Goal: Task Accomplishment & Management: Use online tool/utility

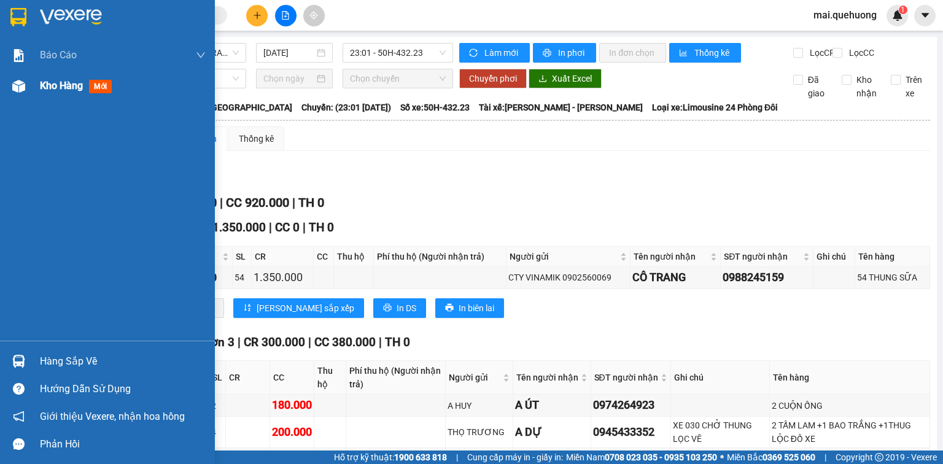
scroll to position [245, 0]
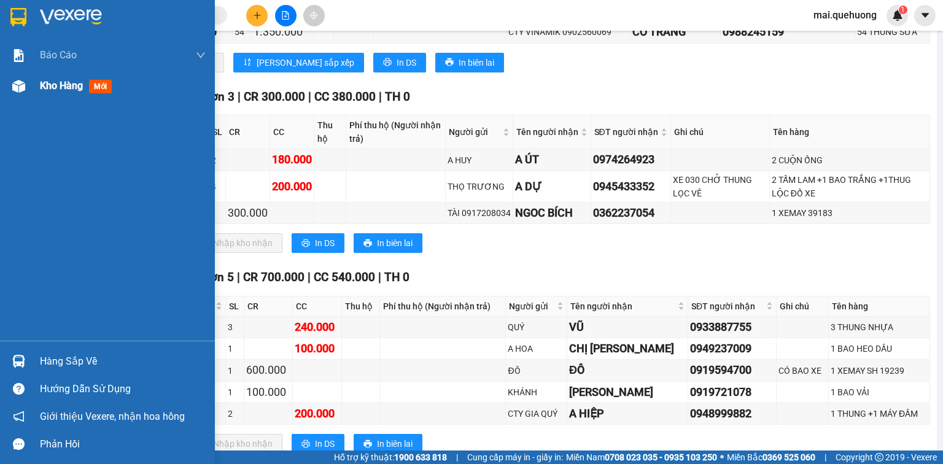
click at [63, 86] on span "Kho hàng" at bounding box center [61, 86] width 43 height 12
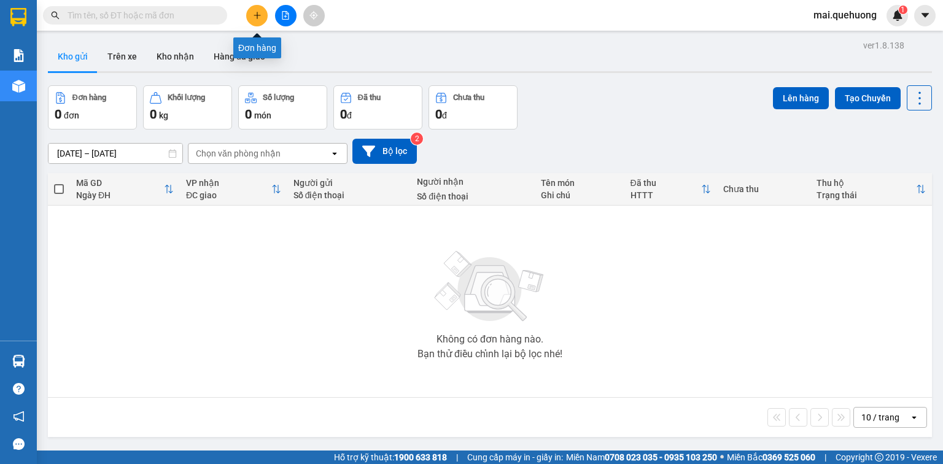
click at [253, 17] on icon "plus" at bounding box center [257, 15] width 9 height 9
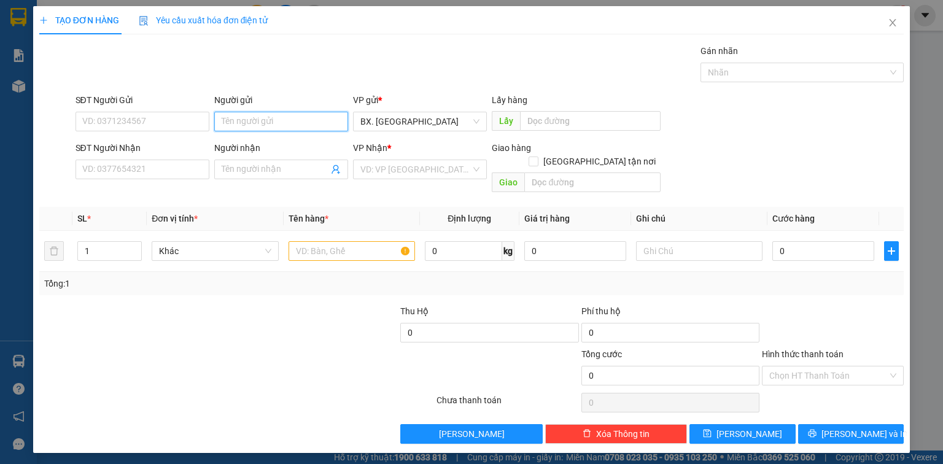
click at [248, 116] on input "Người gửi" at bounding box center [281, 122] width 134 height 20
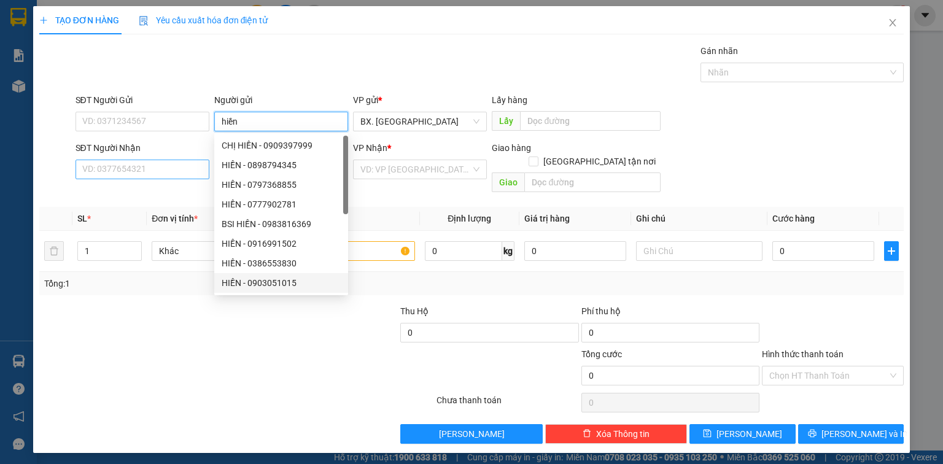
type input "hiền"
drag, startPoint x: 188, startPoint y: 174, endPoint x: 214, endPoint y: 174, distance: 25.8
click at [189, 173] on input "SĐT Người Nhận" at bounding box center [142, 170] width 134 height 20
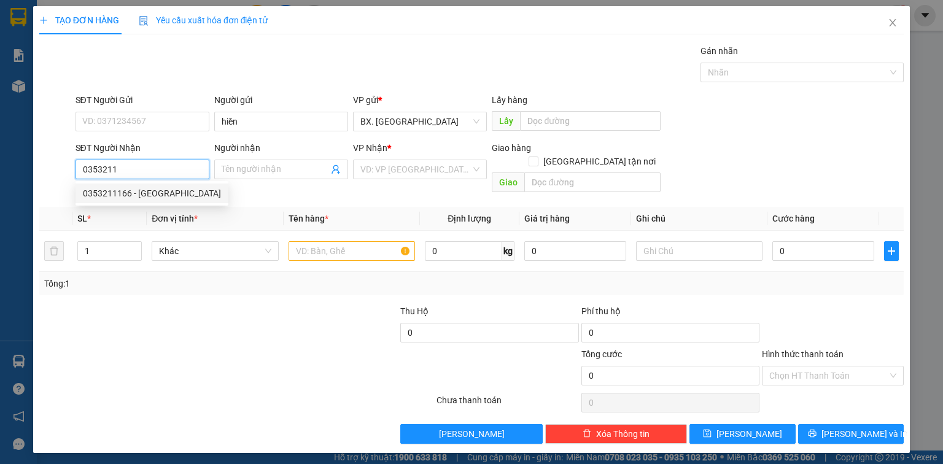
click at [137, 191] on div "0353211166 - HÀ" at bounding box center [152, 194] width 138 height 14
type input "0353211166"
type input "HÀ"
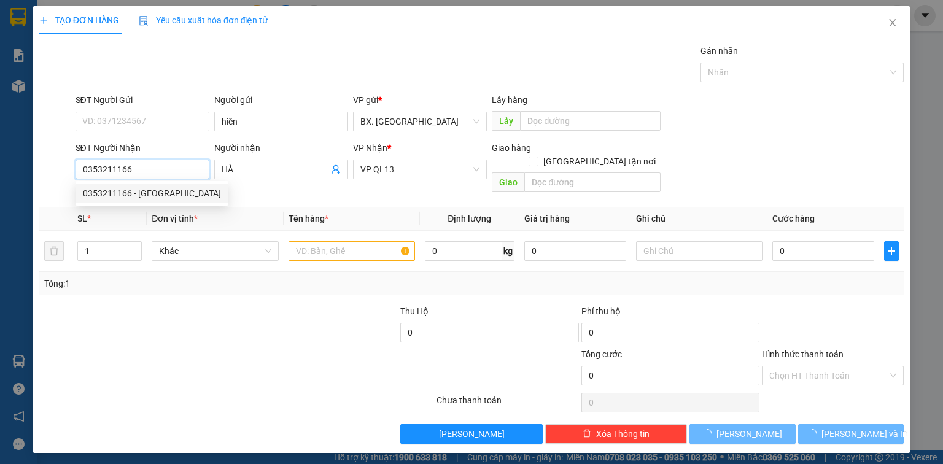
type input "50.000"
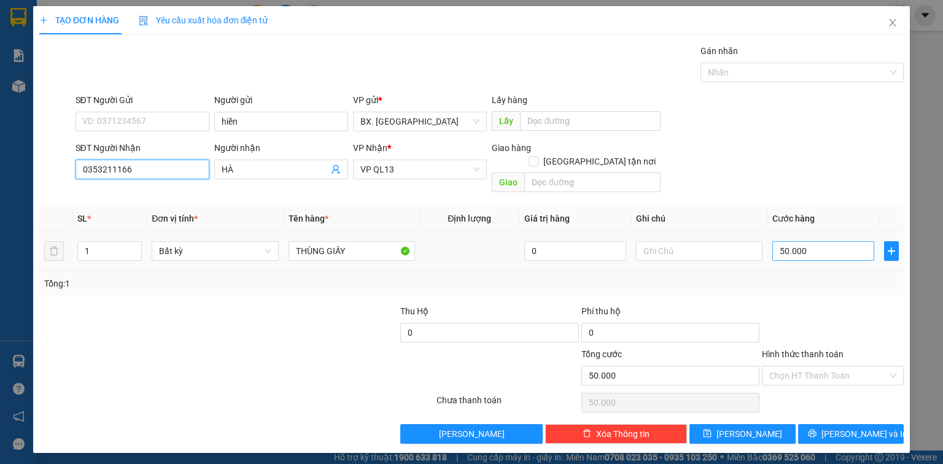
type input "0353211166"
click at [810, 241] on input "50.000" at bounding box center [823, 251] width 102 height 20
type input "6"
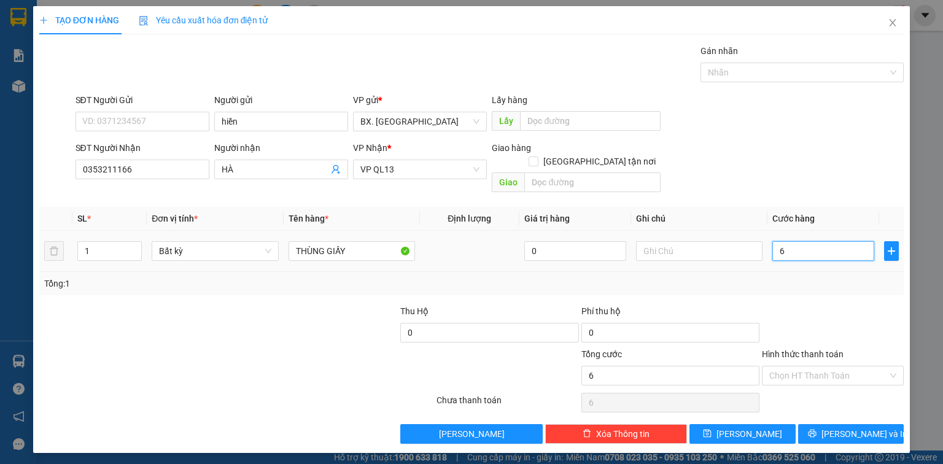
type input "60"
type input "60.000"
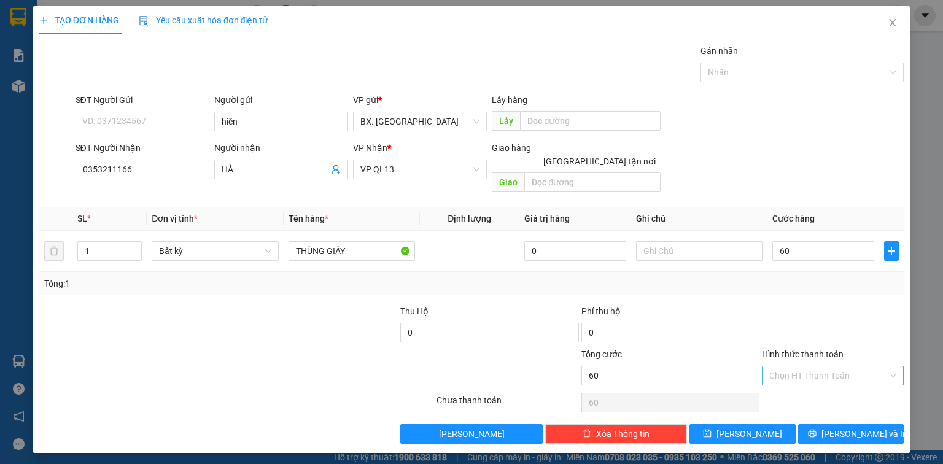
type input "60.000"
click at [815, 366] on input "Hình thức thanh toán" at bounding box center [828, 375] width 118 height 18
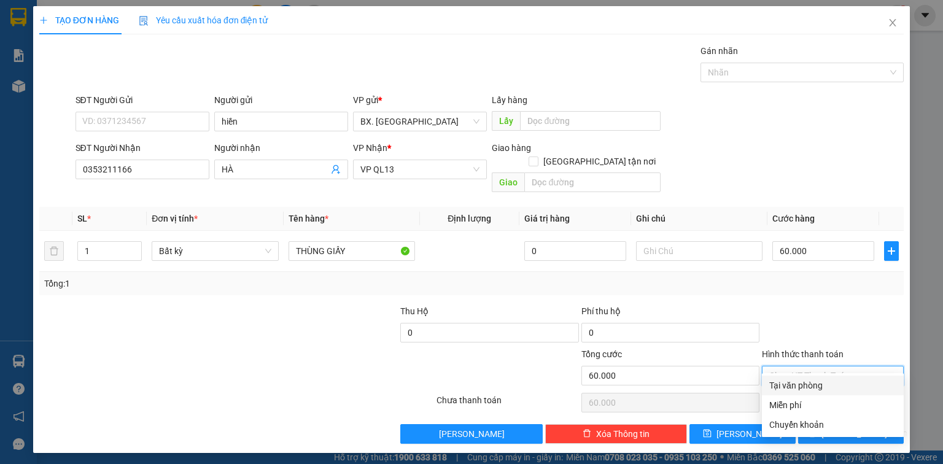
click at [816, 388] on div "Tại văn phòng" at bounding box center [832, 386] width 127 height 14
type input "0"
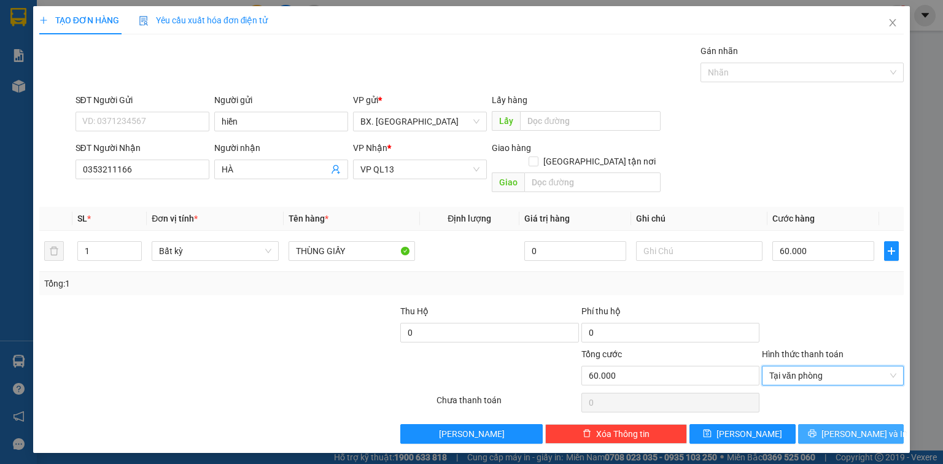
click at [808, 424] on button "Lưu và In" at bounding box center [851, 434] width 106 height 20
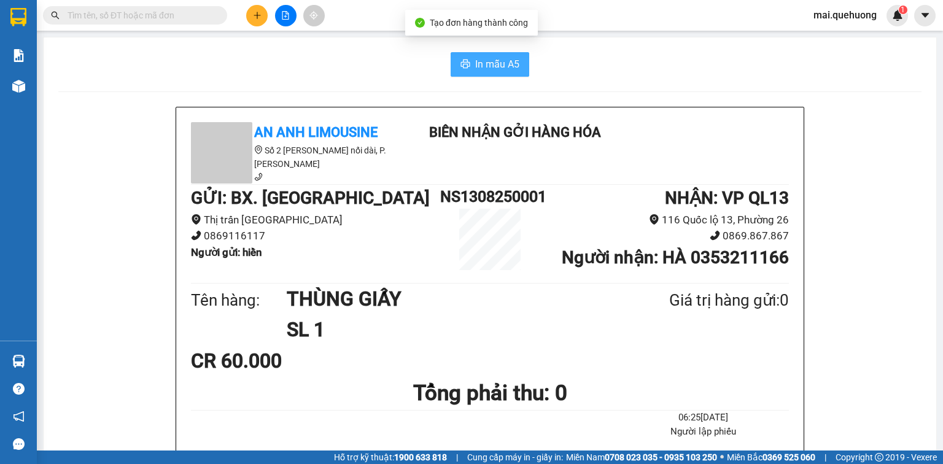
click at [481, 62] on span "In mẫu A5" at bounding box center [497, 63] width 44 height 15
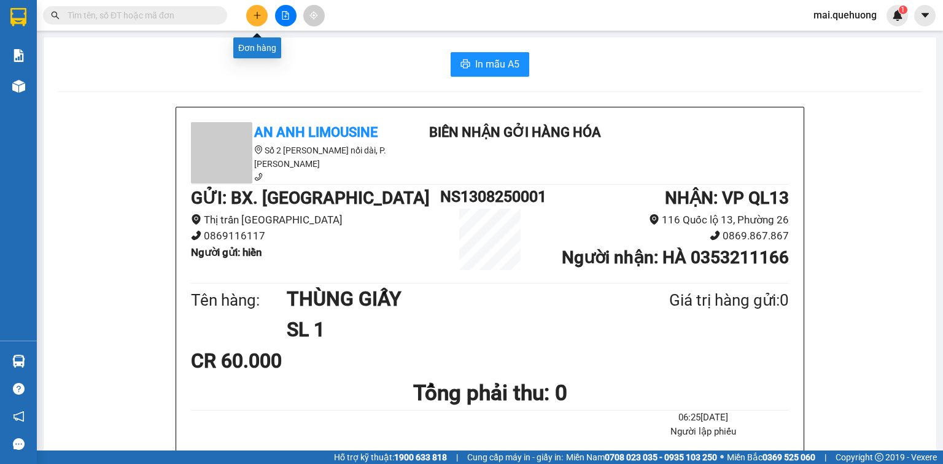
click at [255, 18] on icon "plus" at bounding box center [257, 15] width 9 height 9
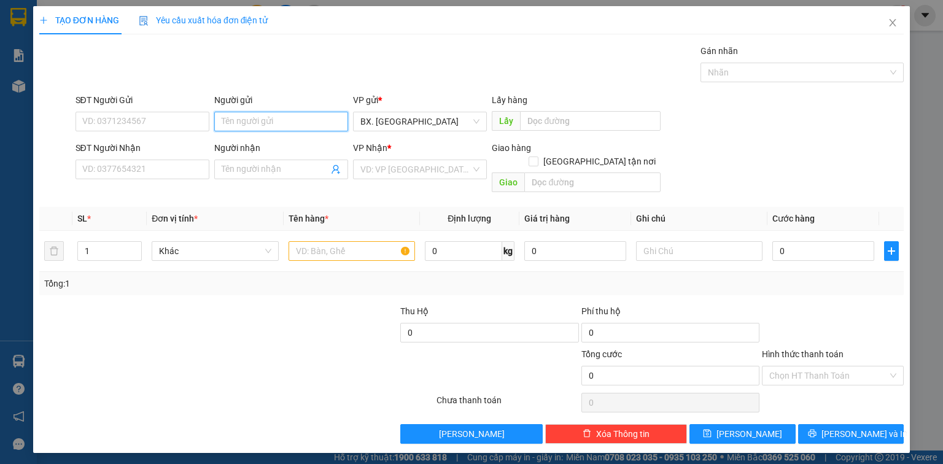
click at [283, 119] on input "Người gửi" at bounding box center [281, 122] width 134 height 20
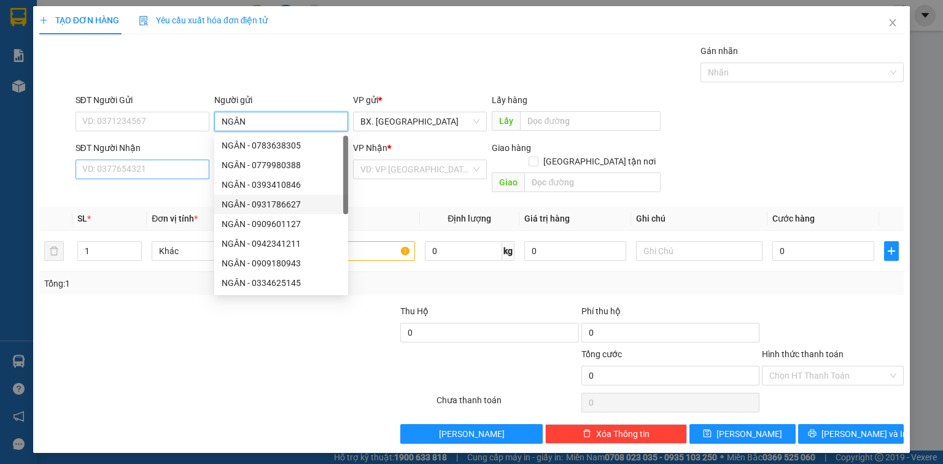
type input "NGÂN"
click at [172, 164] on input "SĐT Người Nhận" at bounding box center [142, 170] width 134 height 20
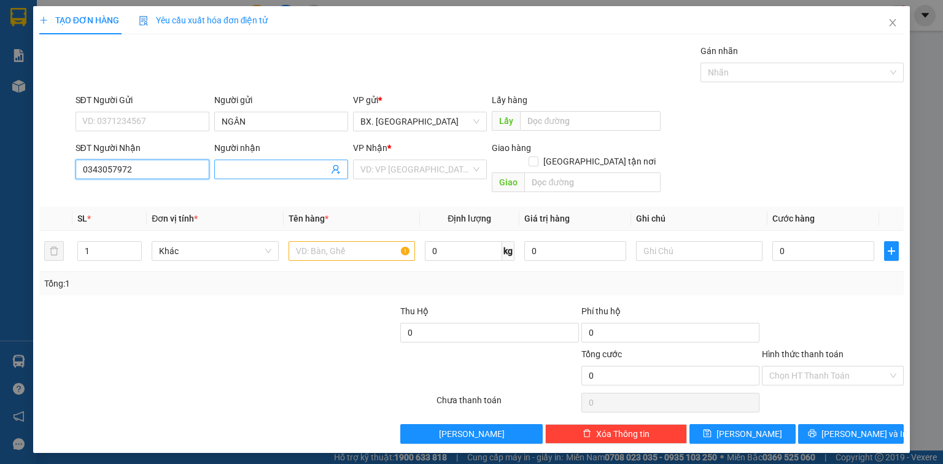
type input "0343057972"
click at [287, 170] on input "Người nhận" at bounding box center [275, 170] width 107 height 14
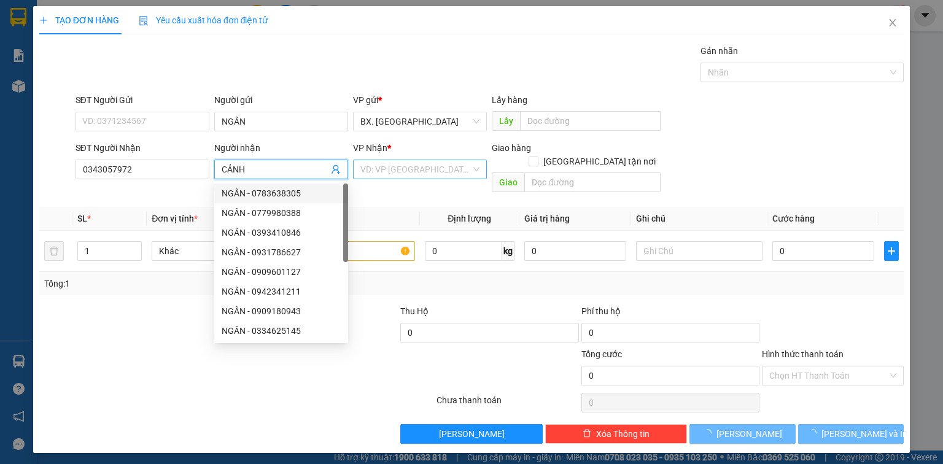
type input "CẢNH"
click at [458, 172] on input "search" at bounding box center [415, 169] width 110 height 18
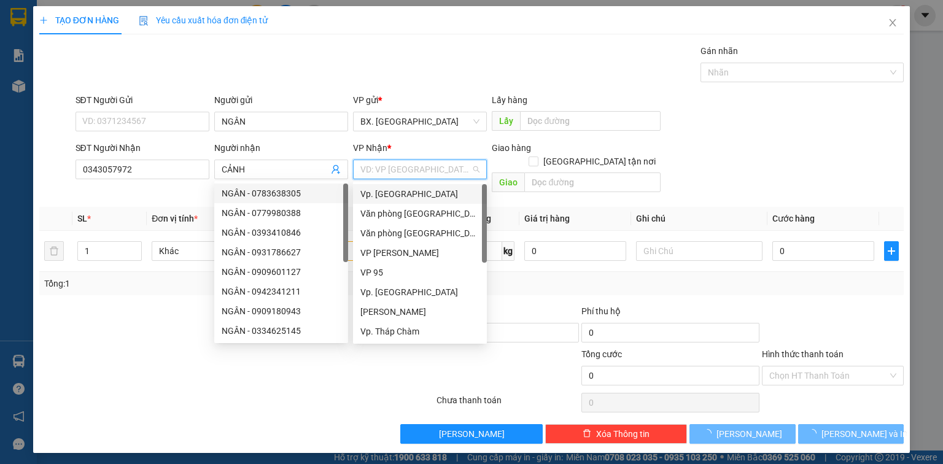
type input "1"
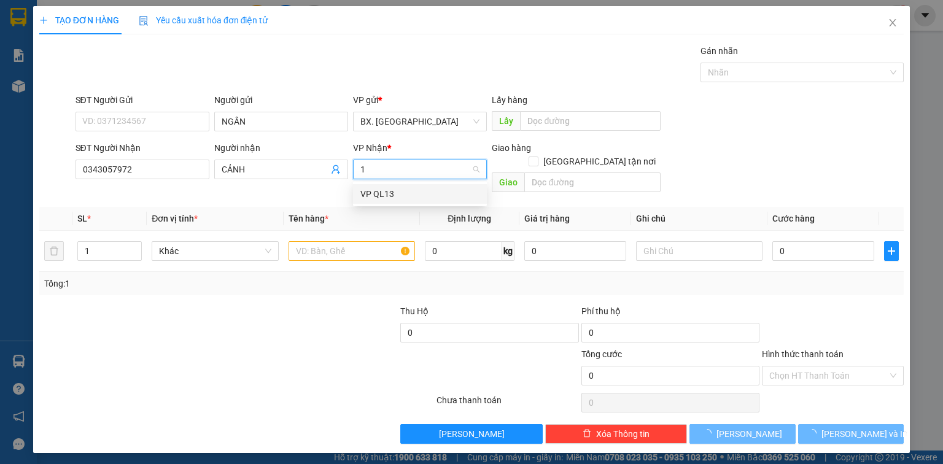
click at [419, 190] on div "VP QL13" at bounding box center [419, 194] width 119 height 14
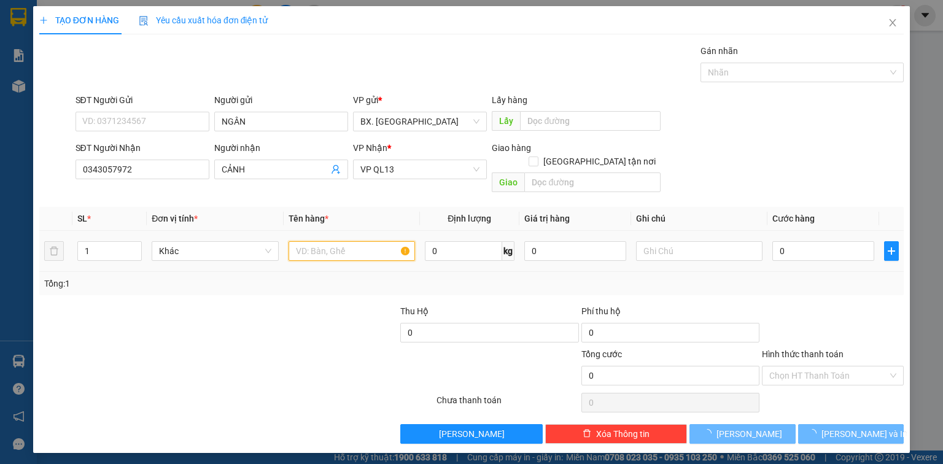
click at [350, 241] on input "text" at bounding box center [351, 251] width 126 height 20
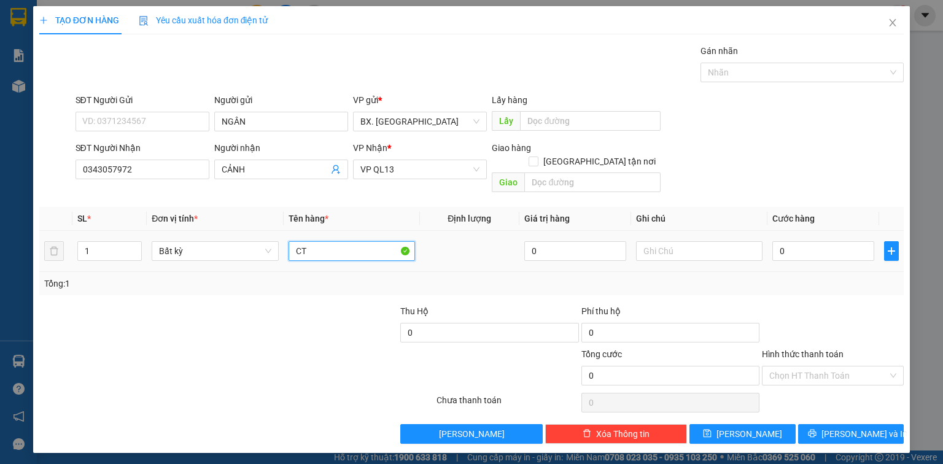
type input "C"
type input "GT BV"
click at [821, 239] on div "0" at bounding box center [823, 251] width 102 height 25
click at [825, 241] on input "0" at bounding box center [823, 251] width 102 height 20
type input "3"
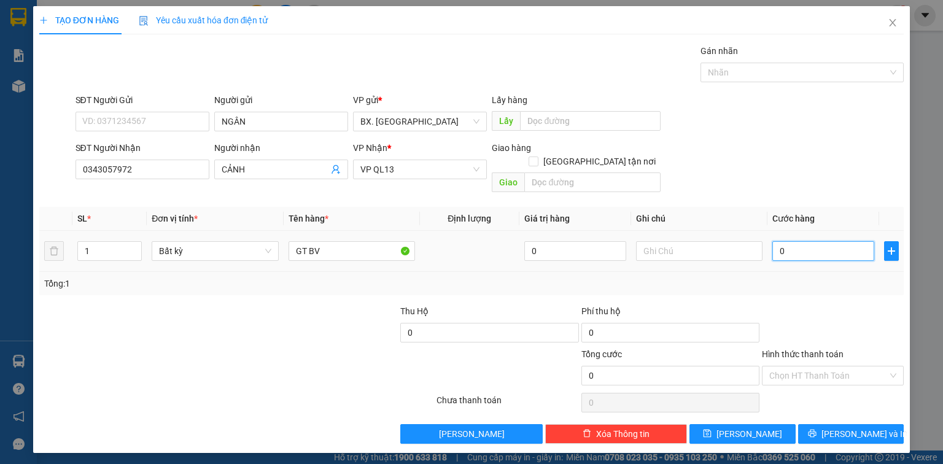
type input "3"
type input "30"
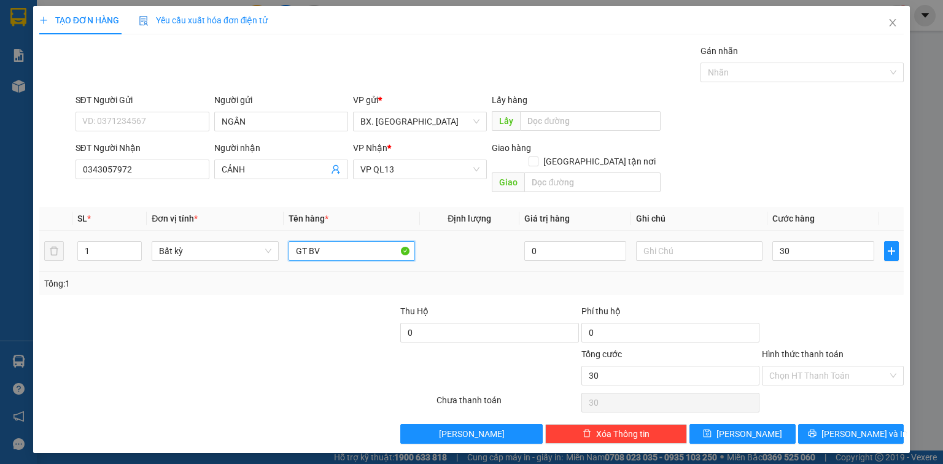
type input "30.000"
click at [358, 241] on input "GT BV" at bounding box center [351, 251] width 126 height 20
click at [790, 366] on input "Hình thức thanh toán" at bounding box center [828, 375] width 118 height 18
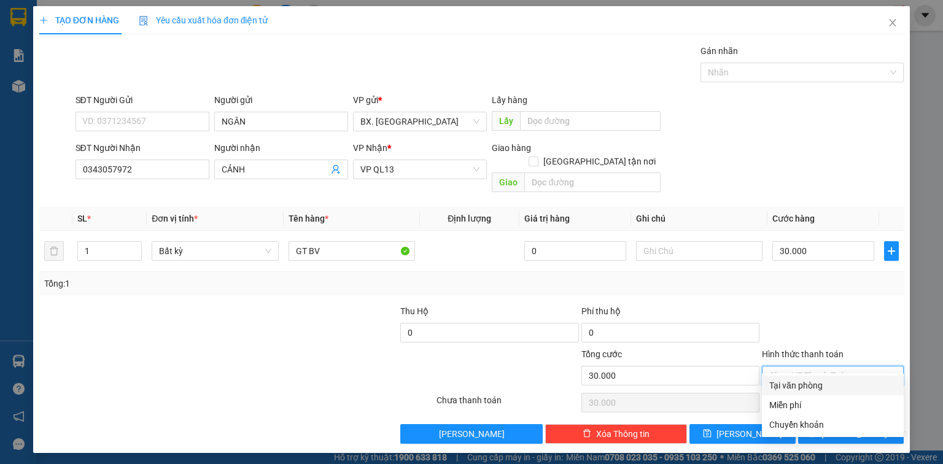
click at [792, 387] on div "Tại văn phòng" at bounding box center [832, 386] width 127 height 14
type input "0"
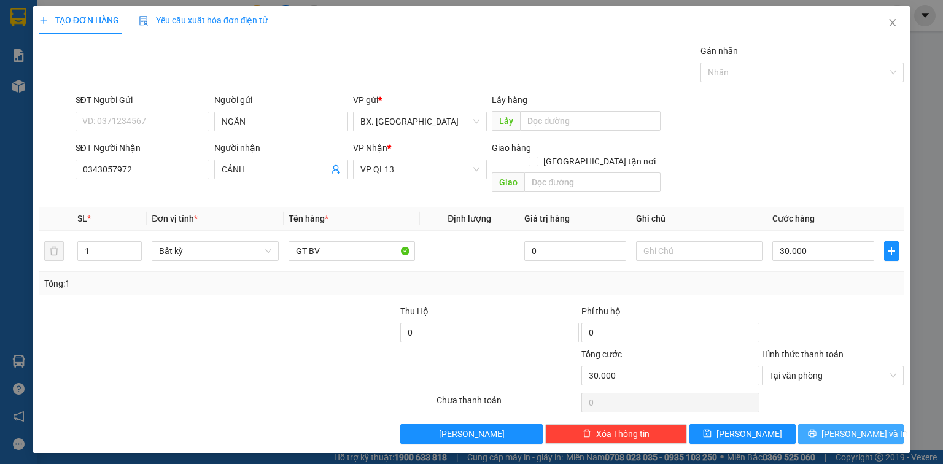
click at [837, 424] on button "Lưu và In" at bounding box center [851, 434] width 106 height 20
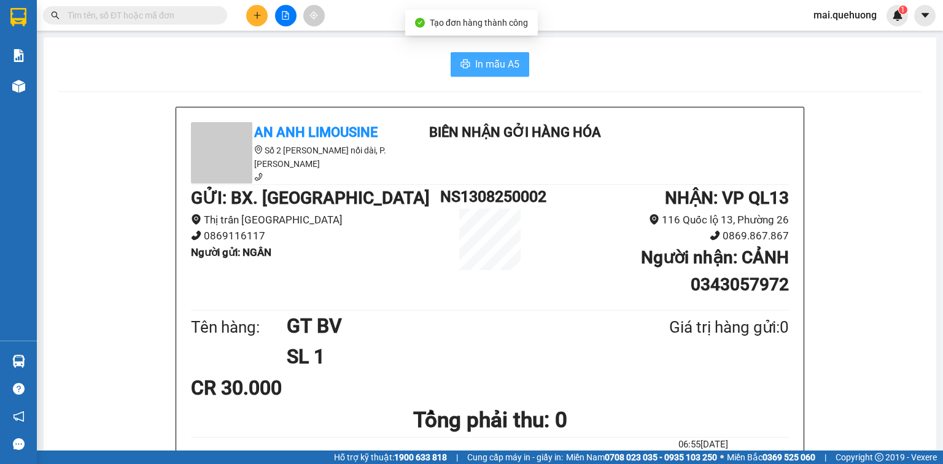
click at [478, 69] on span "In mẫu A5" at bounding box center [497, 63] width 44 height 15
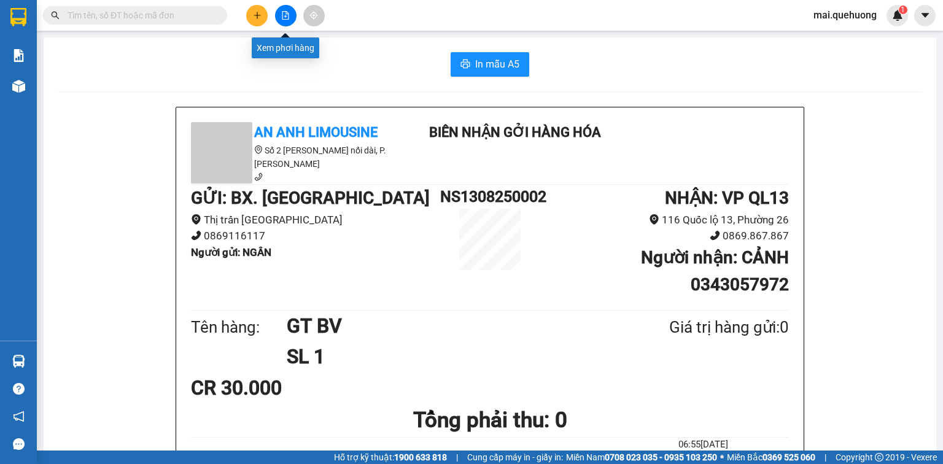
click at [288, 20] on button at bounding box center [285, 15] width 21 height 21
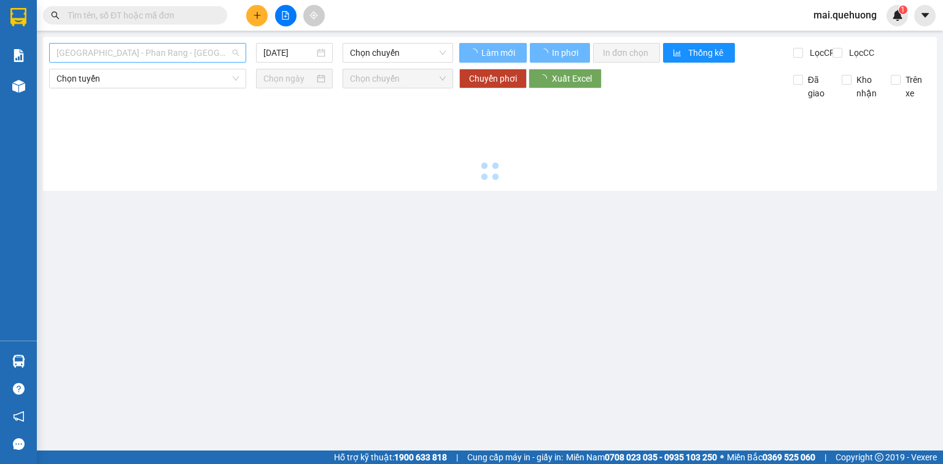
click at [176, 50] on span "Sài Gòn - Phan Rang - Ninh Sơn" at bounding box center [147, 53] width 182 height 18
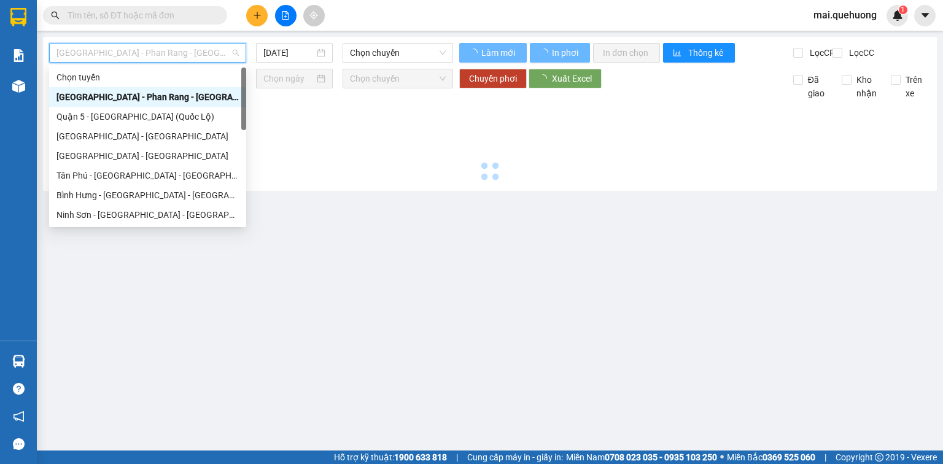
type input "13/08/2025"
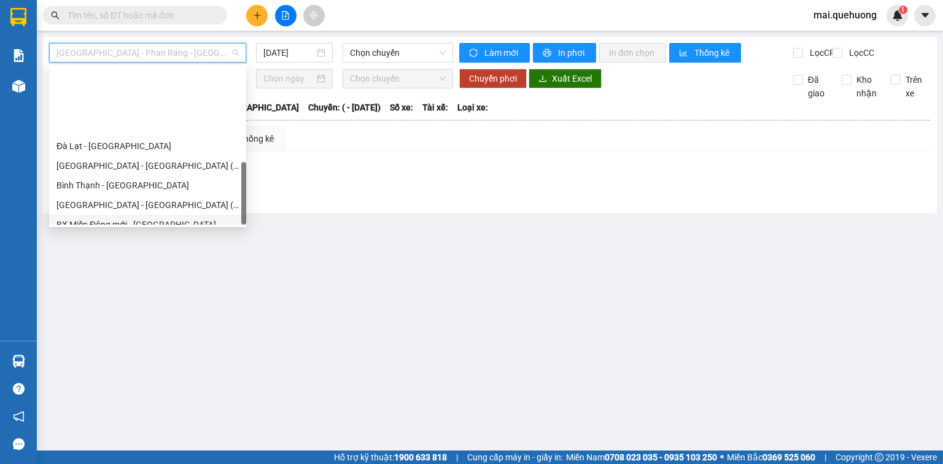
scroll to position [334, 0]
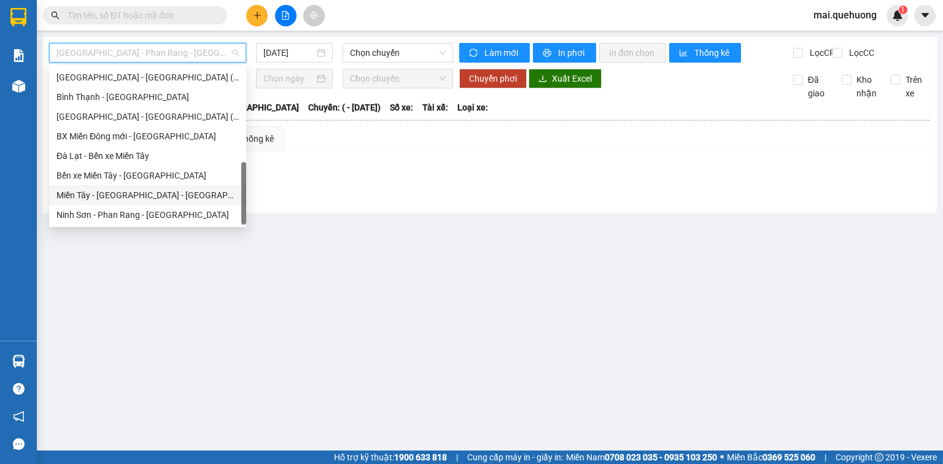
click at [160, 190] on div "Miền Tây - [GEOGRAPHIC_DATA] - [GEOGRAPHIC_DATA]" at bounding box center [147, 195] width 182 height 14
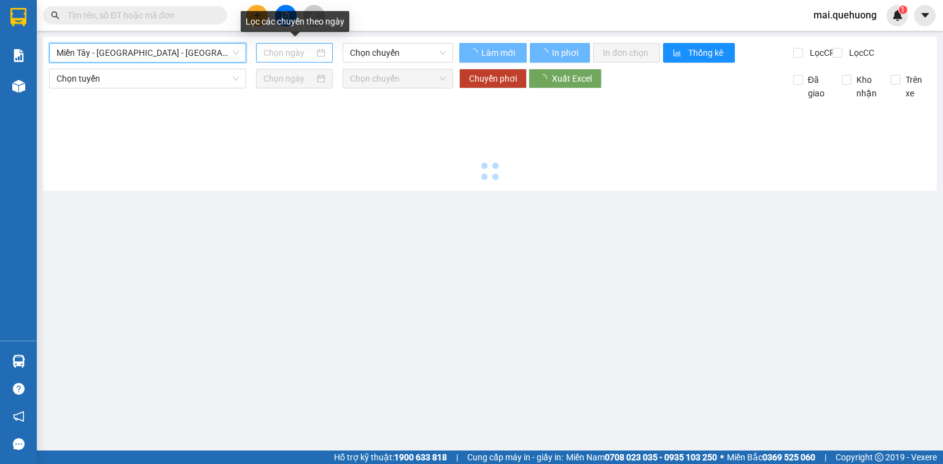
click at [297, 55] on input at bounding box center [288, 53] width 50 height 14
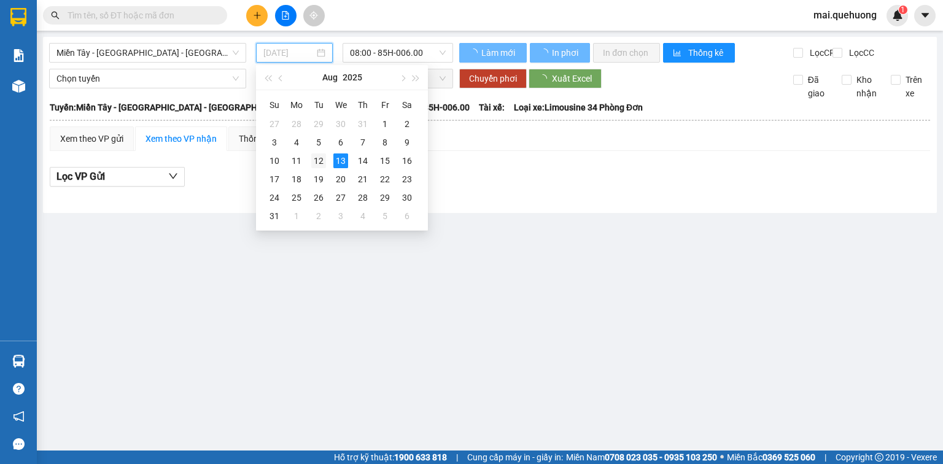
click at [322, 161] on div "12" at bounding box center [318, 160] width 15 height 15
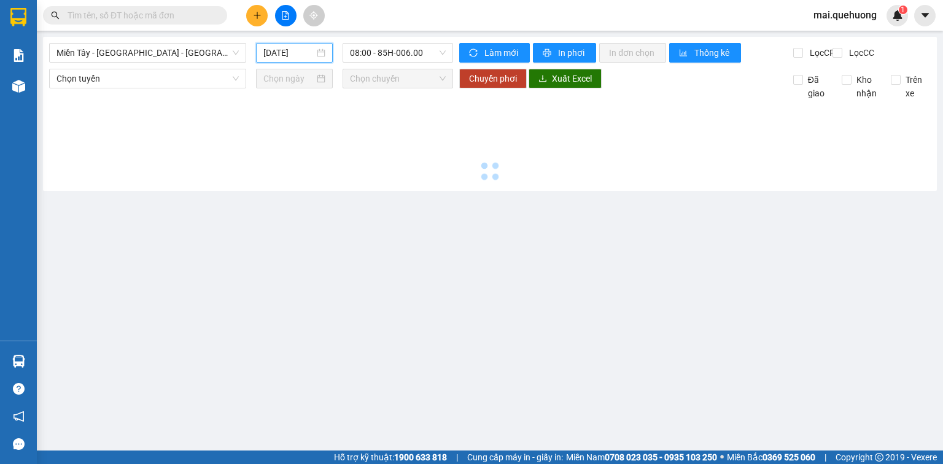
type input "[DATE]"
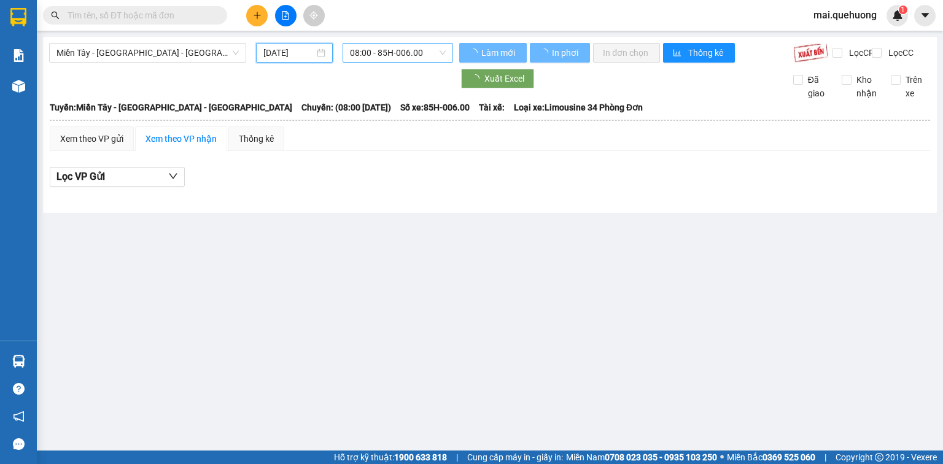
click at [419, 53] on span "08:00 - 85H-006.00" at bounding box center [398, 53] width 96 height 18
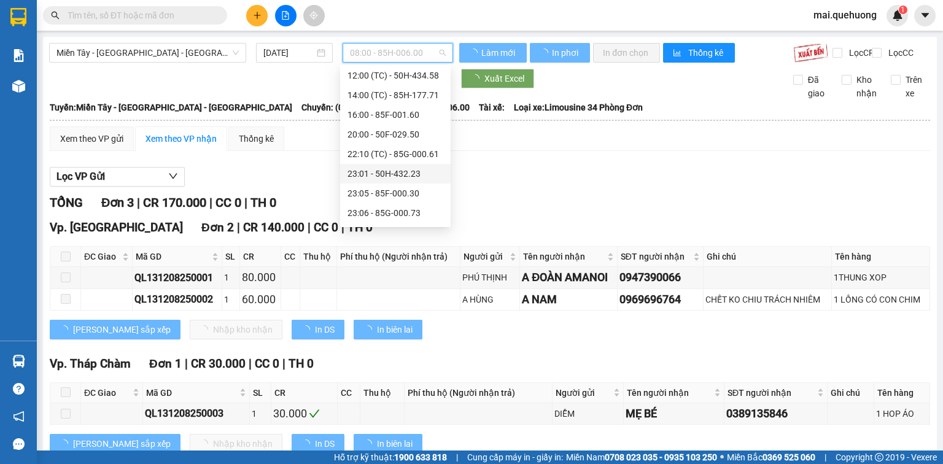
scroll to position [118, 0]
click at [384, 216] on div "23:59 (TC) - 85H-006.45" at bounding box center [395, 215] width 96 height 14
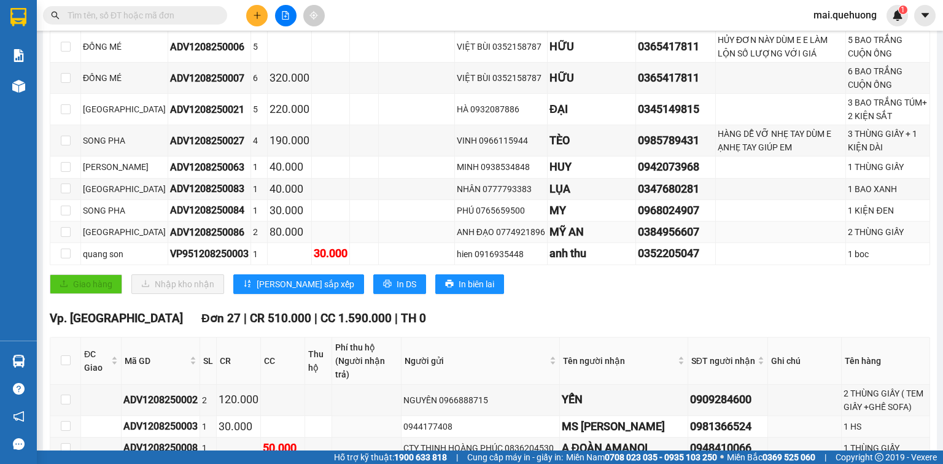
scroll to position [245, 0]
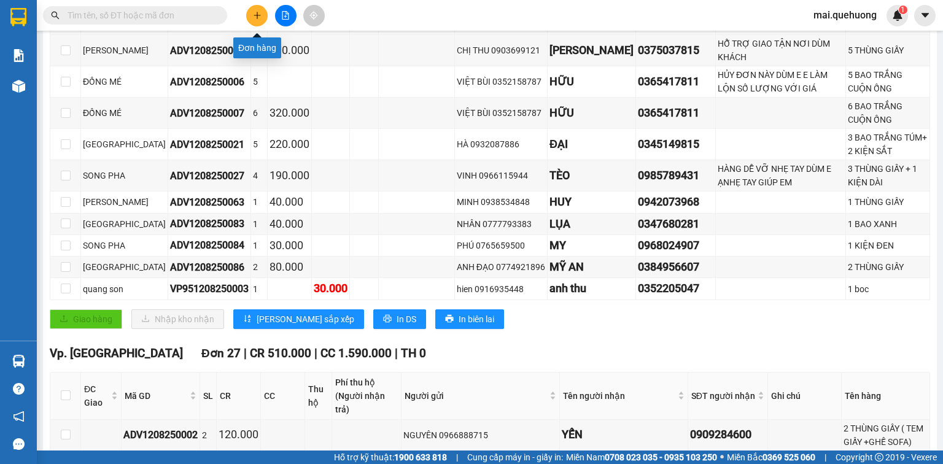
click at [260, 15] on icon "plus" at bounding box center [257, 15] width 9 height 9
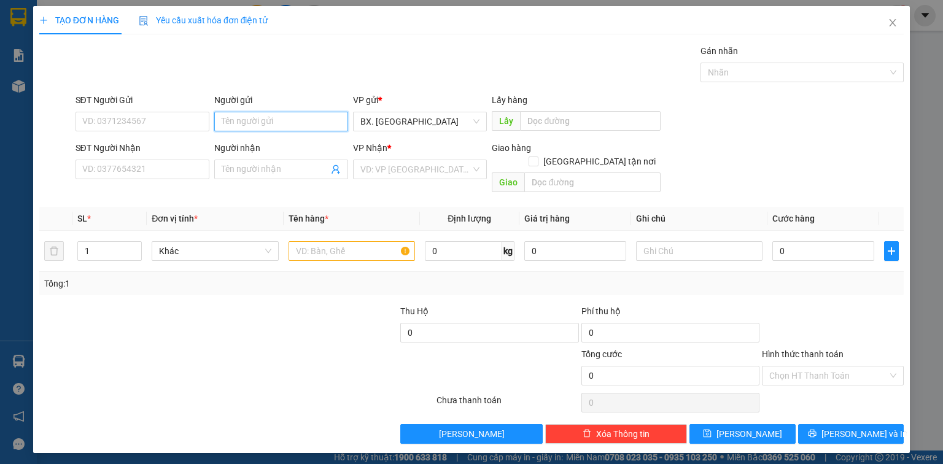
click at [265, 117] on input "Người gửi" at bounding box center [281, 122] width 134 height 20
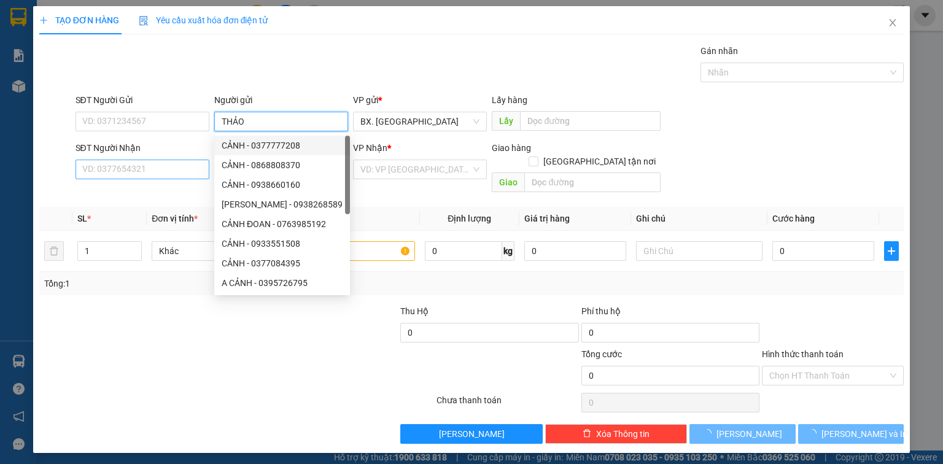
type input "THẢO"
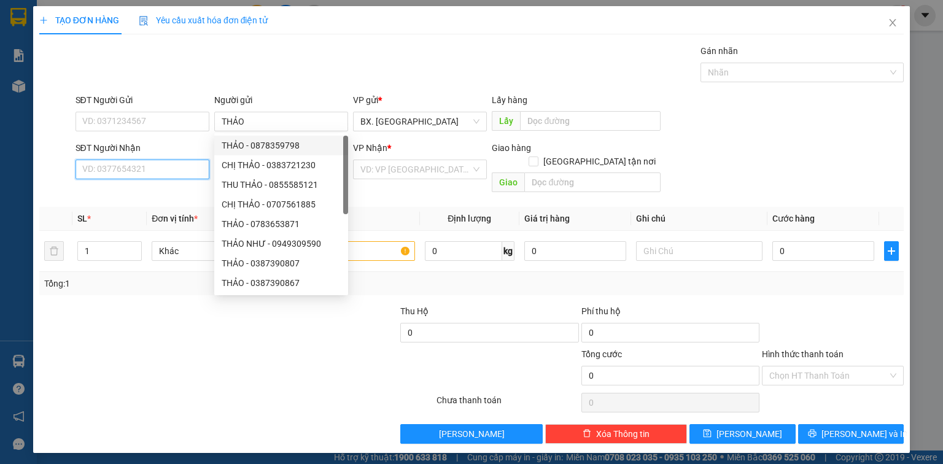
click at [122, 169] on input "SĐT Người Nhận" at bounding box center [142, 170] width 134 height 20
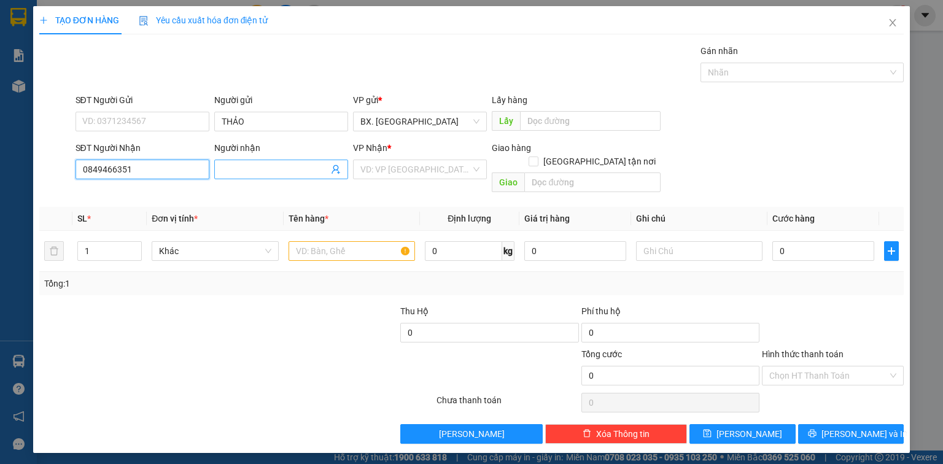
type input "0849466351"
click at [246, 172] on input "Người nhận" at bounding box center [275, 170] width 107 height 14
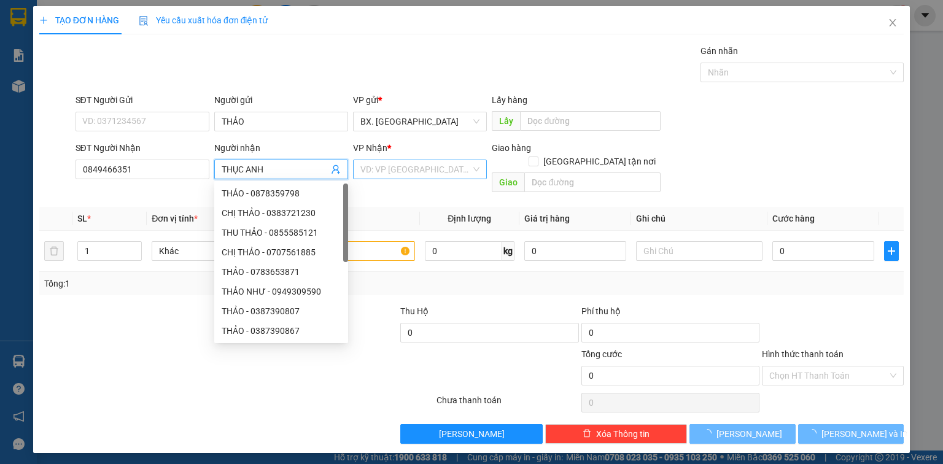
click at [358, 171] on div "VD: VP Sài Gòn" at bounding box center [420, 170] width 134 height 20
type input "THỤC ANH"
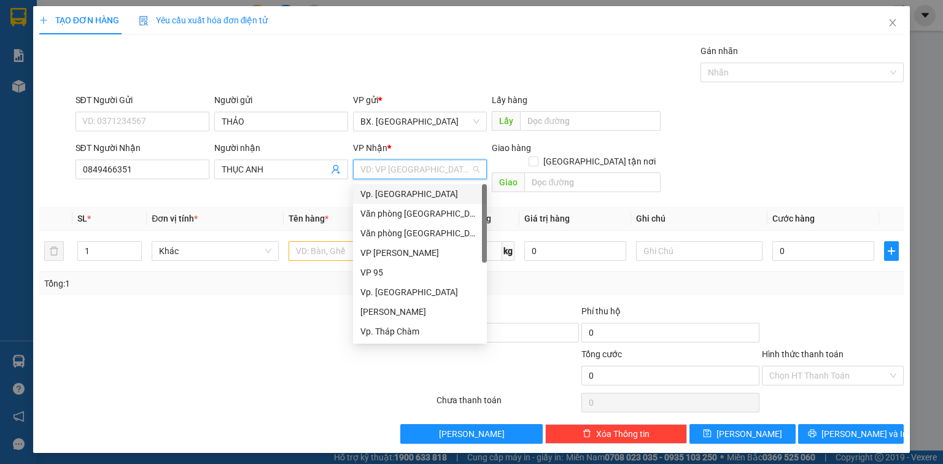
type input "1"
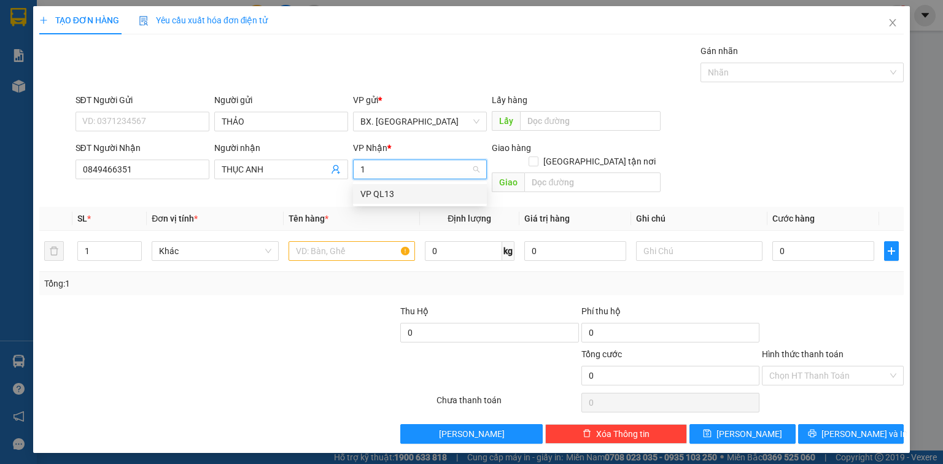
click at [381, 194] on div "VP QL13" at bounding box center [419, 194] width 119 height 14
click at [344, 241] on input "text" at bounding box center [351, 251] width 126 height 20
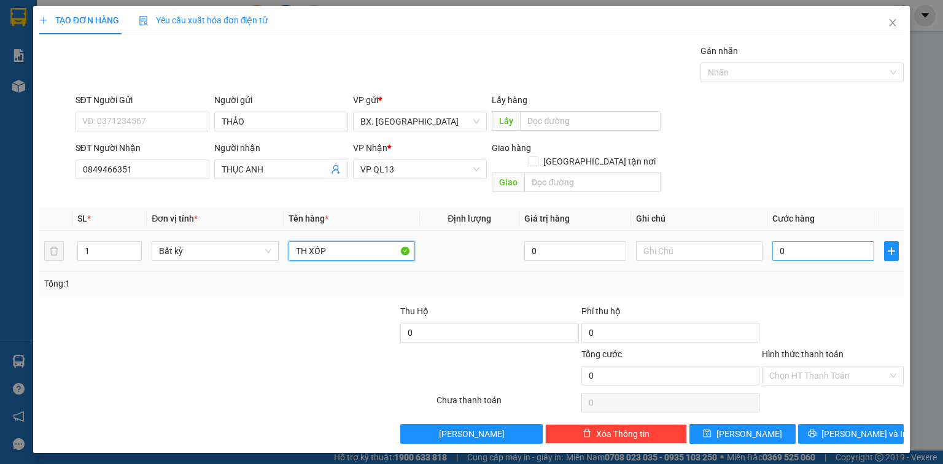
type input "TH XỐP"
click at [832, 242] on input "0" at bounding box center [823, 251] width 102 height 20
type input "6"
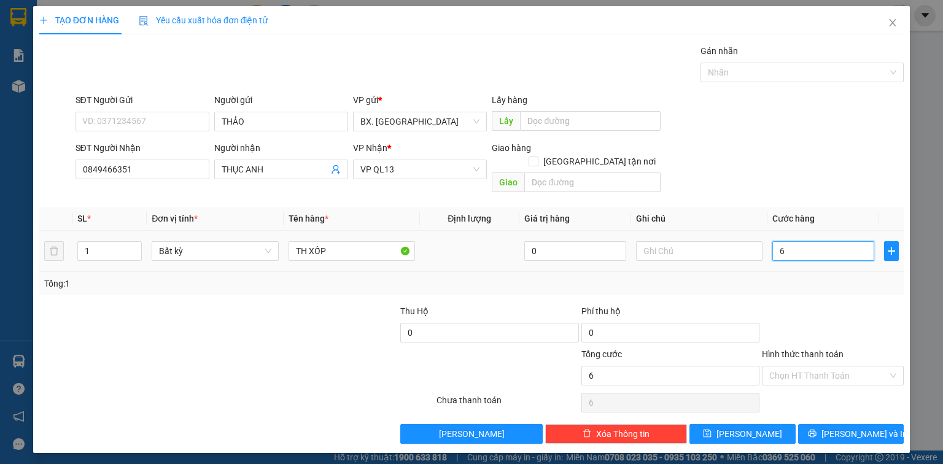
type input "60"
type input "60.000"
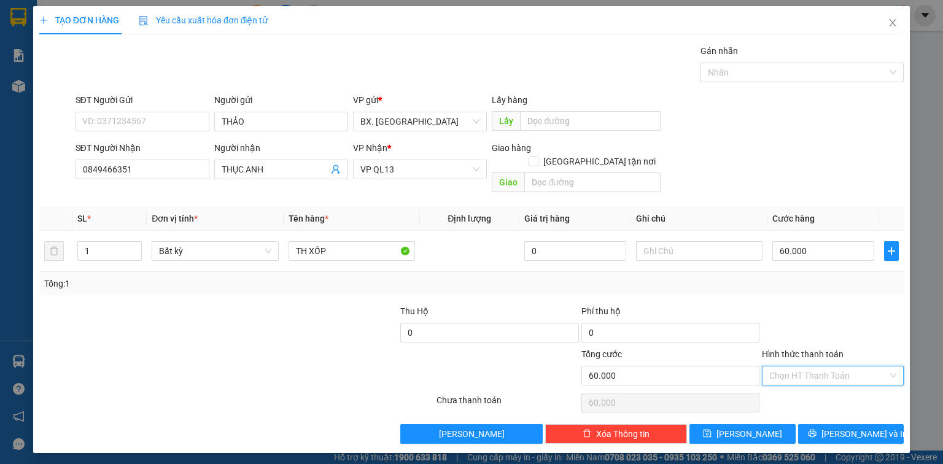
click at [802, 366] on input "Hình thức thanh toán" at bounding box center [828, 375] width 118 height 18
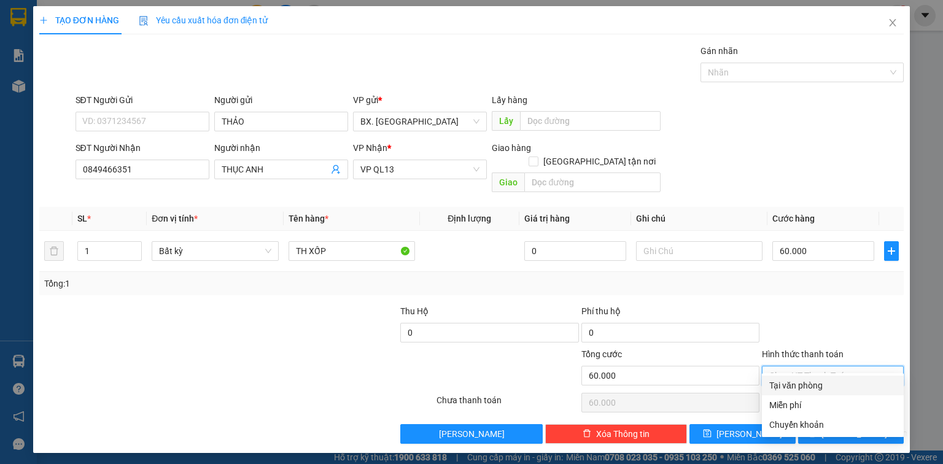
click at [802, 386] on div "Tại văn phòng" at bounding box center [832, 386] width 127 height 14
type input "0"
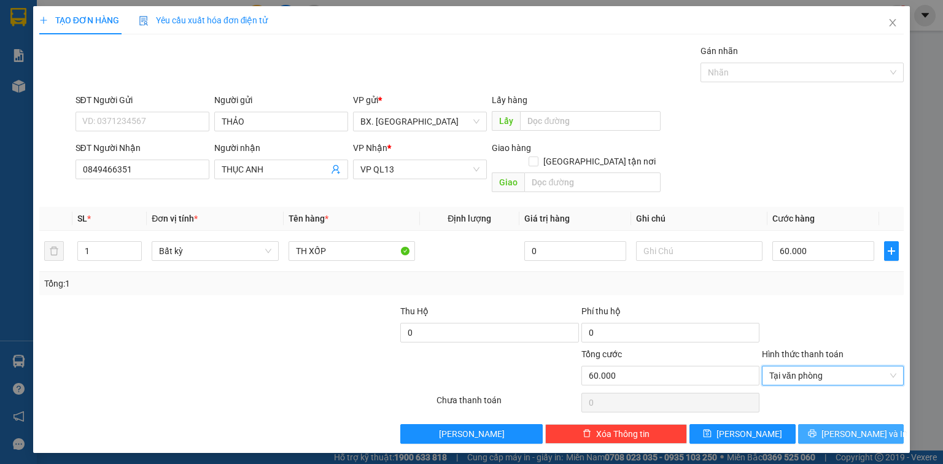
click at [816, 430] on icon "printer" at bounding box center [812, 434] width 8 height 8
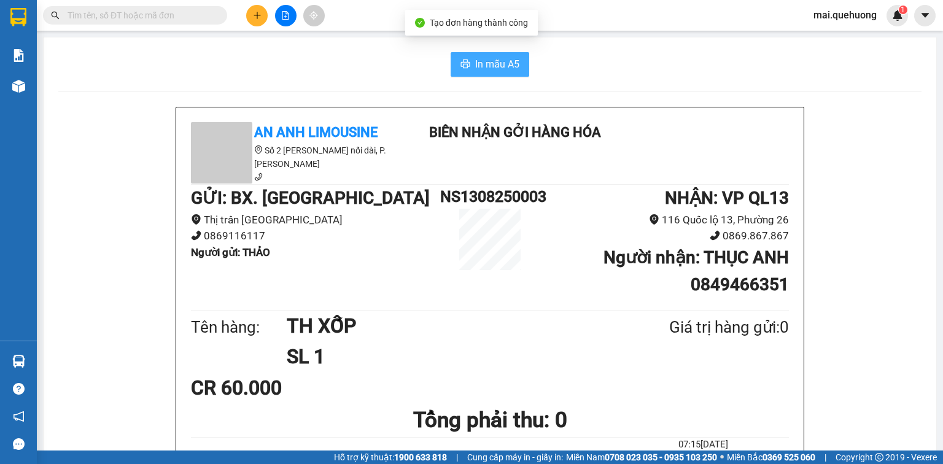
click at [498, 66] on span "In mẫu A5" at bounding box center [497, 63] width 44 height 15
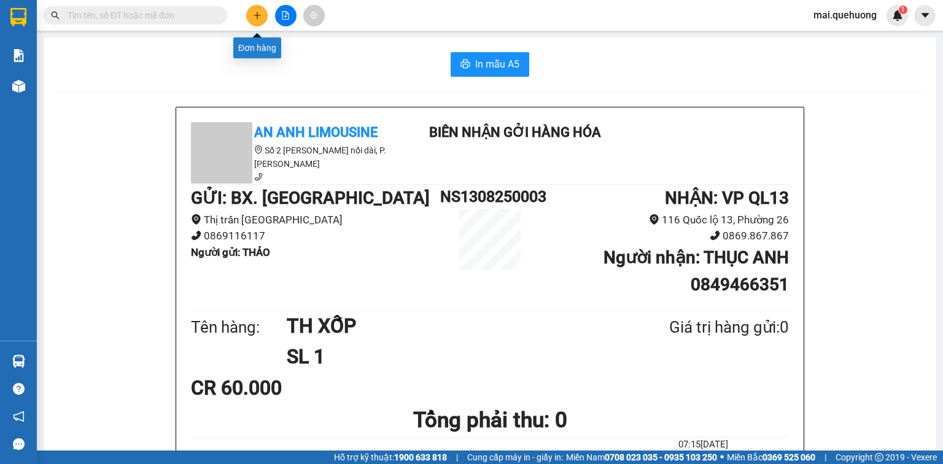
click at [260, 15] on icon "plus" at bounding box center [257, 15] width 9 height 9
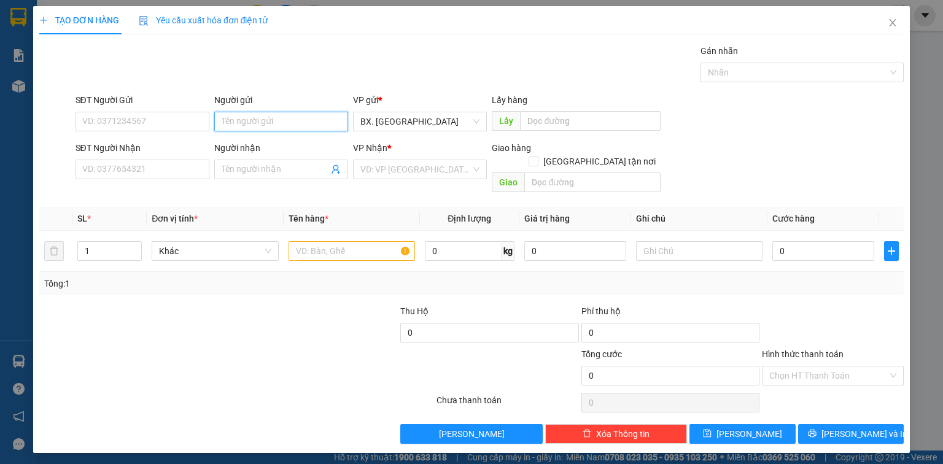
click at [260, 120] on input "Người gửi" at bounding box center [281, 122] width 134 height 20
type input "TẮC"
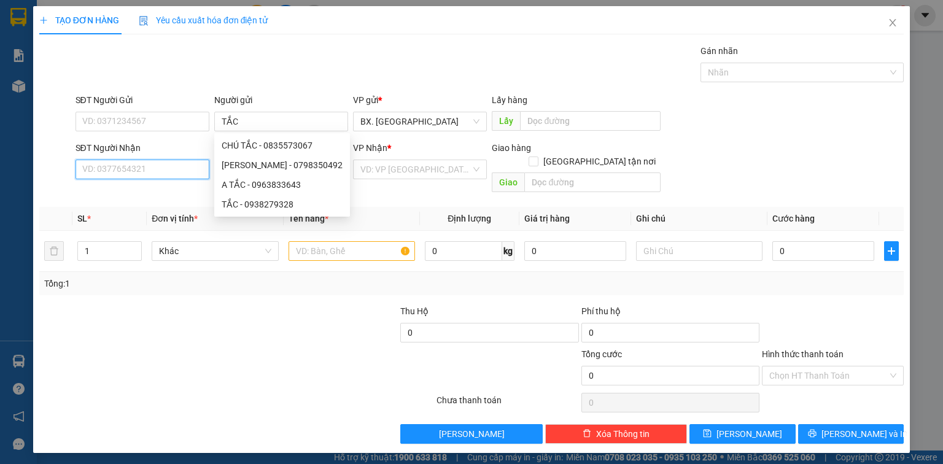
click at [167, 164] on input "SĐT Người Nhận" at bounding box center [142, 170] width 134 height 20
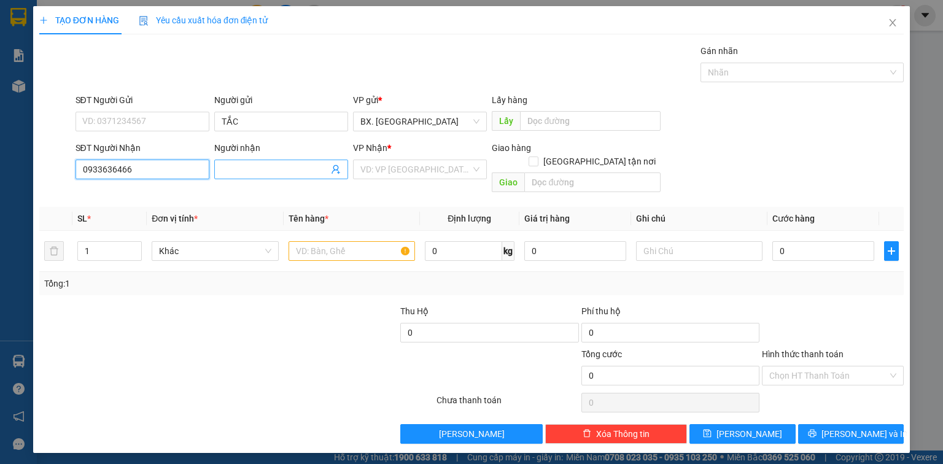
type input "0933636466"
click at [253, 169] on input "Người nhận" at bounding box center [275, 170] width 107 height 14
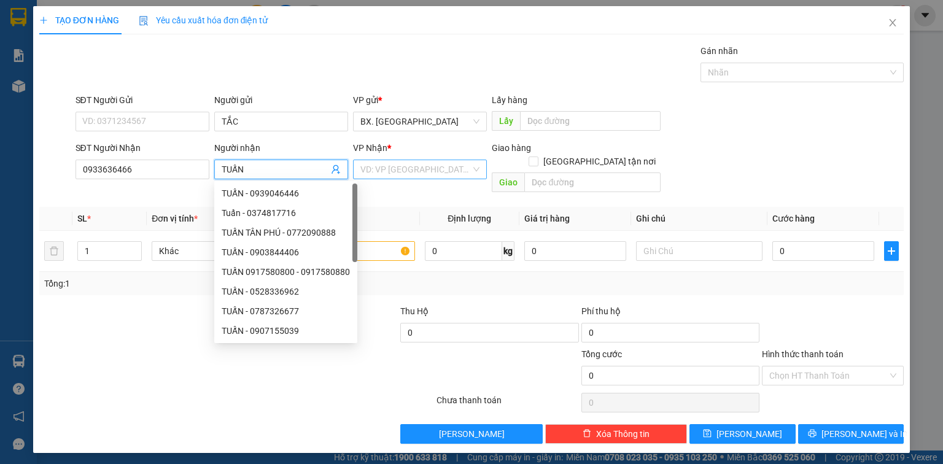
type input "TUẤN"
click at [411, 170] on input "search" at bounding box center [415, 169] width 110 height 18
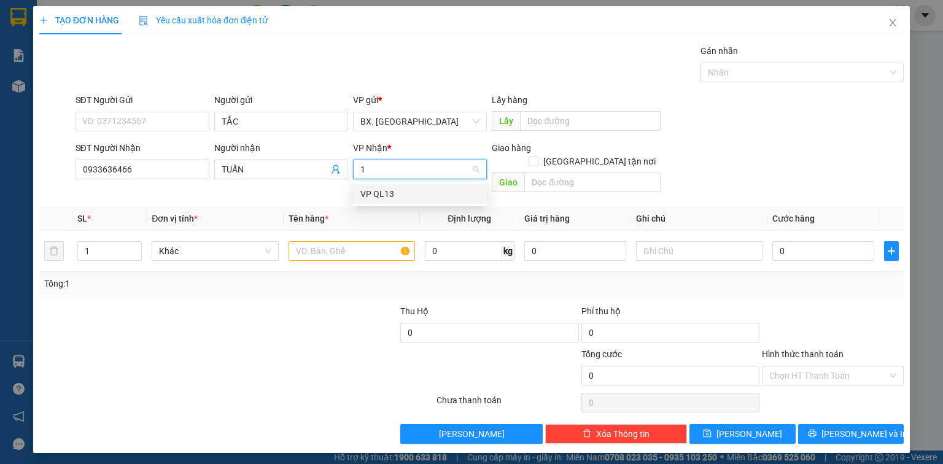
type input "1"
click at [408, 183] on body "Kết quả tìm kiếm ( 0 ) Bộ lọc No Data mai.quehuong 1 Báo cáo Báo cáo dòng tiền …" at bounding box center [471, 232] width 943 height 464
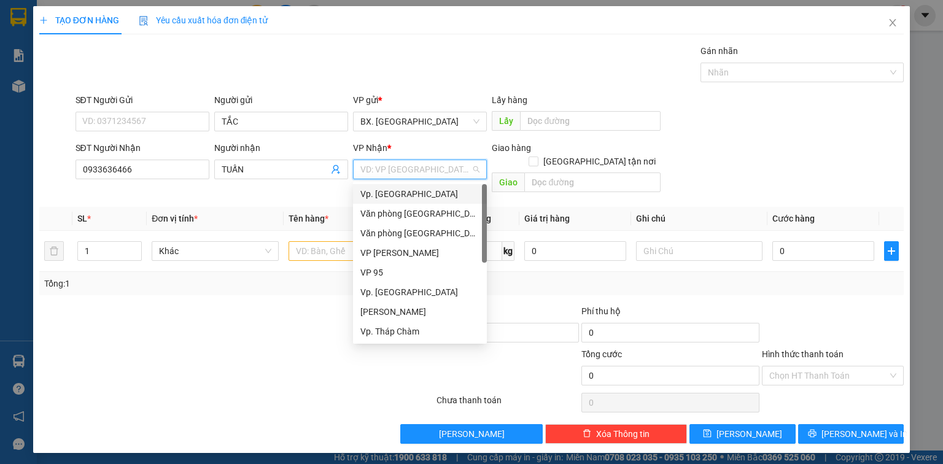
click at [413, 170] on input "search" at bounding box center [415, 169] width 110 height 18
type input "1"
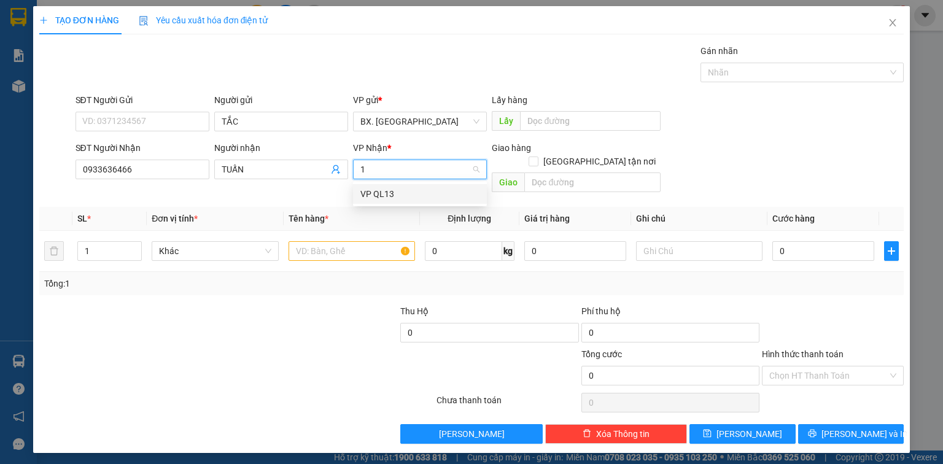
click at [447, 196] on div "VP QL13" at bounding box center [419, 194] width 119 height 14
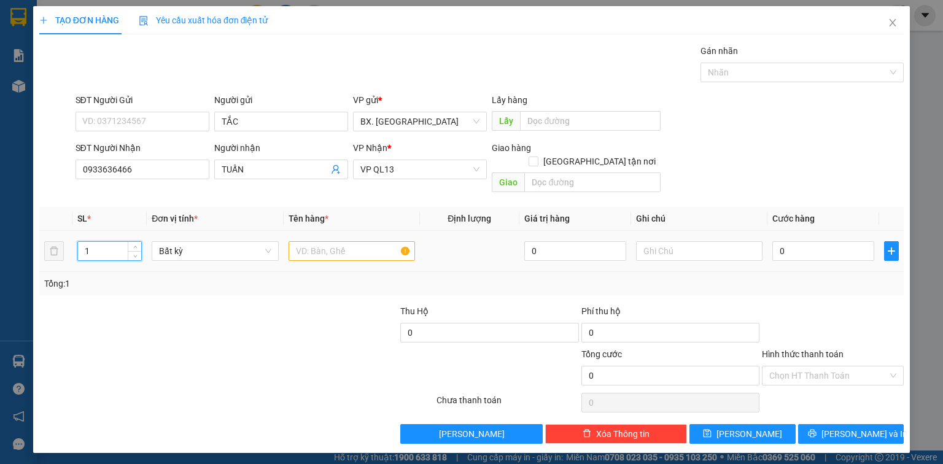
drag, startPoint x: 96, startPoint y: 239, endPoint x: 44, endPoint y: 246, distance: 52.7
click at [44, 246] on tr "1 Bất kỳ 0 0" at bounding box center [471, 251] width 864 height 41
type input "2"
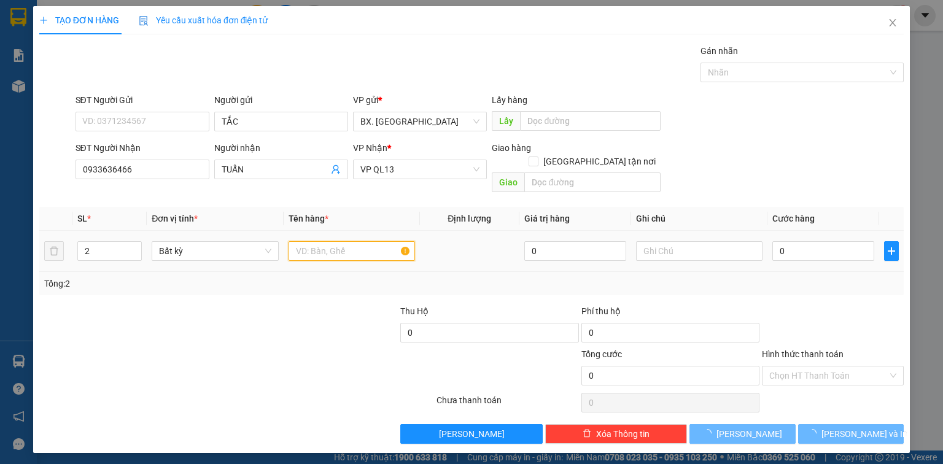
click at [317, 241] on input "text" at bounding box center [351, 251] width 126 height 20
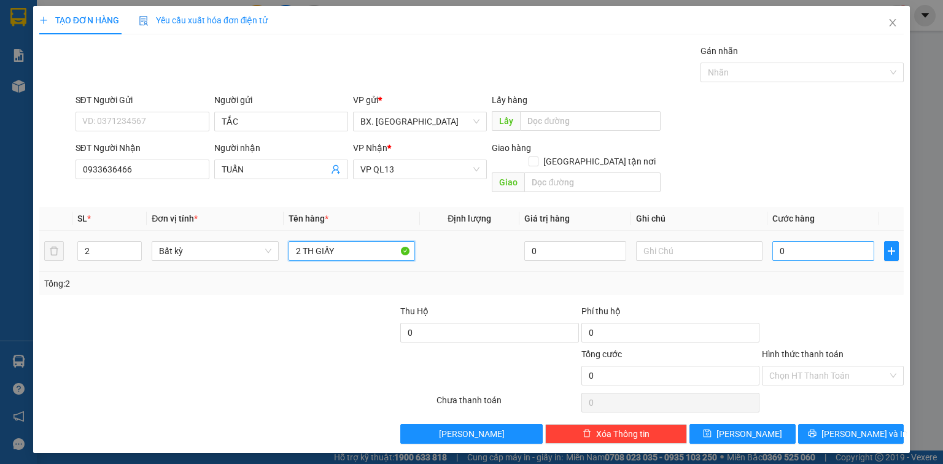
type input "2 TH GIẤY"
click at [820, 241] on input "0" at bounding box center [823, 251] width 102 height 20
type input "1"
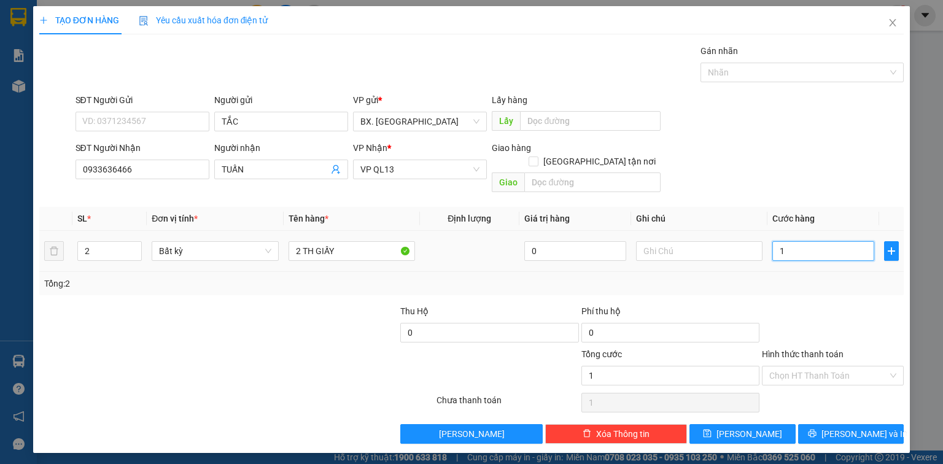
type input "10"
type input "100"
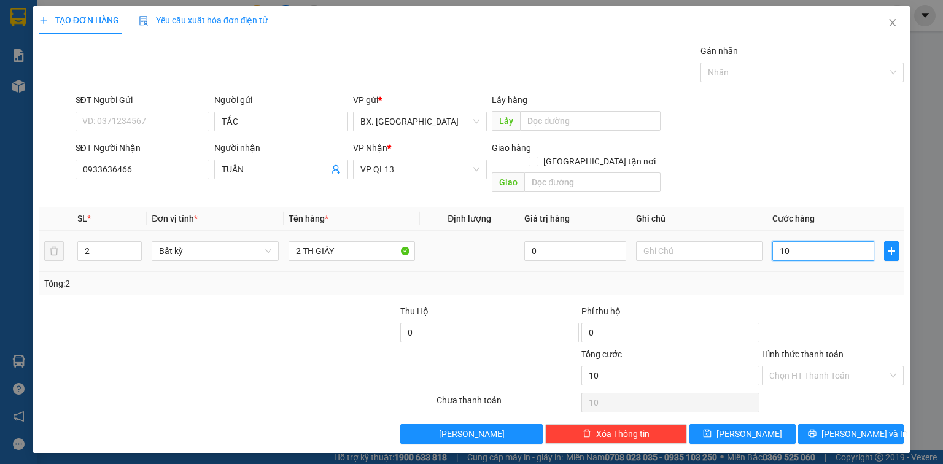
type input "100"
type input "100.000"
click at [817, 366] on input "Hình thức thanh toán" at bounding box center [828, 375] width 118 height 18
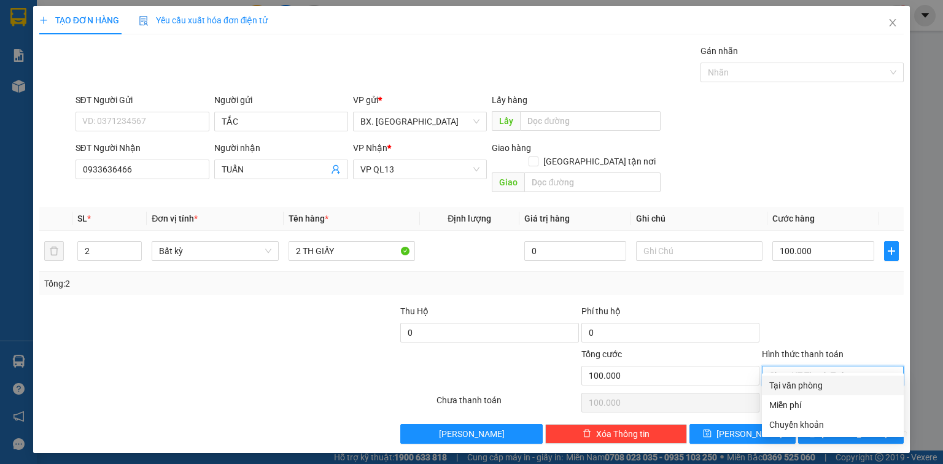
click at [810, 380] on div "Tại văn phòng" at bounding box center [832, 386] width 127 height 14
type input "0"
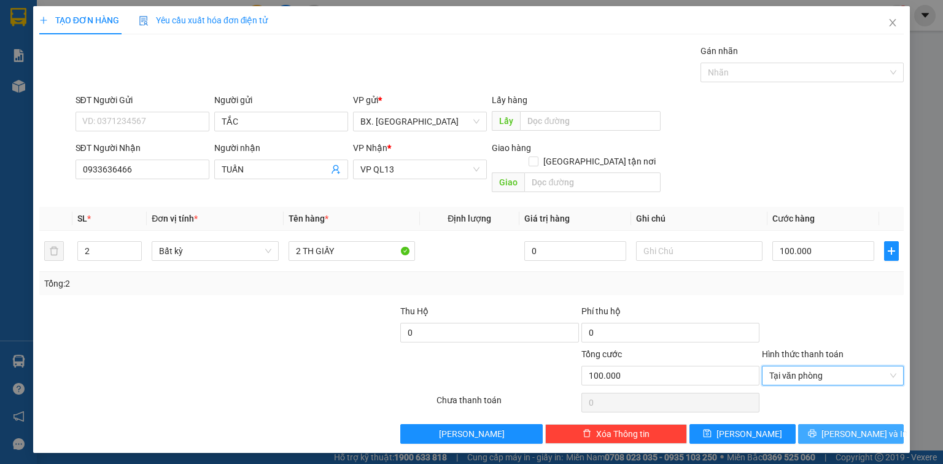
click at [817, 424] on button "Lưu và In" at bounding box center [851, 434] width 106 height 20
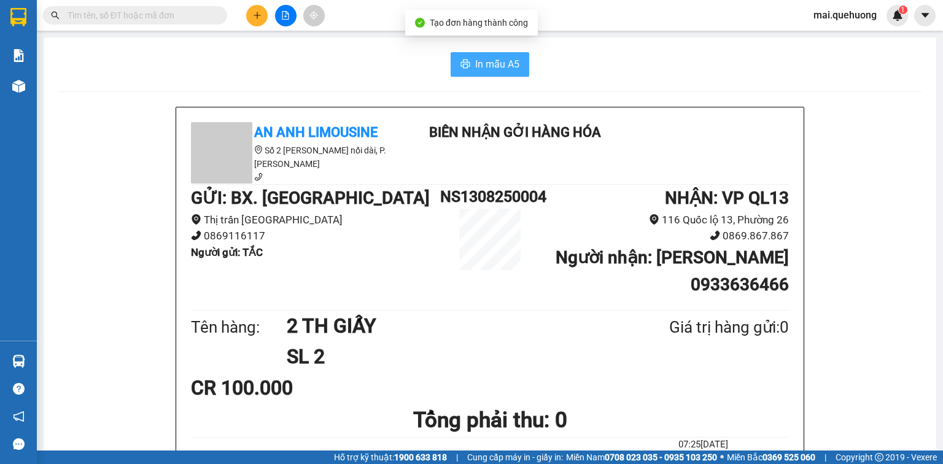
click at [490, 59] on span "In mẫu A5" at bounding box center [497, 63] width 44 height 15
click at [186, 15] on input "text" at bounding box center [140, 16] width 145 height 14
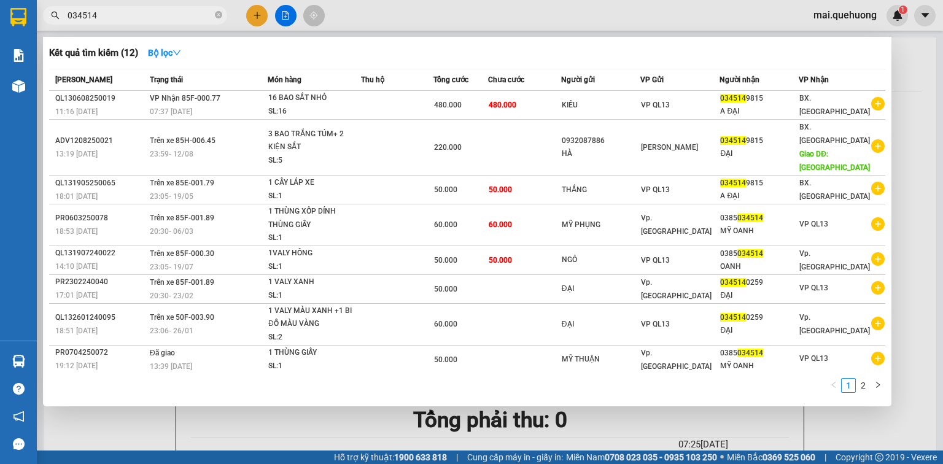
type input "034514"
click at [373, 14] on div at bounding box center [471, 232] width 943 height 464
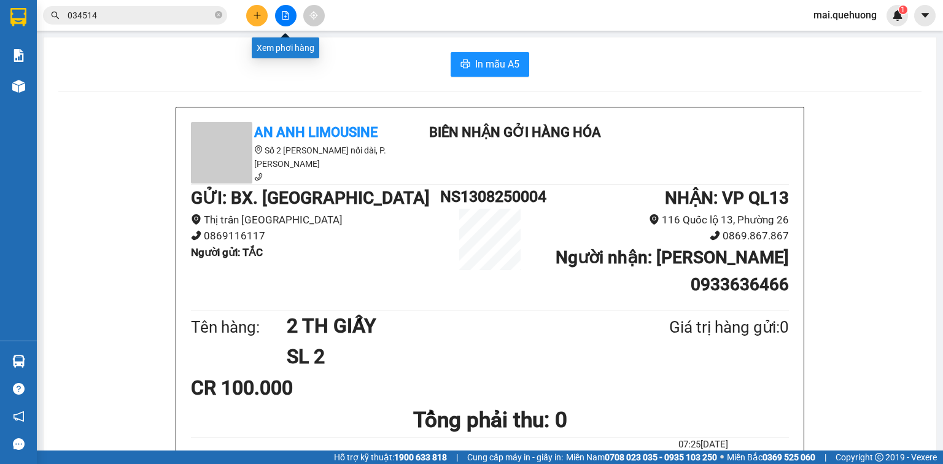
click at [287, 12] on icon "file-add" at bounding box center [285, 15] width 7 height 9
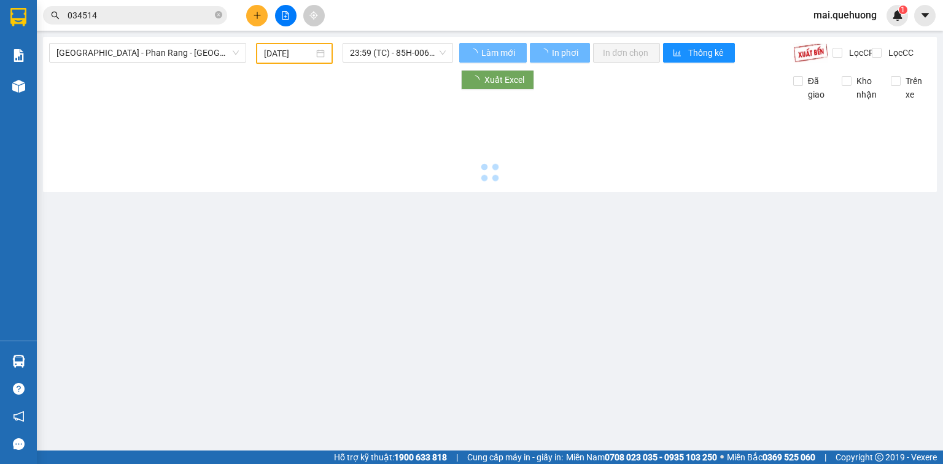
type input "13/08/2025"
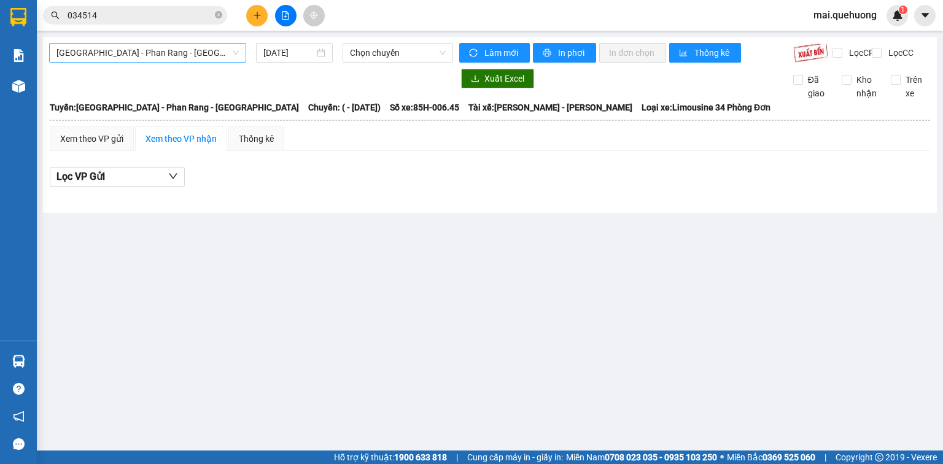
click at [147, 52] on span "Sài Gòn - Phan Rang - Ninh Sơn" at bounding box center [147, 53] width 182 height 18
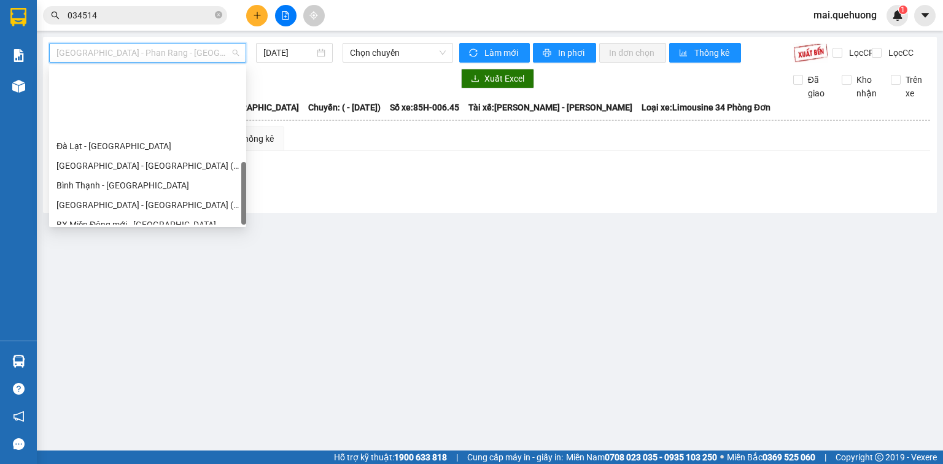
scroll to position [334, 0]
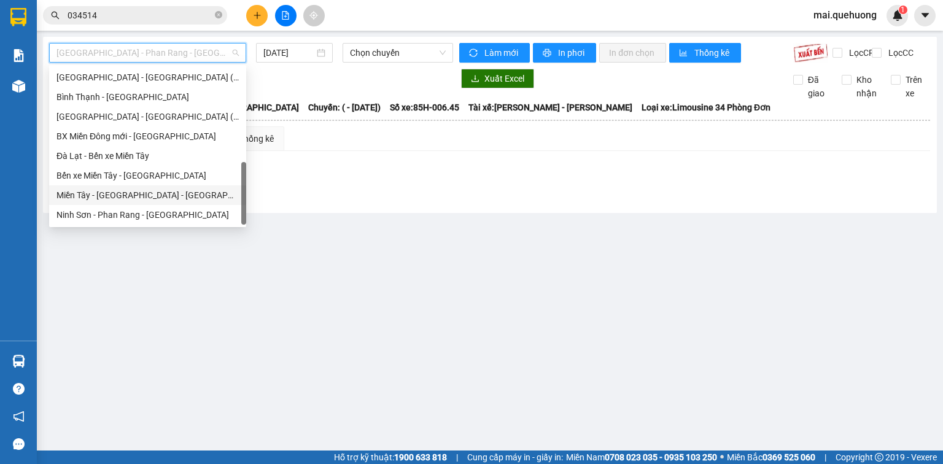
click at [133, 192] on div "Miền Tây - [GEOGRAPHIC_DATA] - [GEOGRAPHIC_DATA]" at bounding box center [147, 195] width 182 height 14
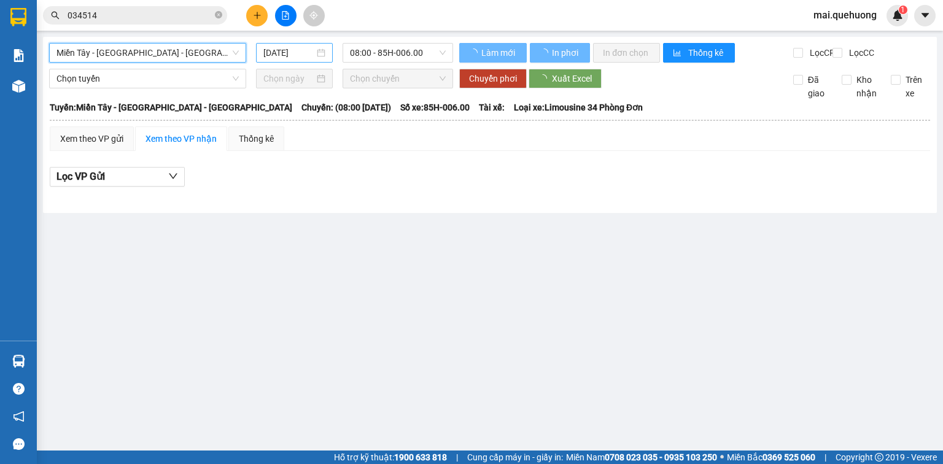
click at [285, 49] on input "13/08/2025" at bounding box center [288, 53] width 50 height 14
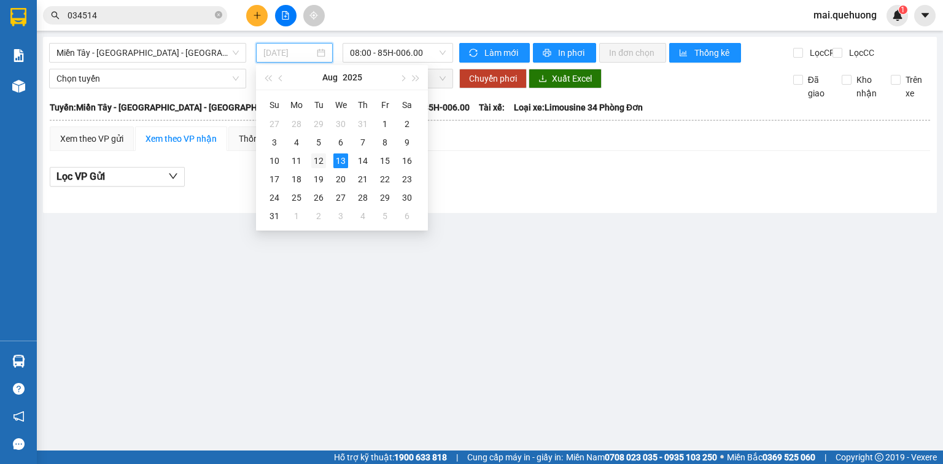
click at [314, 161] on div "12" at bounding box center [318, 160] width 15 height 15
type input "[DATE]"
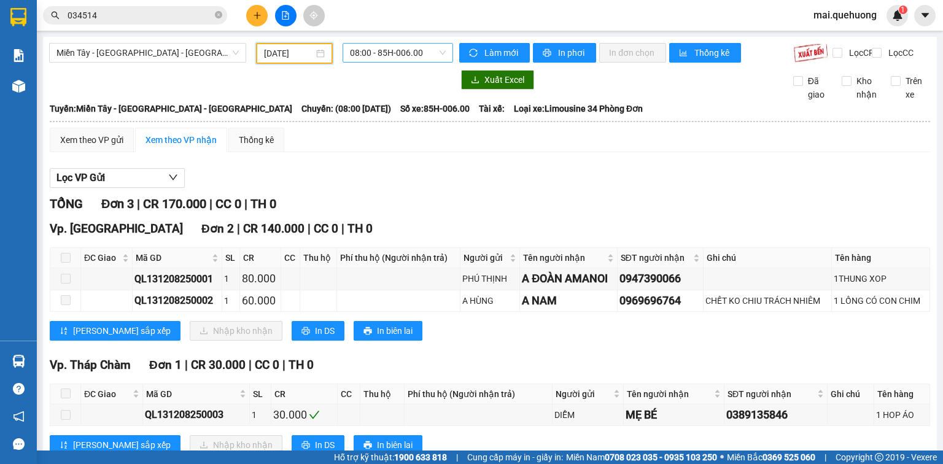
click at [384, 61] on div "08:00 - 85H-006.00" at bounding box center [397, 53] width 111 height 20
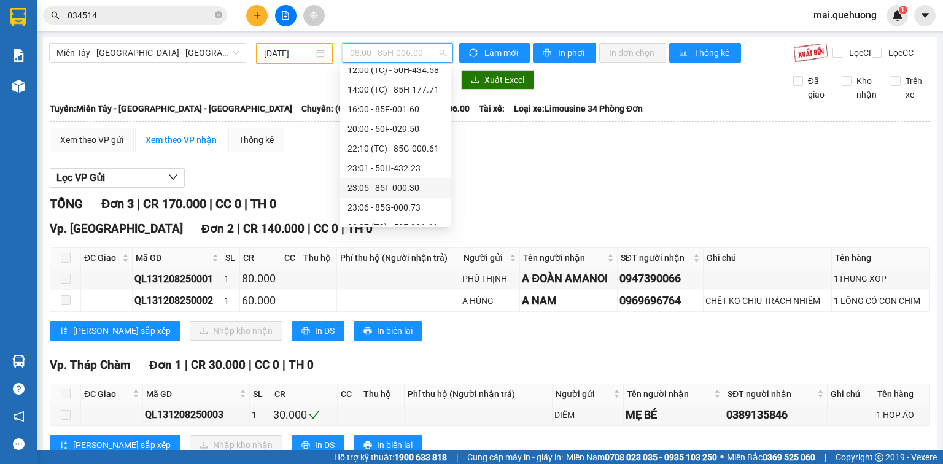
scroll to position [118, 0]
click at [396, 217] on div "23:59 (TC) - 85H-006.45" at bounding box center [395, 215] width 96 height 14
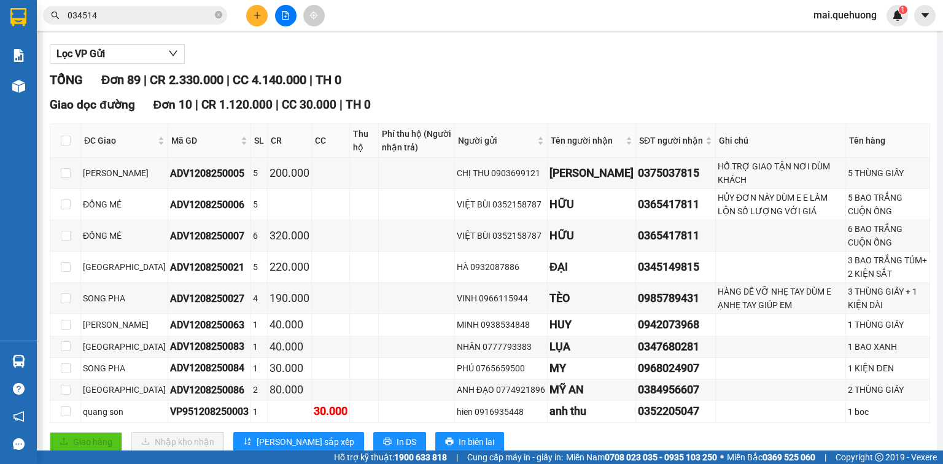
scroll to position [147, 0]
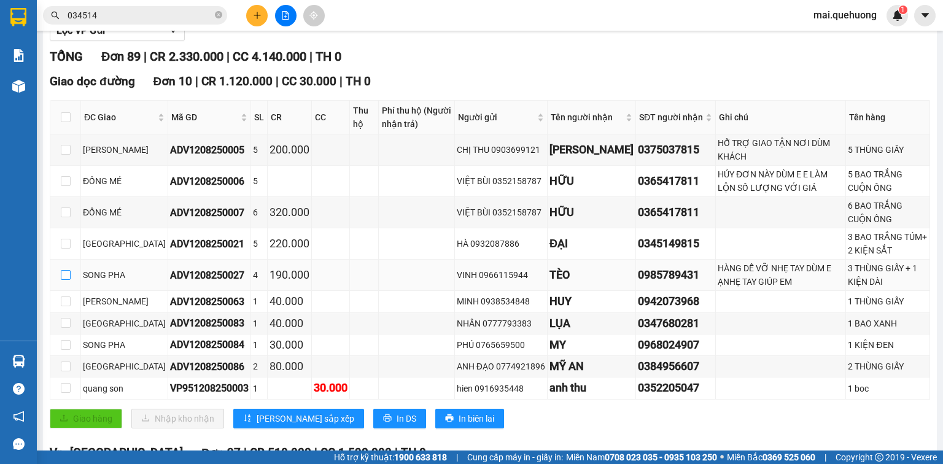
click at [66, 280] on input "checkbox" at bounding box center [66, 275] width 10 height 10
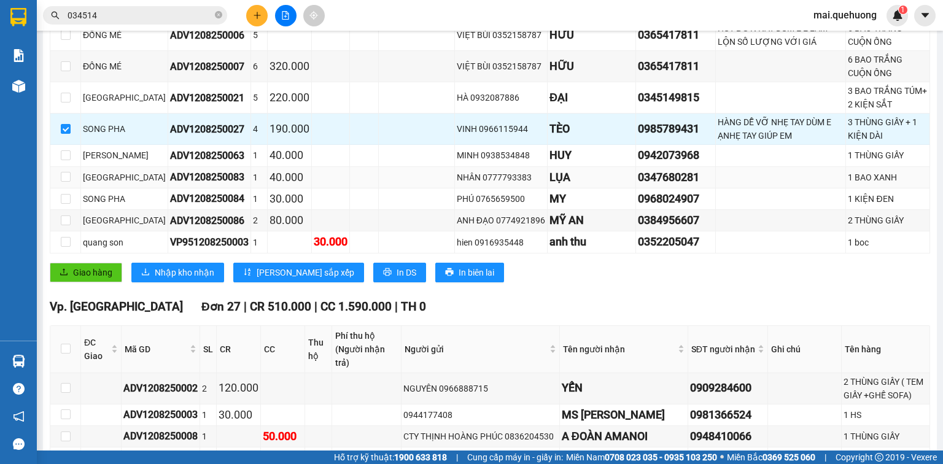
scroll to position [295, 0]
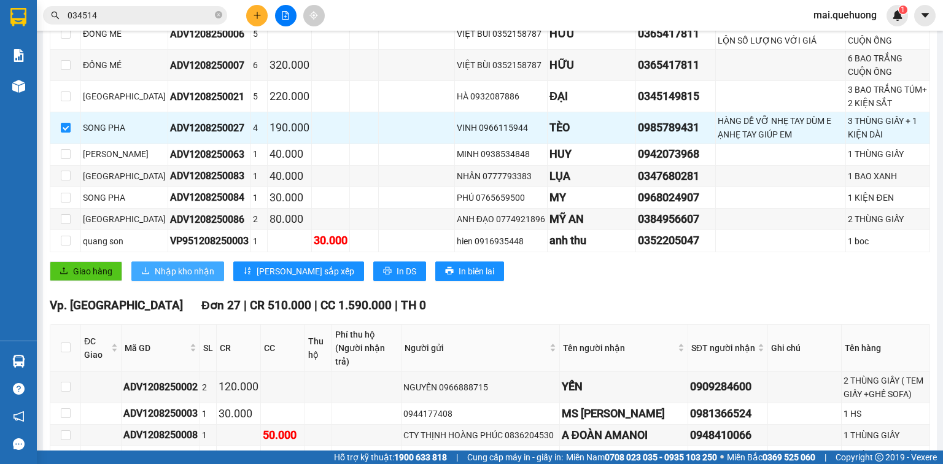
click at [169, 278] on span "Nhập kho nhận" at bounding box center [185, 272] width 60 height 14
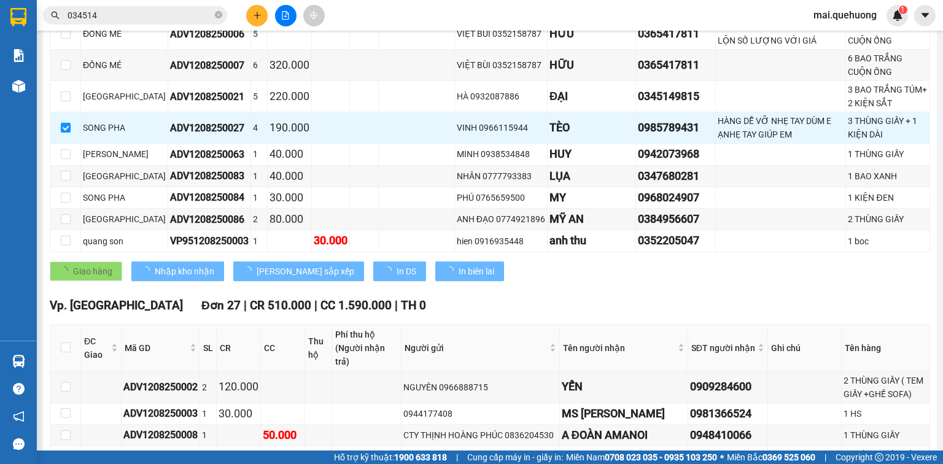
checkbox input "false"
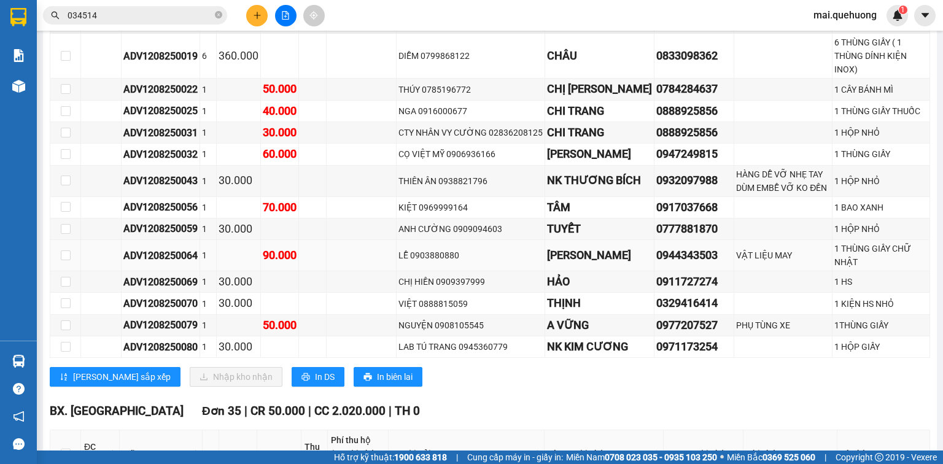
scroll to position [1817, 0]
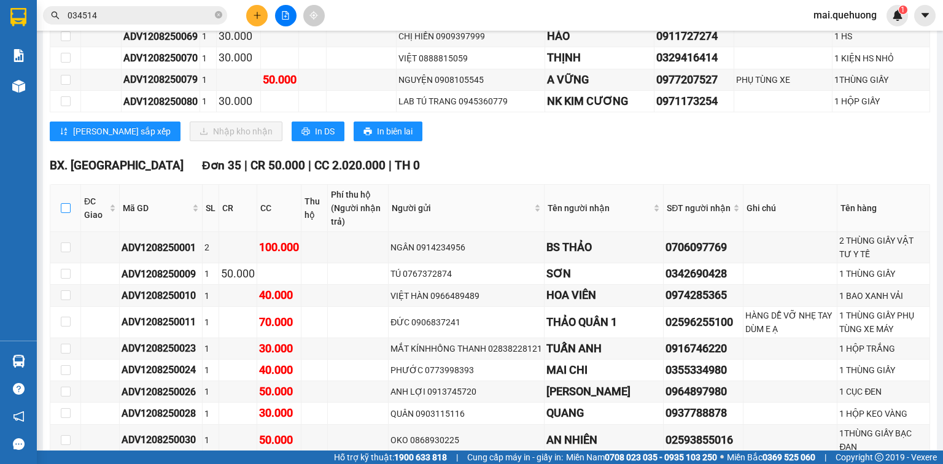
click at [69, 213] on input "checkbox" at bounding box center [66, 208] width 10 height 10
checkbox input "true"
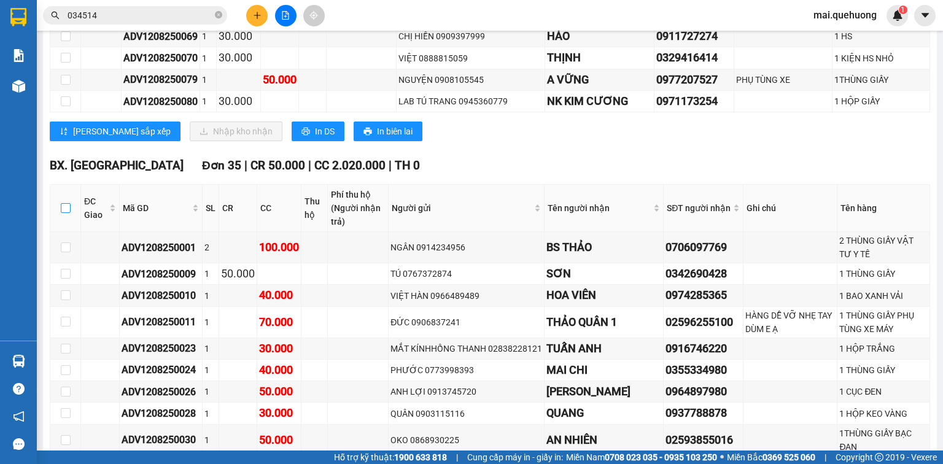
checkbox input "true"
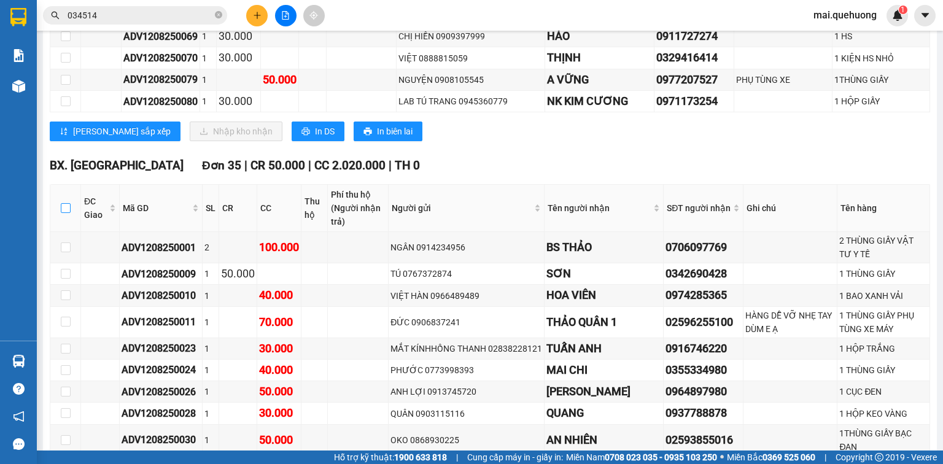
checkbox input "true"
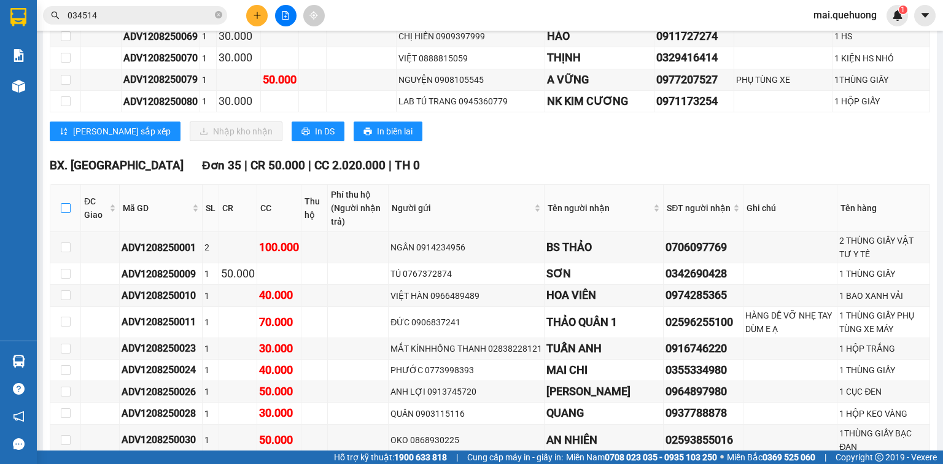
checkbox input "true"
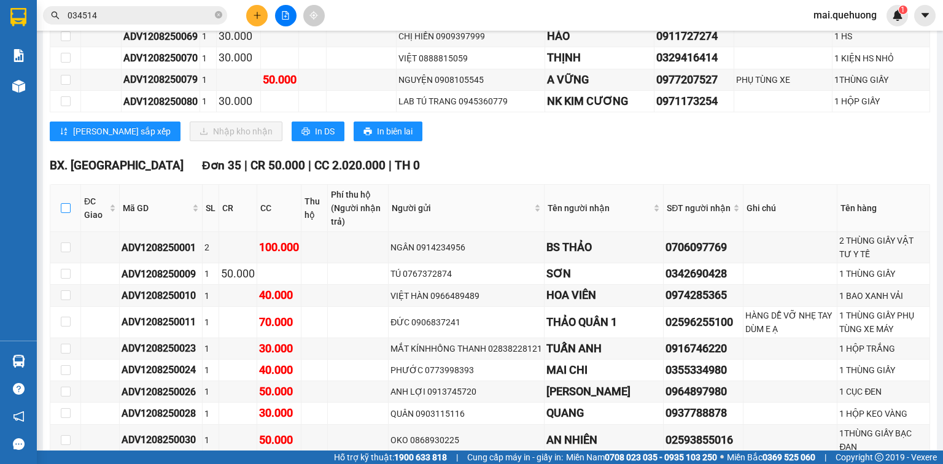
checkbox input "true"
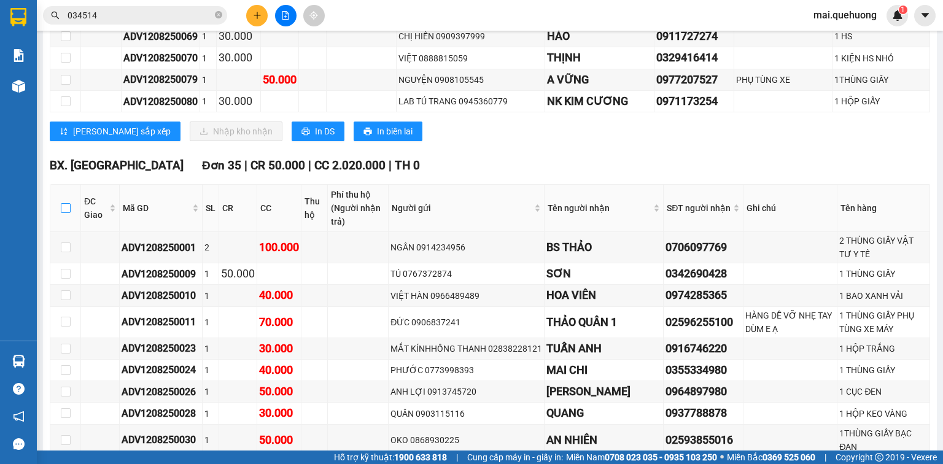
checkbox input "true"
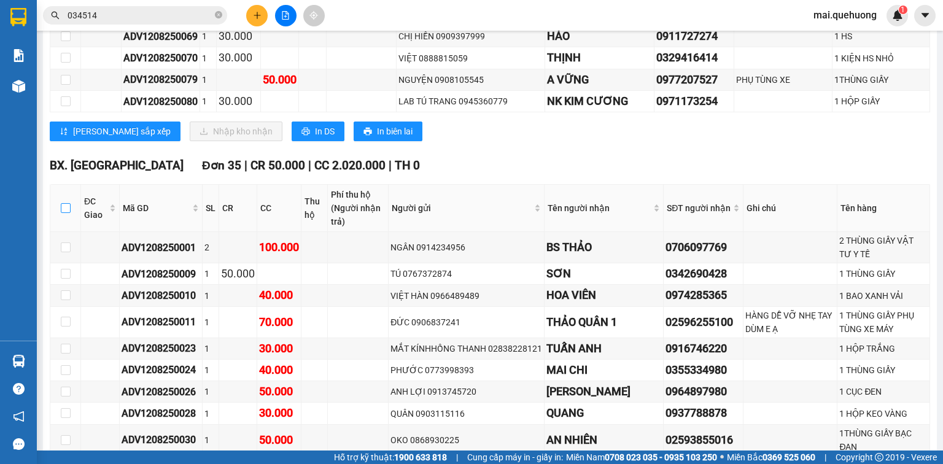
checkbox input "true"
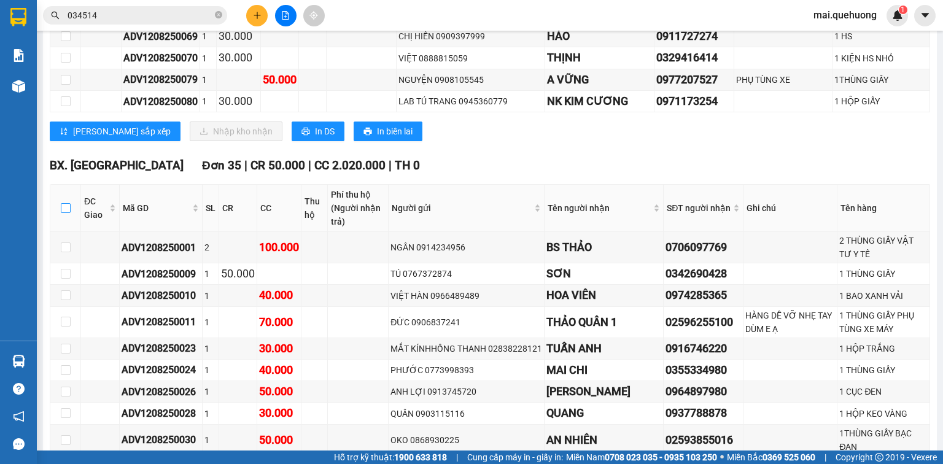
checkbox input "true"
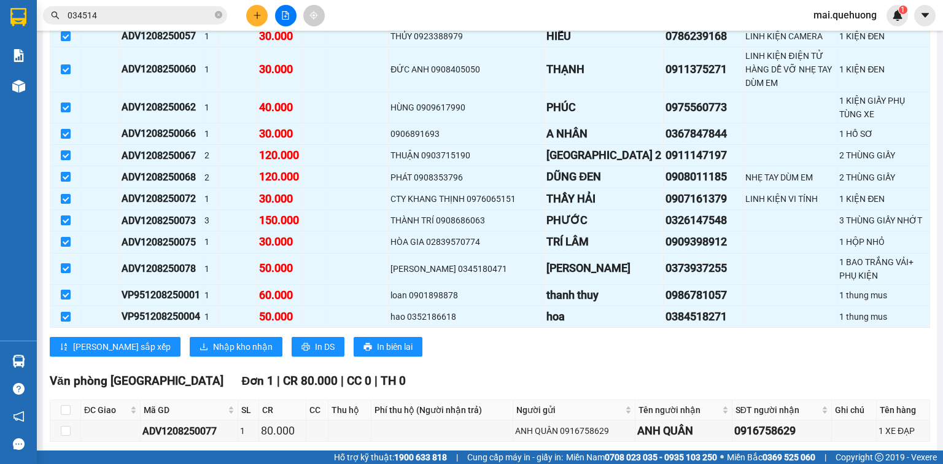
scroll to position [2653, 0]
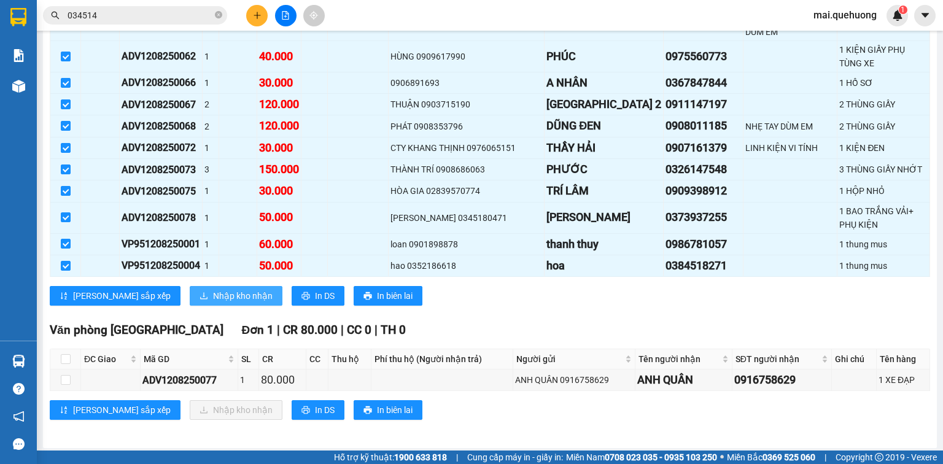
click at [213, 292] on span "Nhập kho nhận" at bounding box center [243, 296] width 60 height 14
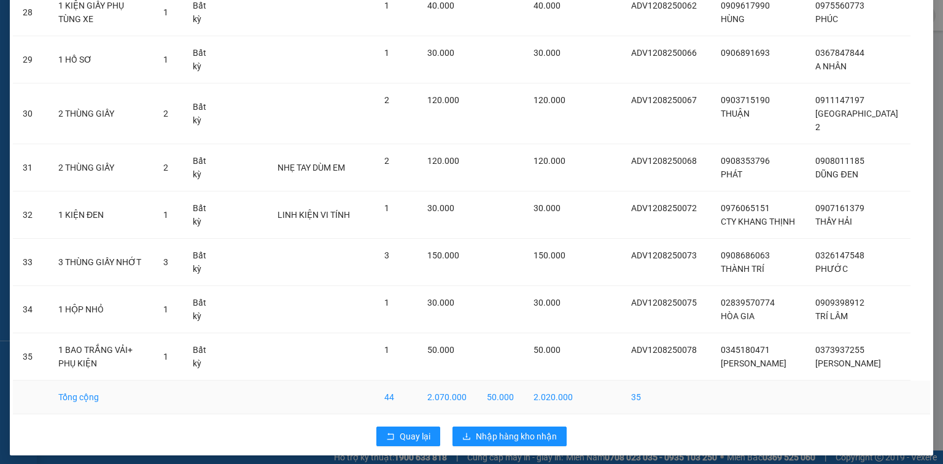
scroll to position [1472, 0]
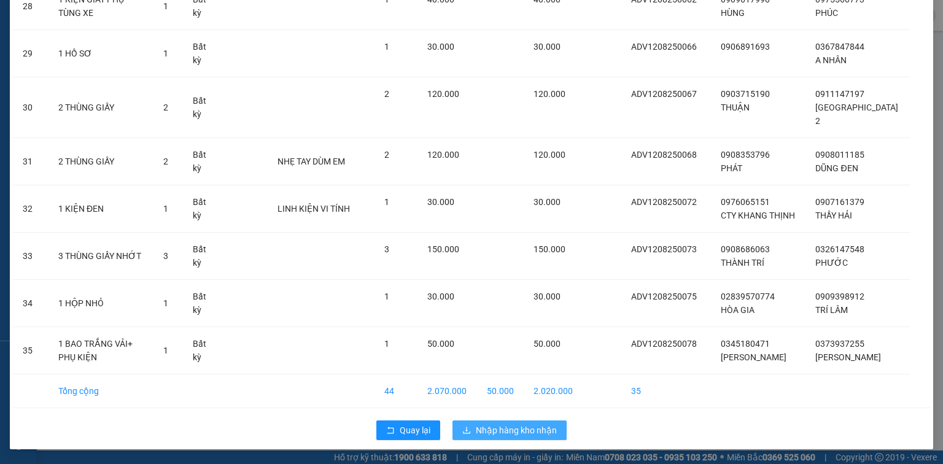
click at [501, 426] on span "Nhập hàng kho nhận" at bounding box center [516, 430] width 81 height 14
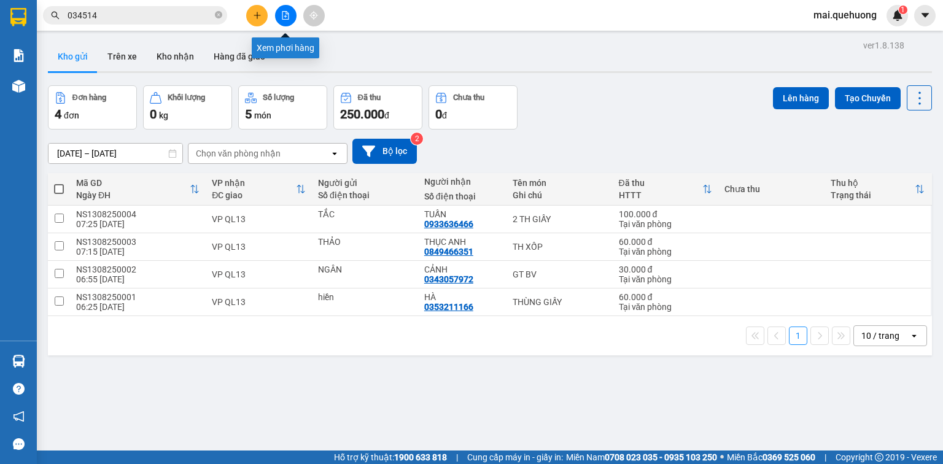
click at [287, 15] on icon "file-add" at bounding box center [285, 15] width 9 height 9
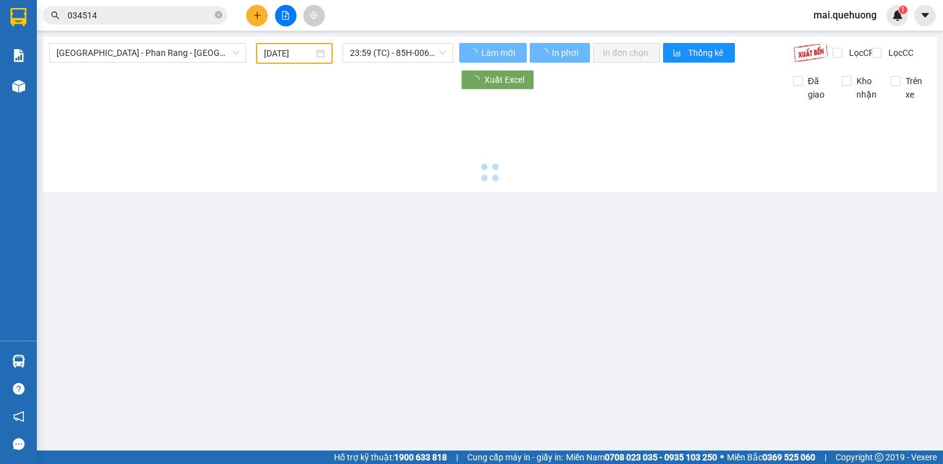
type input "13/08/2025"
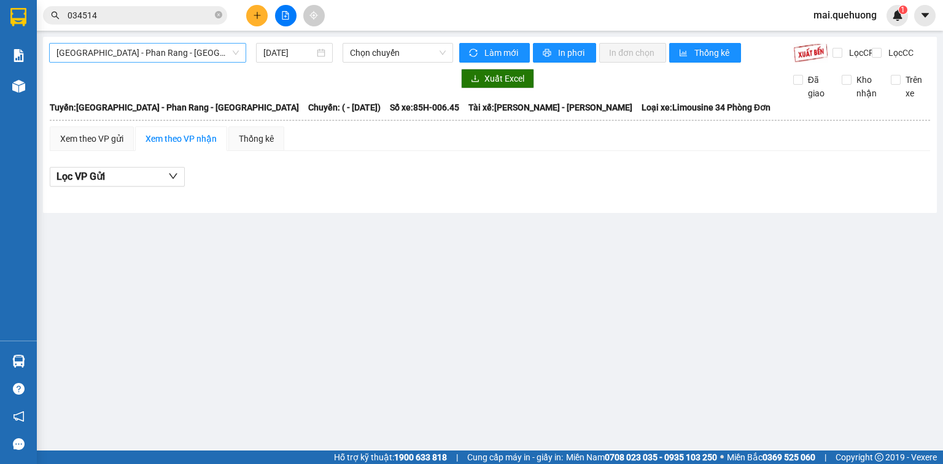
click at [199, 49] on span "Sài Gòn - Phan Rang - Ninh Sơn" at bounding box center [147, 53] width 182 height 18
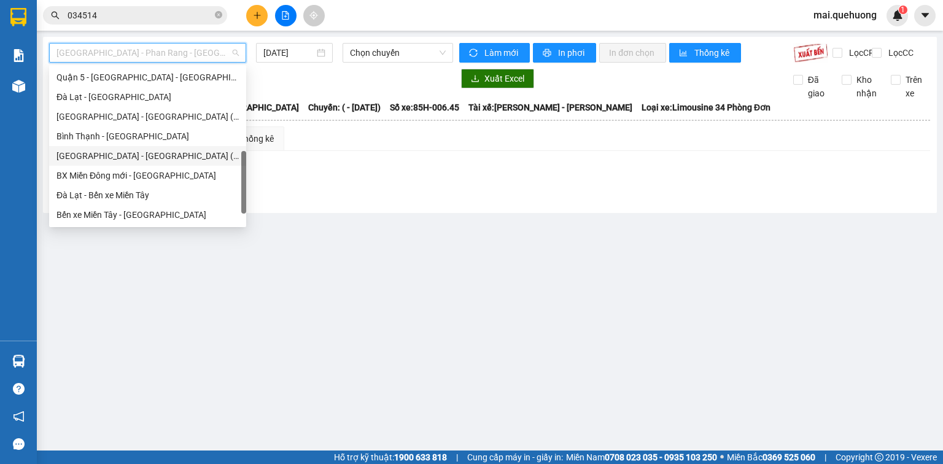
scroll to position [334, 0]
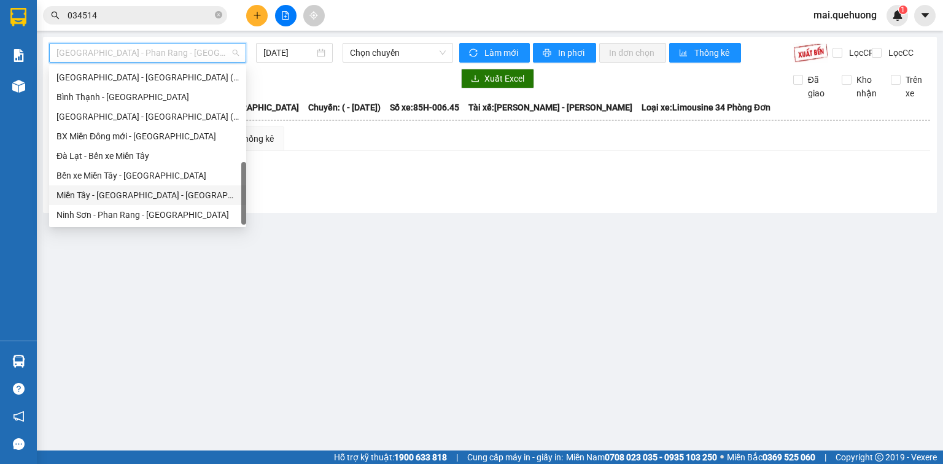
click at [142, 191] on div "Miền Tây - [GEOGRAPHIC_DATA] - [GEOGRAPHIC_DATA]" at bounding box center [147, 195] width 182 height 14
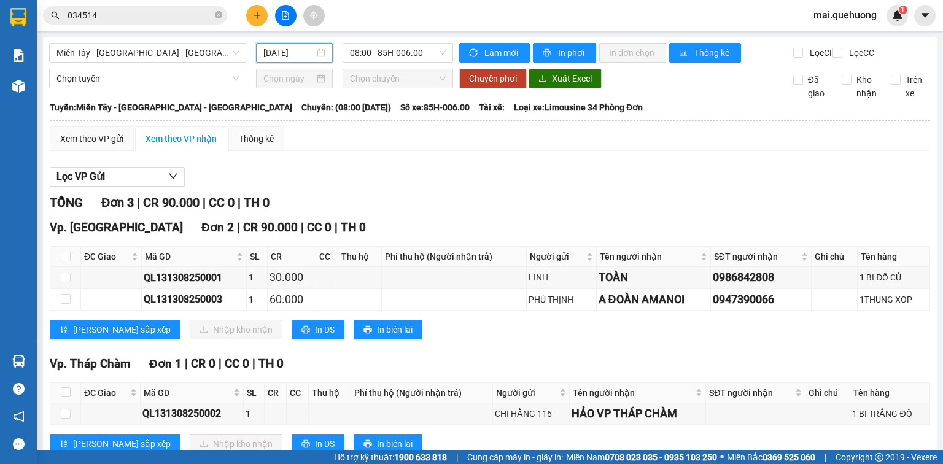
click at [292, 52] on input "13/08/2025" at bounding box center [288, 53] width 50 height 14
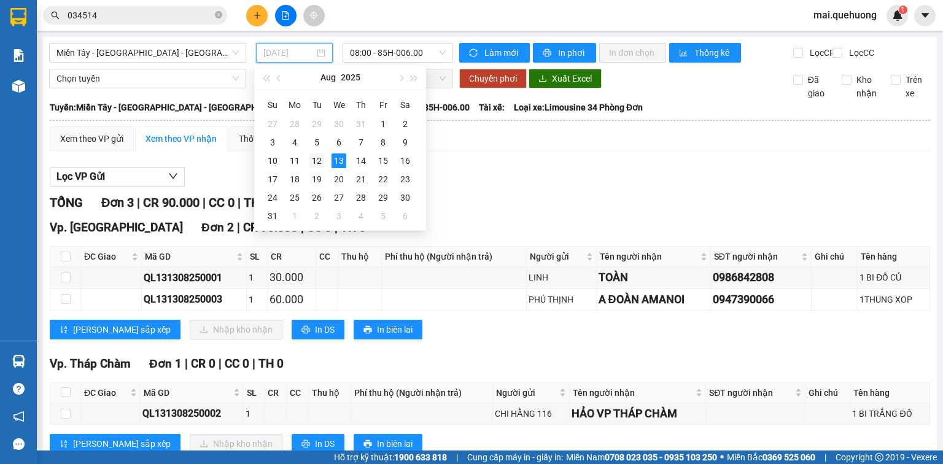
click at [314, 159] on div "12" at bounding box center [316, 160] width 15 height 15
type input "[DATE]"
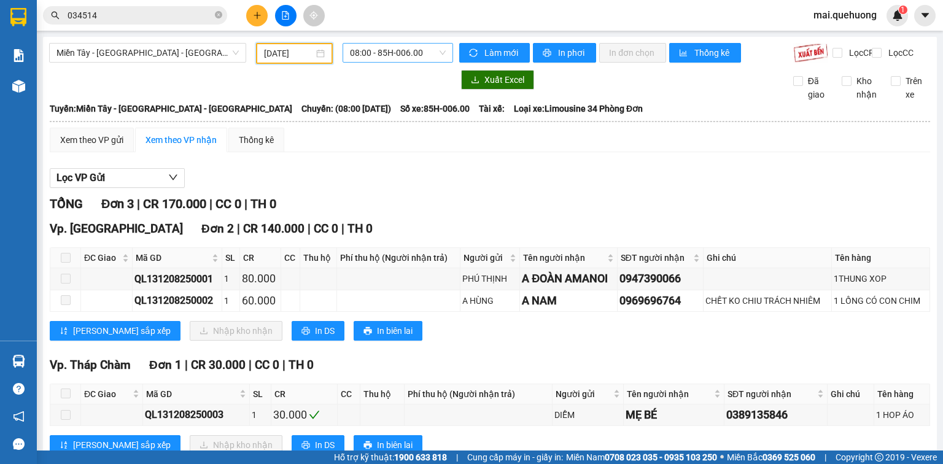
click at [389, 58] on span "08:00 - 85H-006.00" at bounding box center [398, 53] width 96 height 18
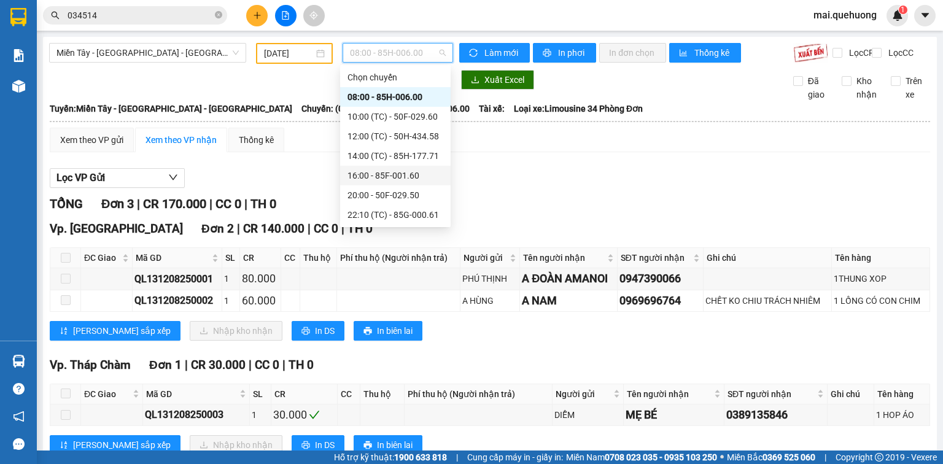
scroll to position [118, 0]
click at [385, 196] on div "23:08 (TC) - 85B-005.94" at bounding box center [395, 195] width 96 height 14
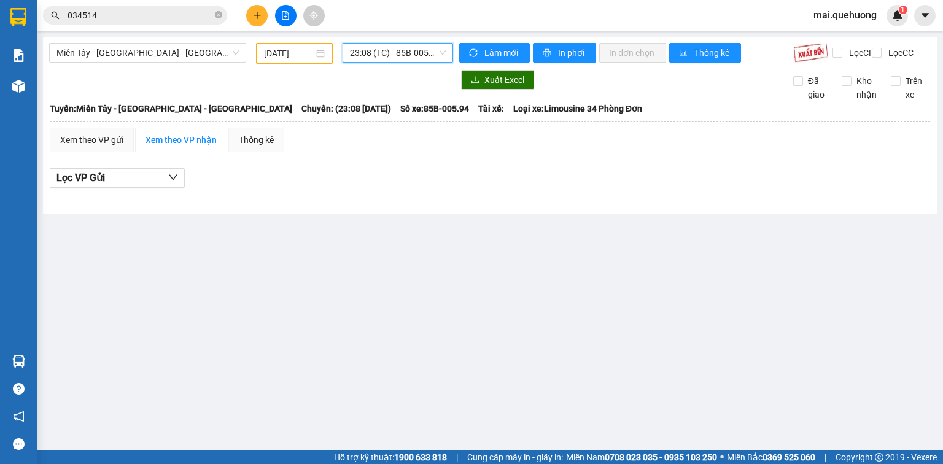
click at [396, 54] on span "23:08 (TC) - 85B-005.94" at bounding box center [398, 53] width 96 height 18
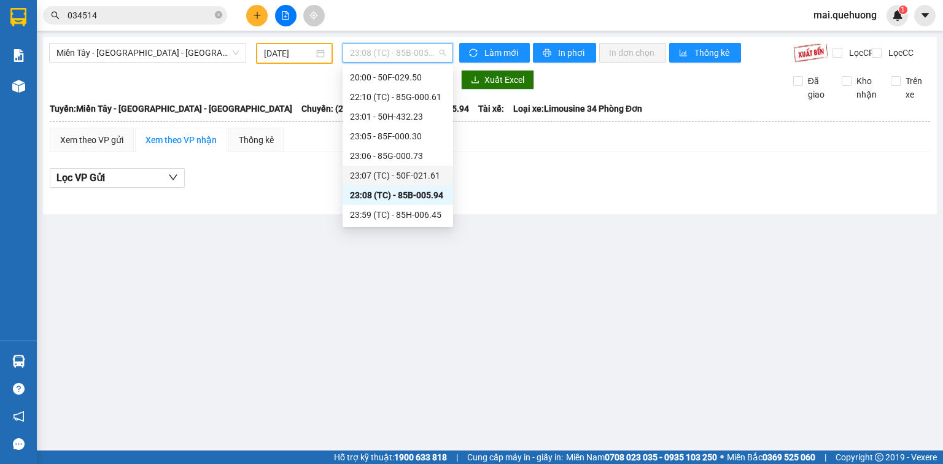
click at [404, 174] on div "23:07 (TC) - 50F-021.61" at bounding box center [398, 176] width 96 height 14
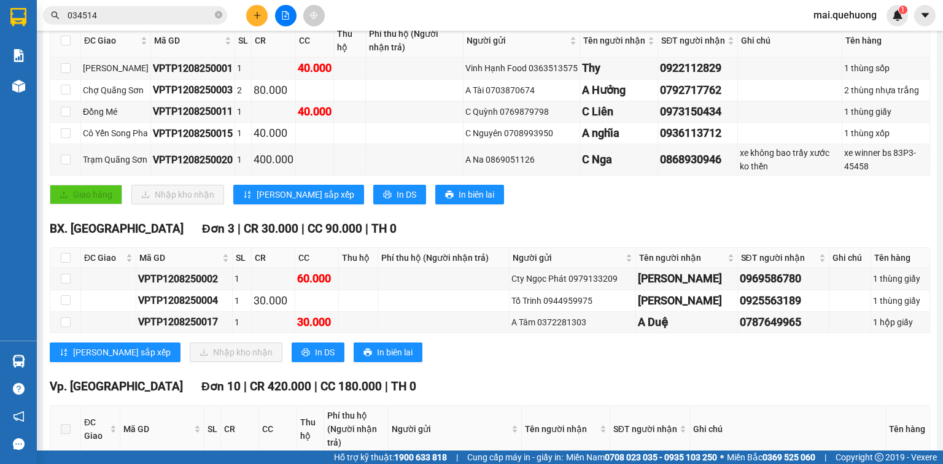
scroll to position [245, 0]
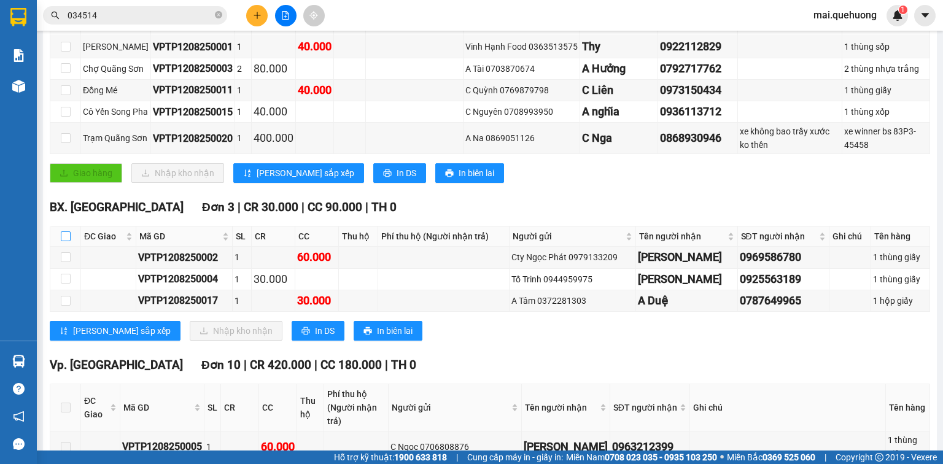
click at [66, 241] on input "checkbox" at bounding box center [66, 236] width 10 height 10
checkbox input "true"
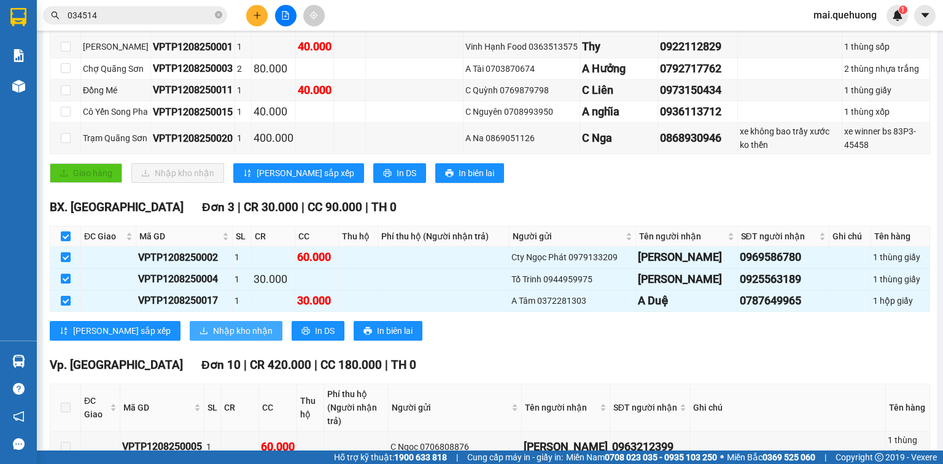
click at [213, 338] on span "Nhập kho nhận" at bounding box center [243, 331] width 60 height 14
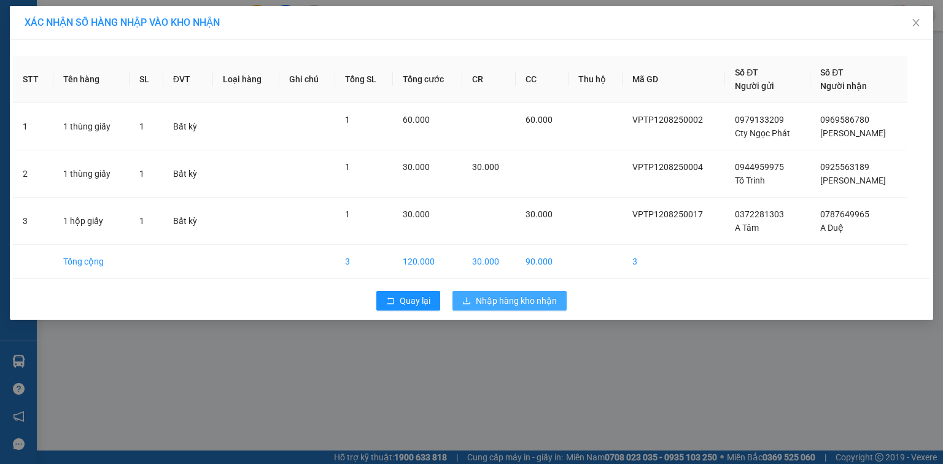
click at [506, 306] on span "Nhập hàng kho nhận" at bounding box center [516, 301] width 81 height 14
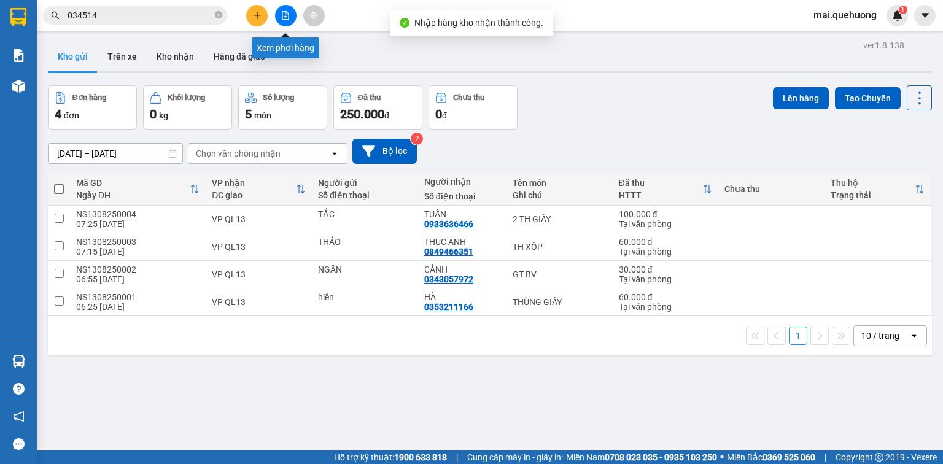
click at [285, 15] on icon "file-add" at bounding box center [285, 15] width 7 height 9
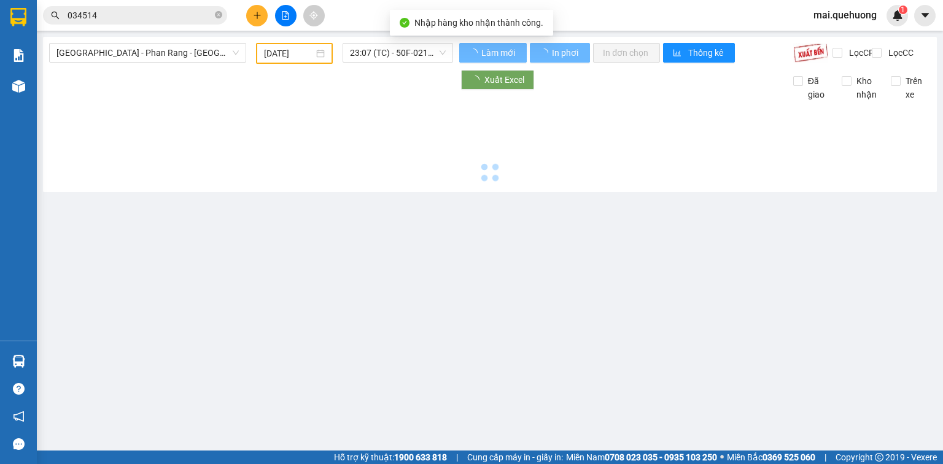
type input "13/08/2025"
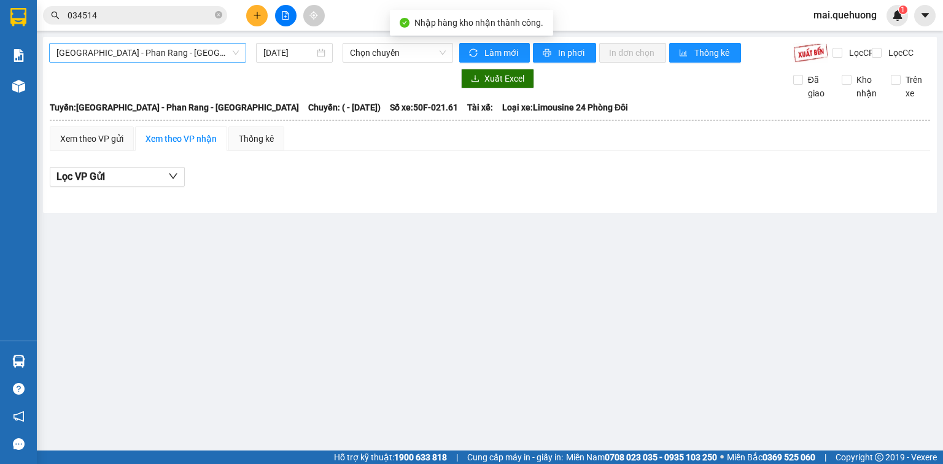
click at [199, 54] on span "Sài Gòn - Phan Rang - Ninh Sơn" at bounding box center [147, 53] width 182 height 18
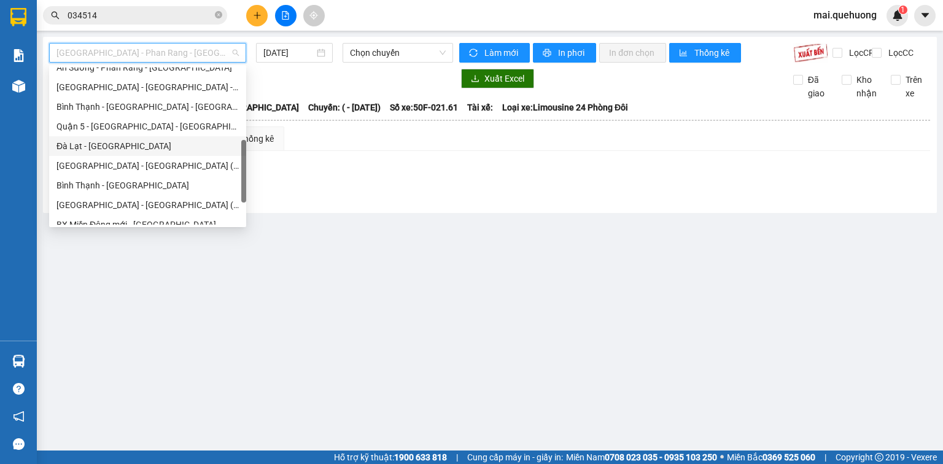
scroll to position [334, 0]
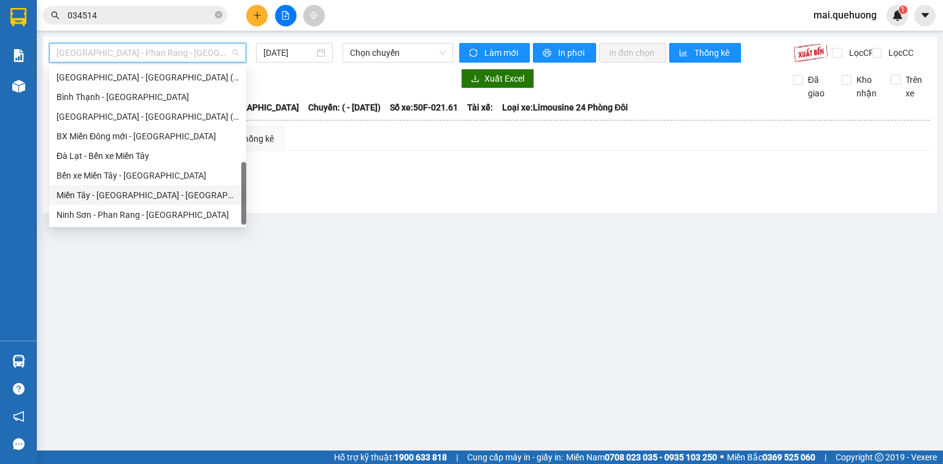
click at [156, 198] on div "Miền Tây - [GEOGRAPHIC_DATA] - [GEOGRAPHIC_DATA]" at bounding box center [147, 195] width 182 height 14
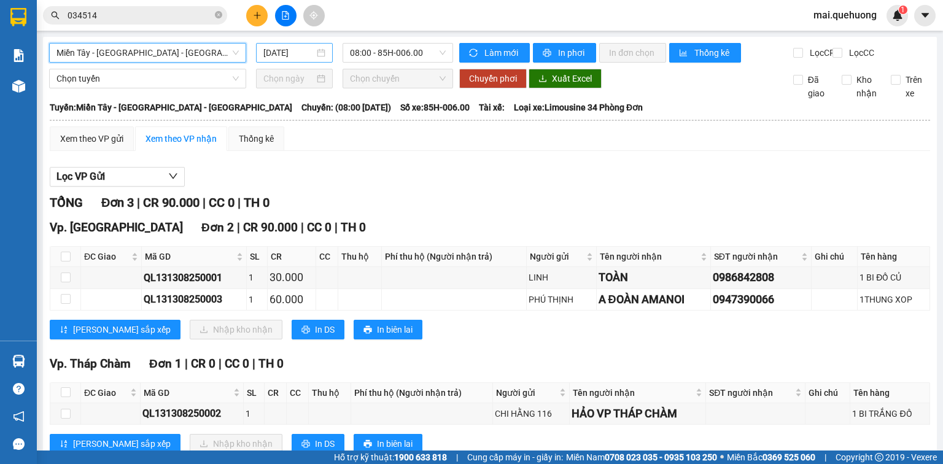
click at [290, 57] on input "13/08/2025" at bounding box center [288, 53] width 50 height 14
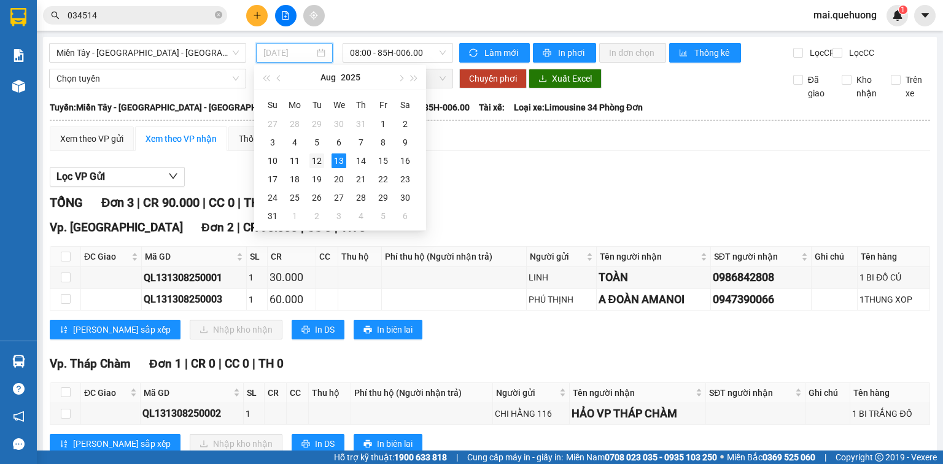
click at [319, 164] on div "12" at bounding box center [316, 160] width 15 height 15
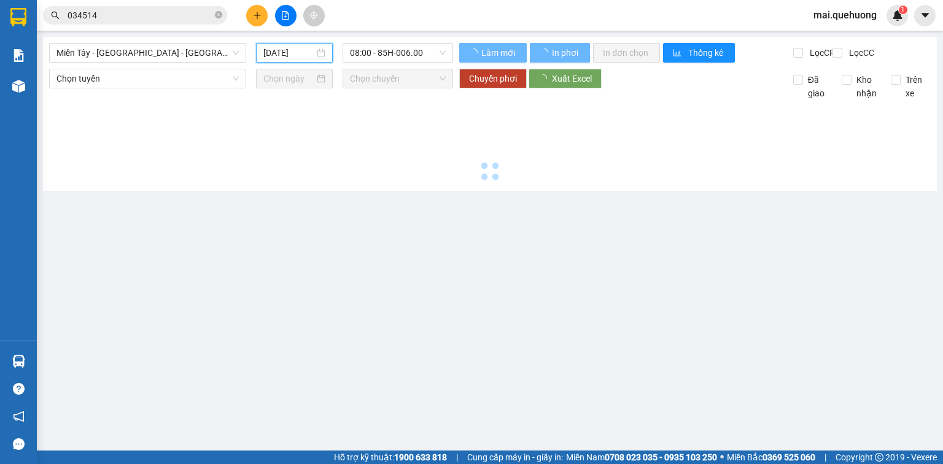
type input "[DATE]"
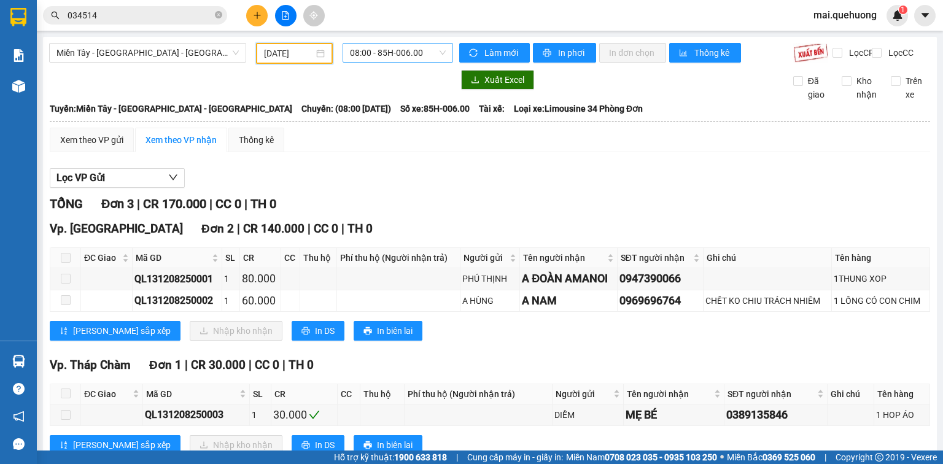
click at [369, 48] on span "08:00 - 85H-006.00" at bounding box center [398, 53] width 96 height 18
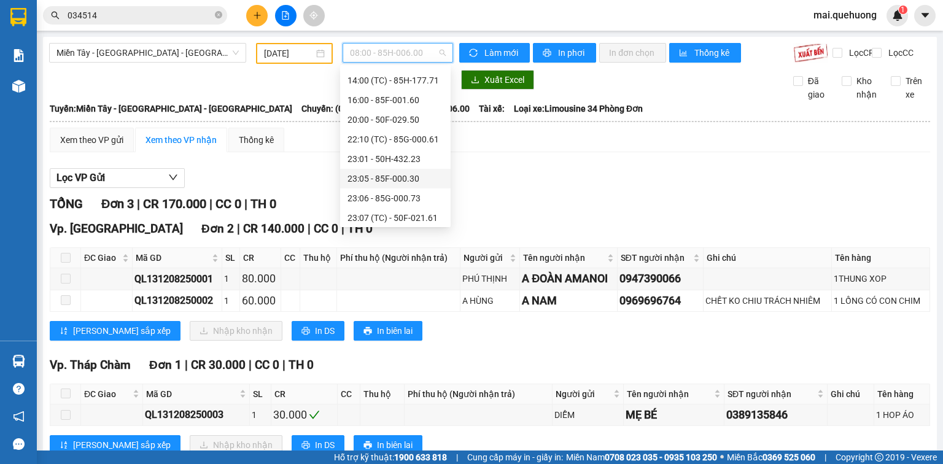
scroll to position [118, 0]
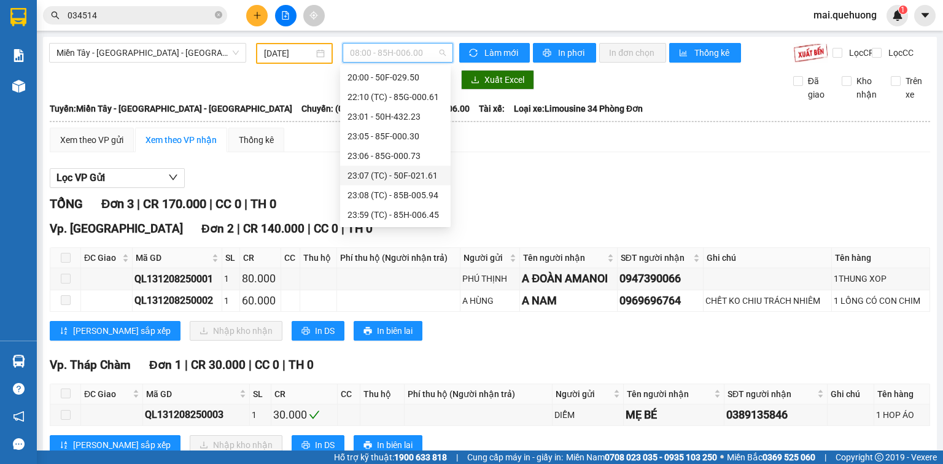
click at [368, 177] on div "23:07 (TC) - 50F-021.61" at bounding box center [395, 176] width 96 height 14
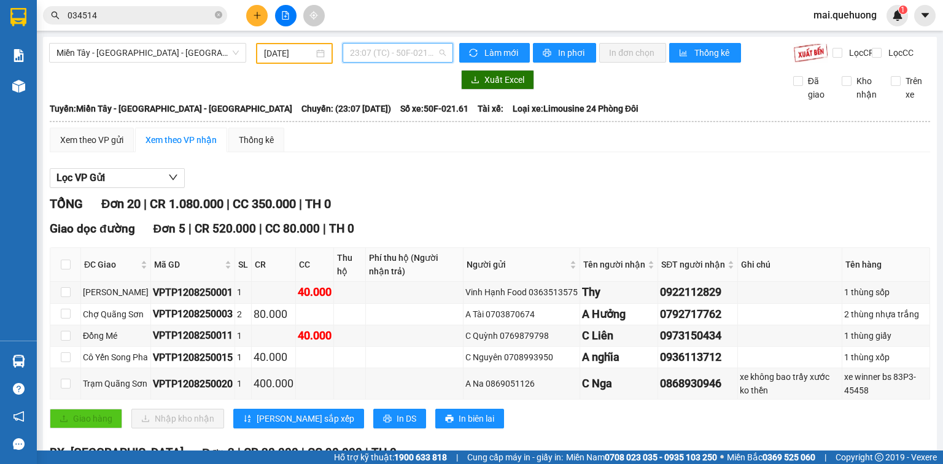
click at [400, 55] on span "23:07 (TC) - 50F-021.61" at bounding box center [398, 53] width 96 height 18
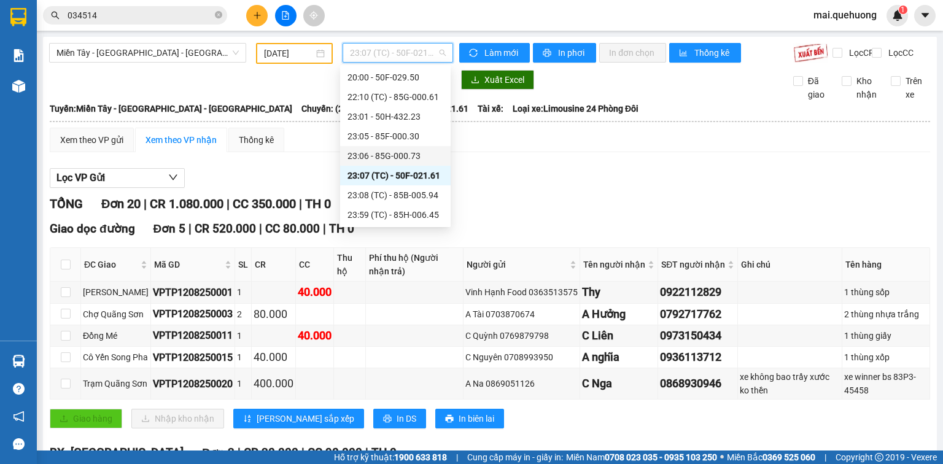
click at [395, 154] on div "23:06 - 85G-000.73" at bounding box center [395, 156] width 96 height 14
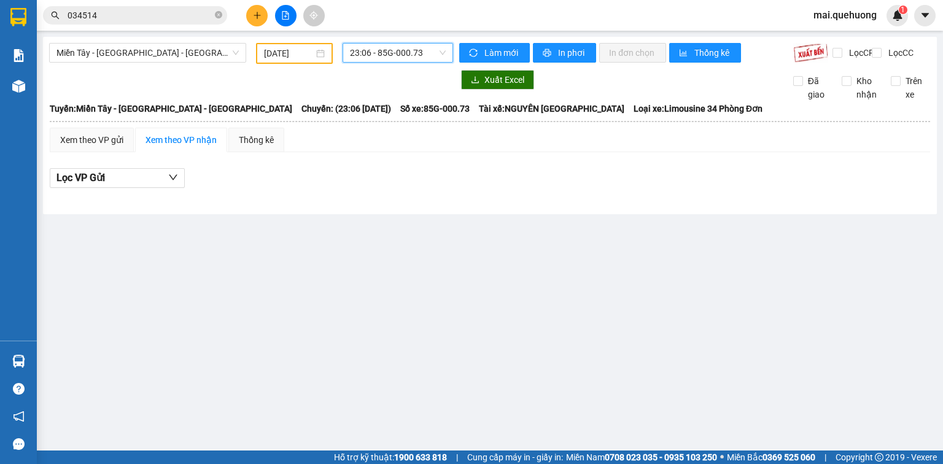
click at [398, 50] on span "23:06 - 85G-000.73" at bounding box center [398, 53] width 96 height 18
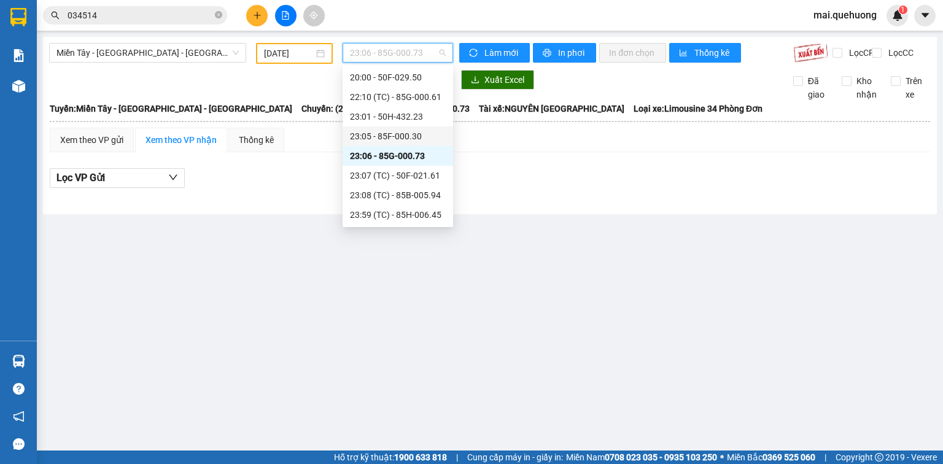
click at [411, 136] on div "23:05 - 85F-000.30" at bounding box center [398, 136] width 96 height 14
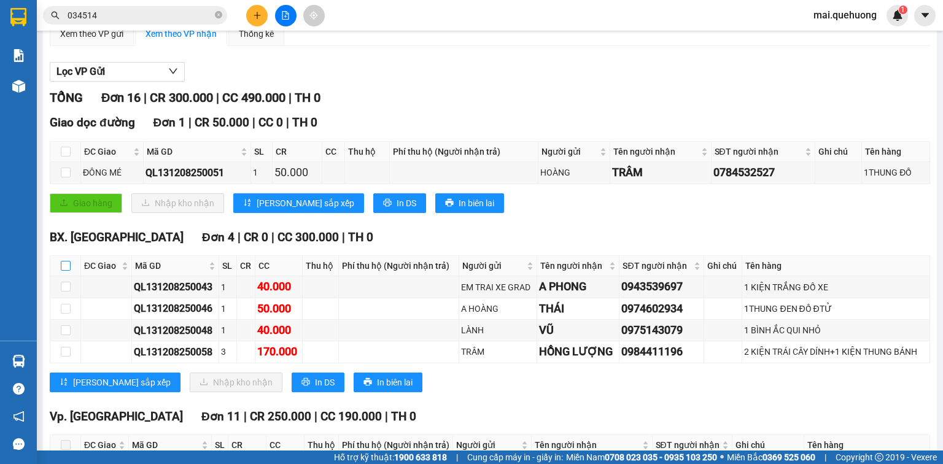
scroll to position [98, 0]
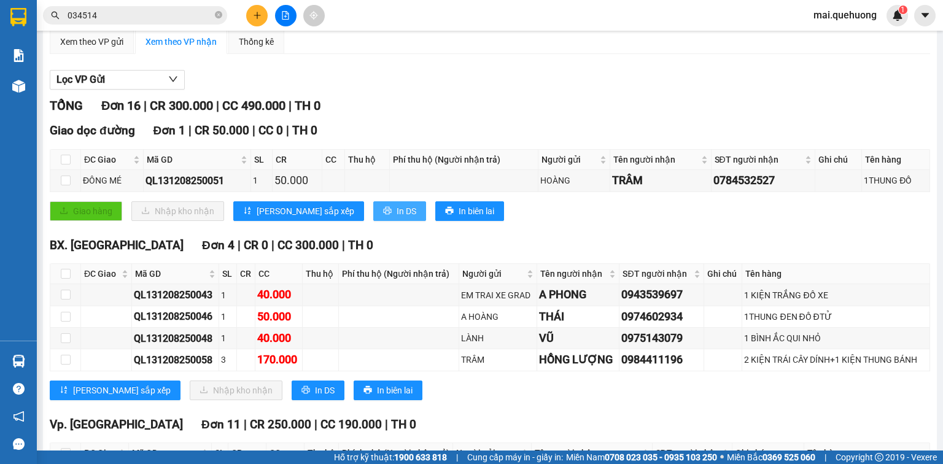
click at [396, 218] on span "In DS" at bounding box center [406, 211] width 20 height 14
click at [64, 279] on input "checkbox" at bounding box center [66, 274] width 10 height 10
checkbox input "true"
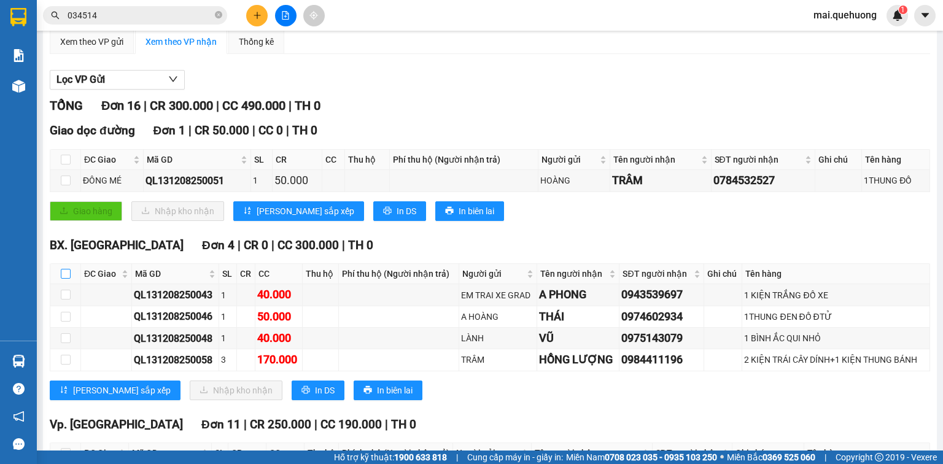
checkbox input "true"
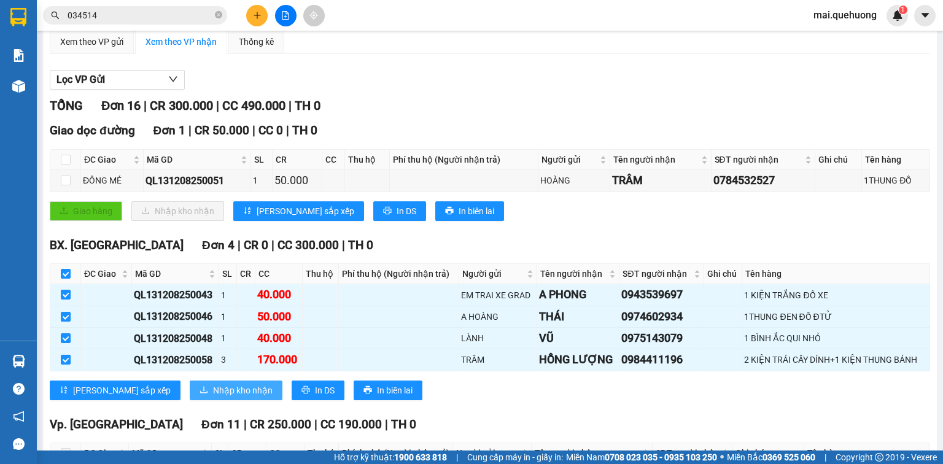
click at [213, 392] on span "Nhập kho nhận" at bounding box center [243, 391] width 60 height 14
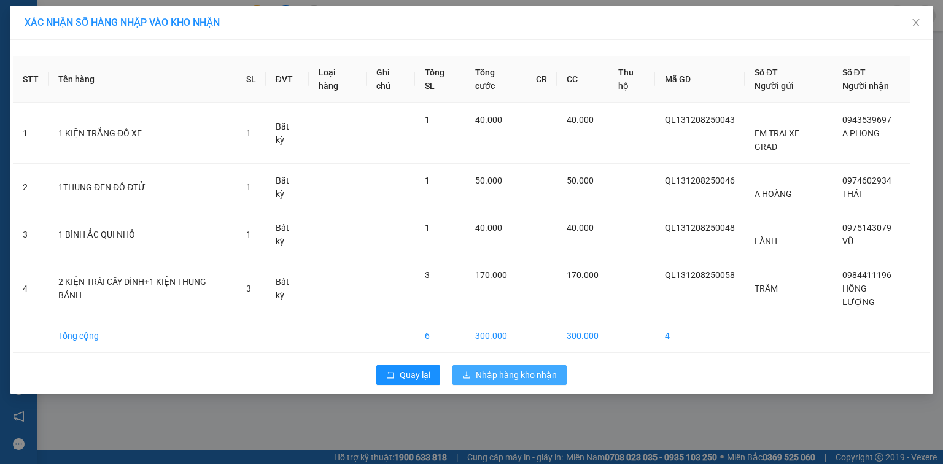
click at [484, 368] on span "Nhập hàng kho nhận" at bounding box center [516, 375] width 81 height 14
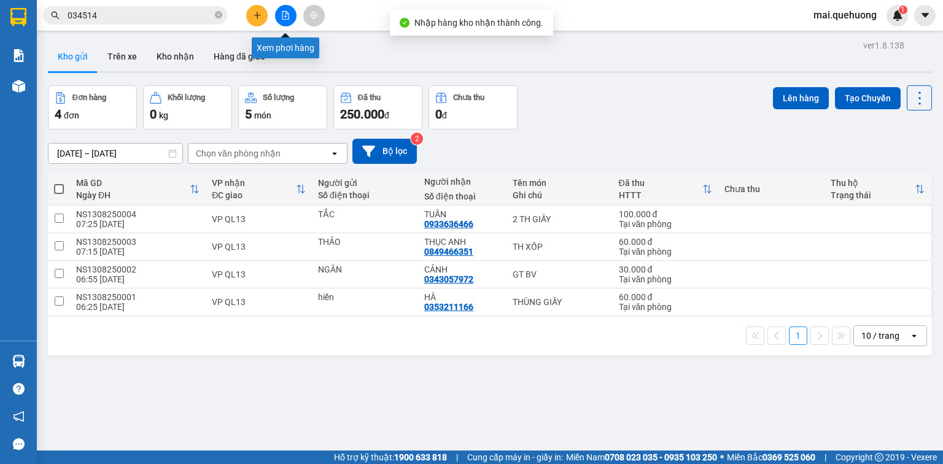
click at [285, 15] on icon "file-add" at bounding box center [285, 15] width 9 height 9
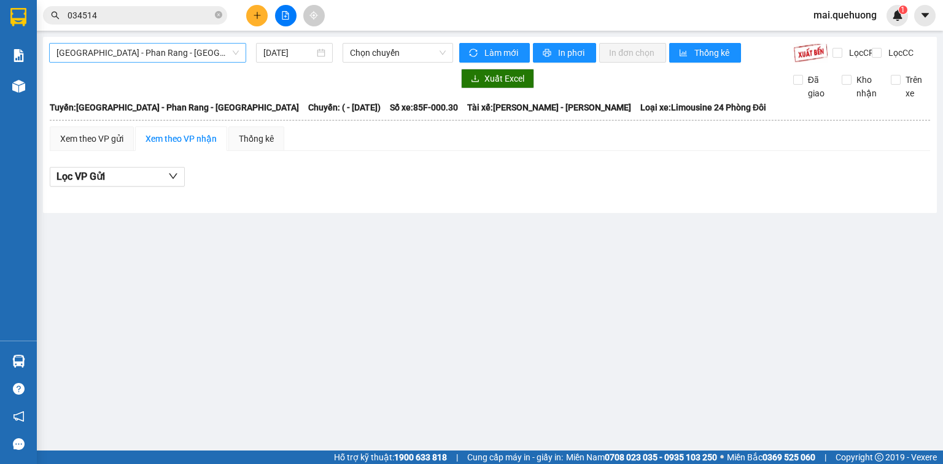
click at [206, 54] on span "Sài Gòn - Phan Rang - Ninh Sơn" at bounding box center [147, 53] width 182 height 18
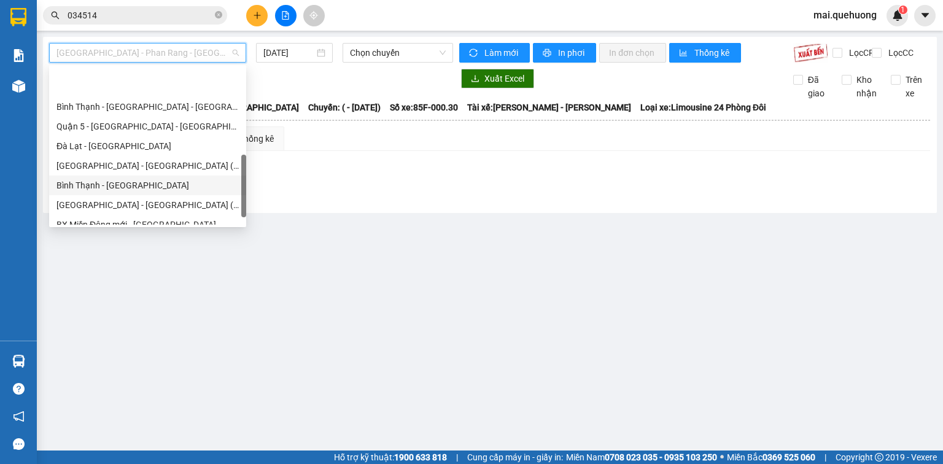
scroll to position [334, 0]
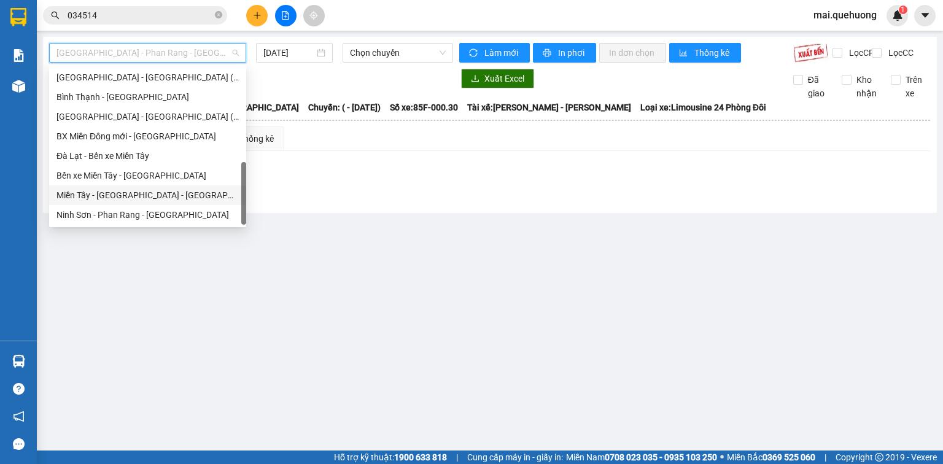
click at [168, 192] on div "Miền Tây - [GEOGRAPHIC_DATA] - [GEOGRAPHIC_DATA]" at bounding box center [147, 195] width 182 height 14
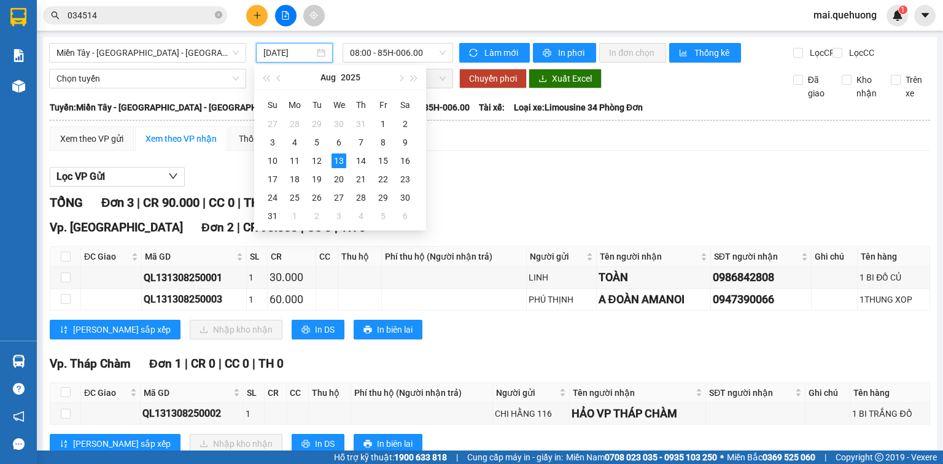
click at [282, 53] on input "13/08/2025" at bounding box center [288, 53] width 50 height 14
click at [314, 161] on div "12" at bounding box center [316, 160] width 15 height 15
type input "[DATE]"
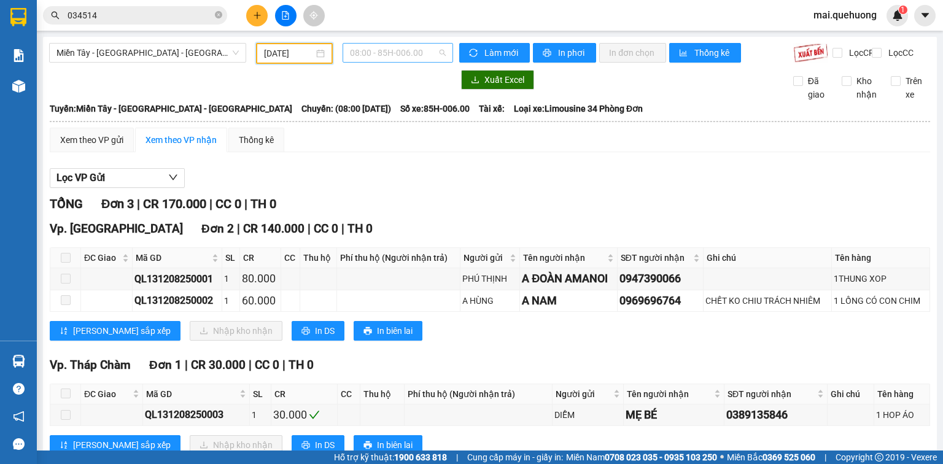
click at [395, 47] on span "08:00 - 85H-006.00" at bounding box center [398, 53] width 96 height 18
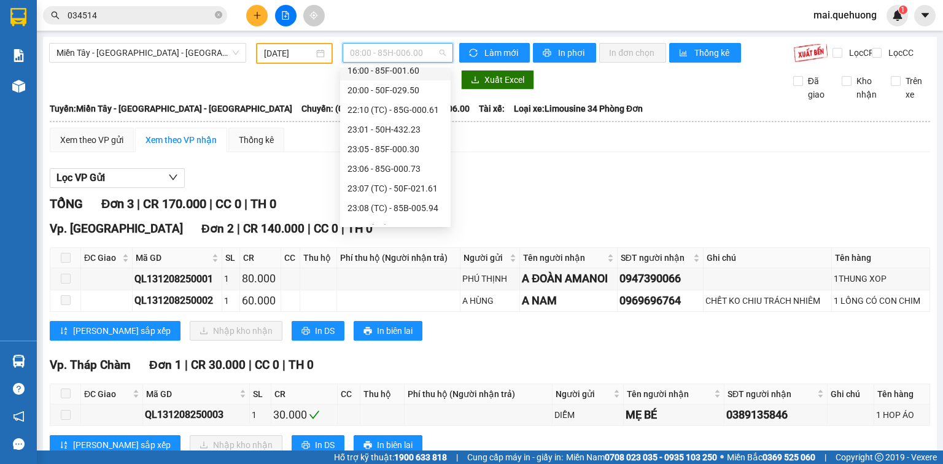
scroll to position [118, 0]
click at [398, 141] on div "23:05 - 85F-000.30" at bounding box center [395, 136] width 96 height 14
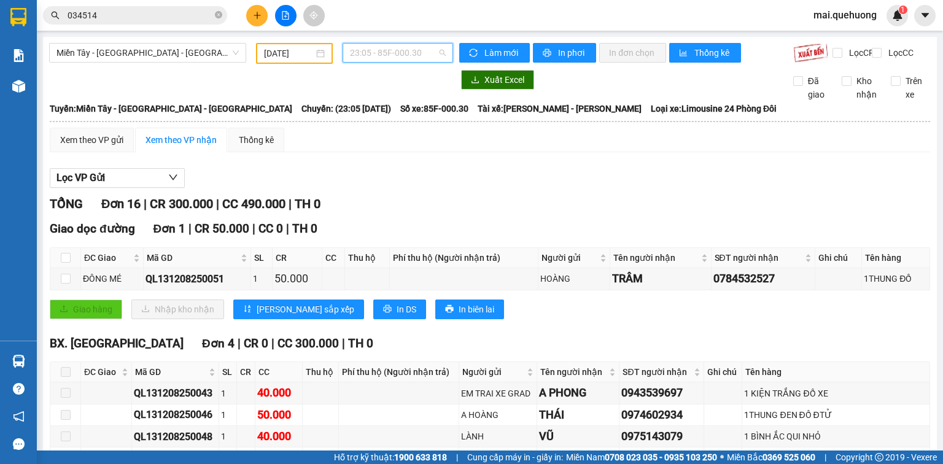
click at [395, 58] on span "23:05 - 85F-000.30" at bounding box center [398, 53] width 96 height 18
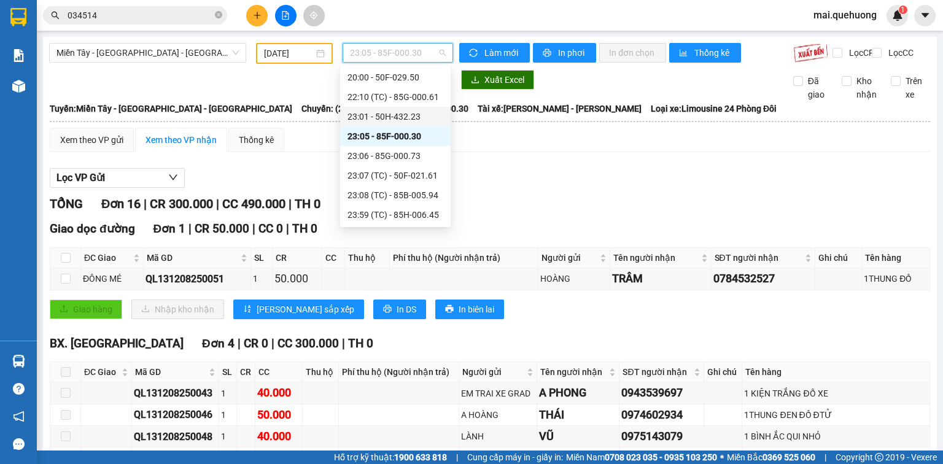
click at [400, 117] on div "23:01 - 50H-432.23" at bounding box center [395, 117] width 96 height 14
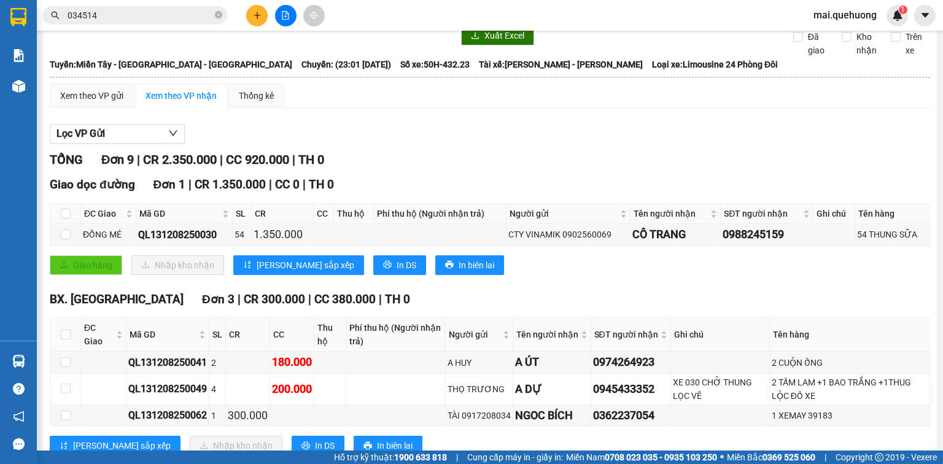
scroll to position [196, 0]
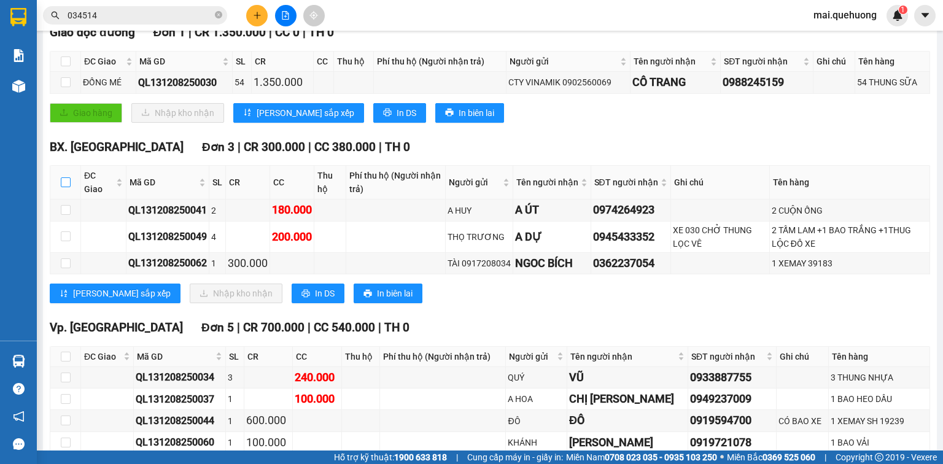
click at [64, 187] on input "checkbox" at bounding box center [66, 182] width 10 height 10
checkbox input "true"
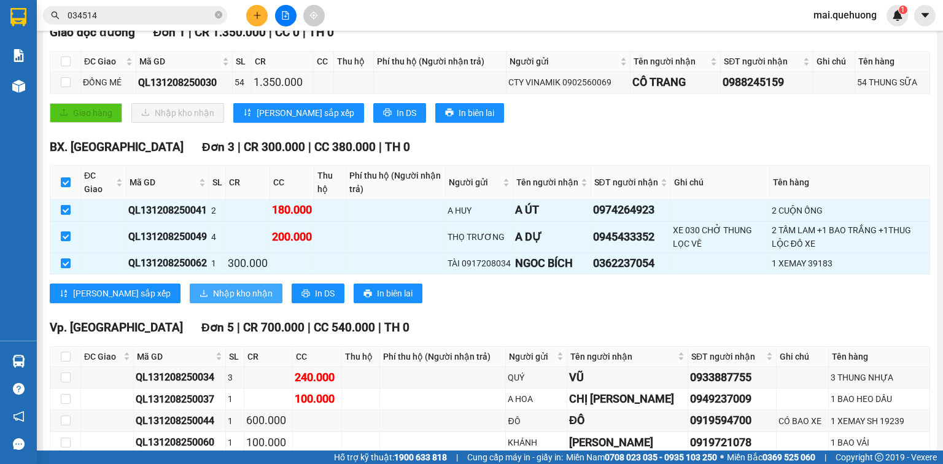
click at [213, 299] on span "Nhập kho nhận" at bounding box center [243, 294] width 60 height 14
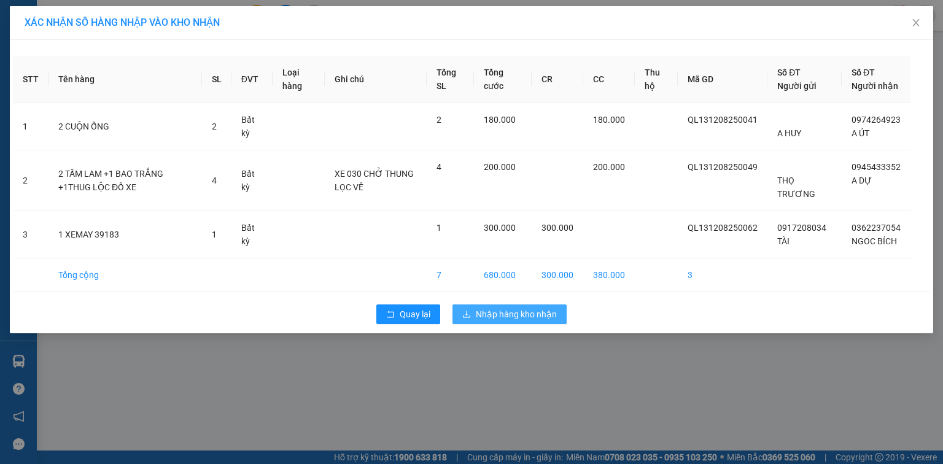
click at [496, 321] on span "Nhập hàng kho nhận" at bounding box center [516, 314] width 81 height 14
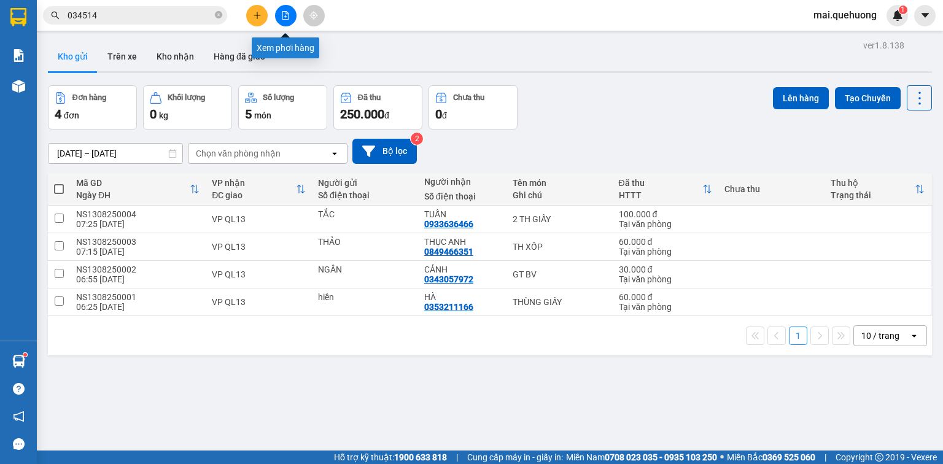
click at [284, 17] on icon "file-add" at bounding box center [285, 15] width 9 height 9
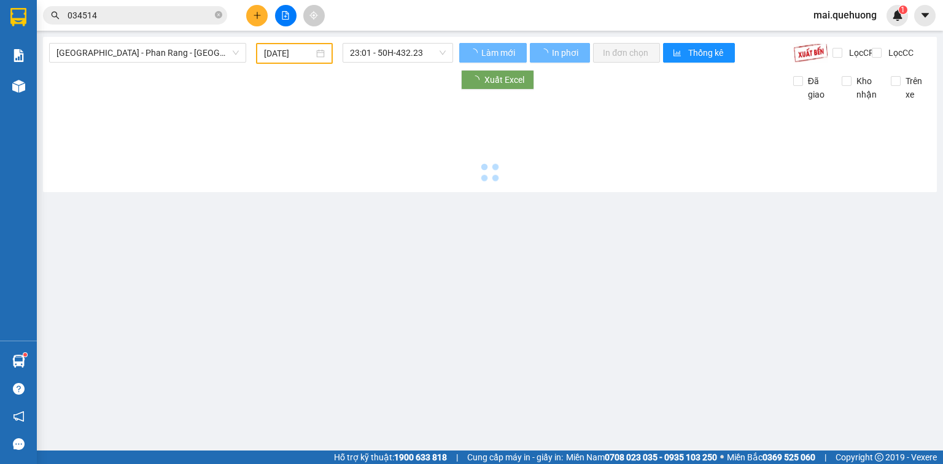
type input "13/08/2025"
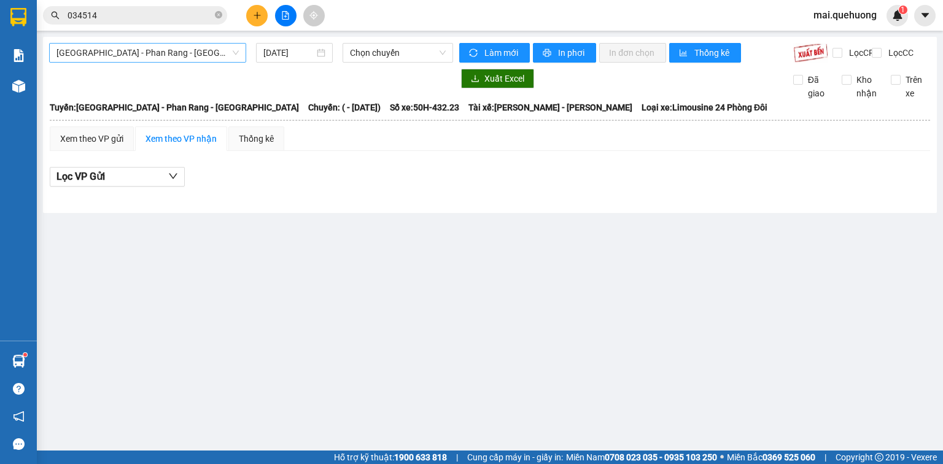
click at [185, 53] on span "Sài Gòn - Phan Rang - Ninh Sơn" at bounding box center [147, 53] width 182 height 18
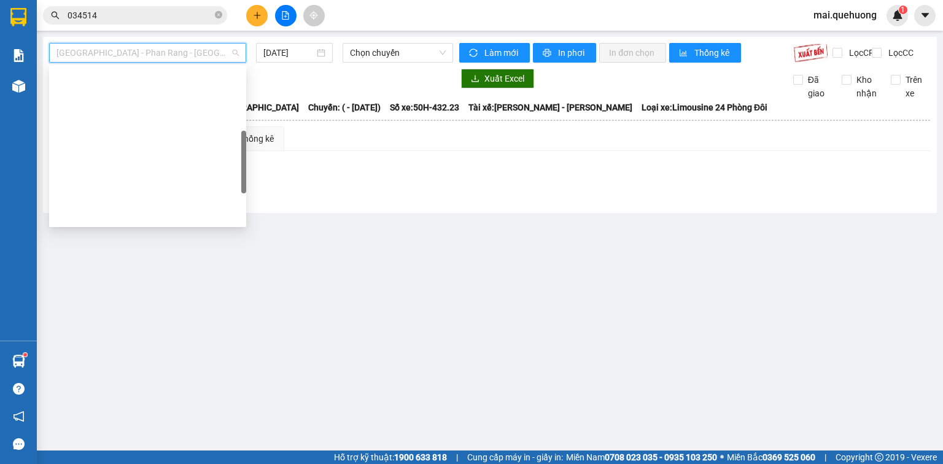
scroll to position [334, 0]
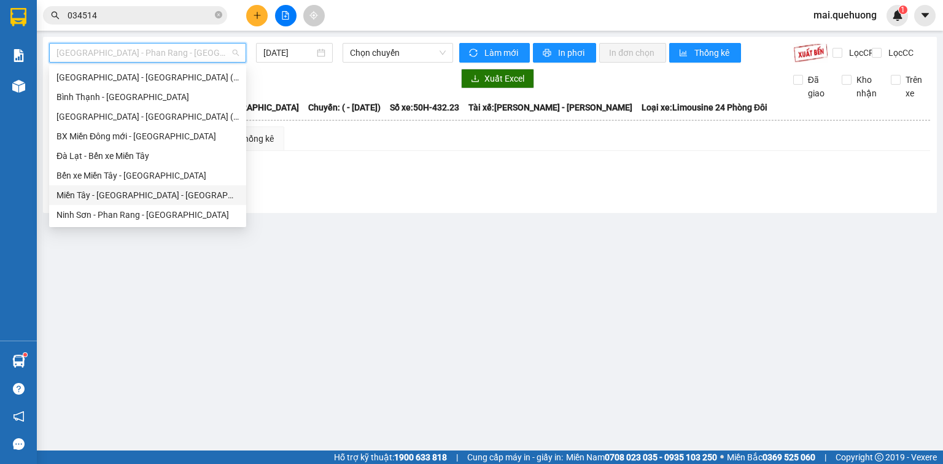
click at [168, 197] on div "Miền Tây - [GEOGRAPHIC_DATA] - [GEOGRAPHIC_DATA]" at bounding box center [147, 195] width 182 height 14
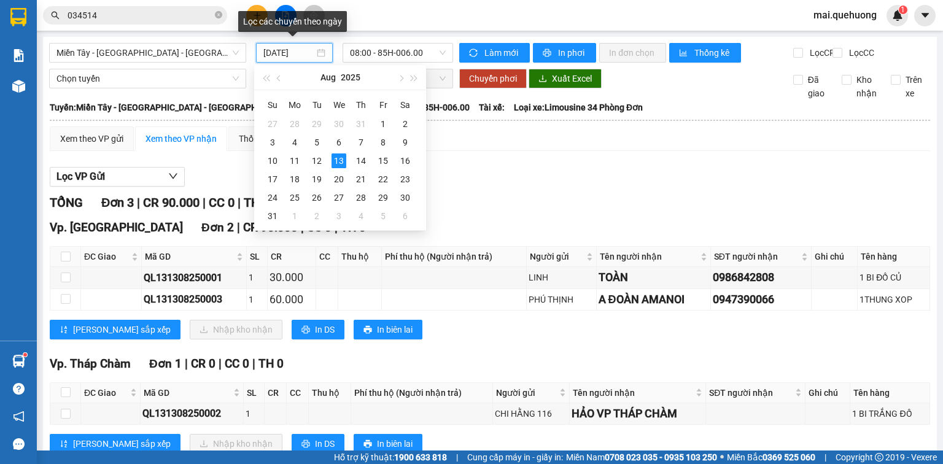
click at [304, 52] on input "13/08/2025" at bounding box center [288, 53] width 50 height 14
click at [314, 160] on div "12" at bounding box center [316, 160] width 15 height 15
type input "[DATE]"
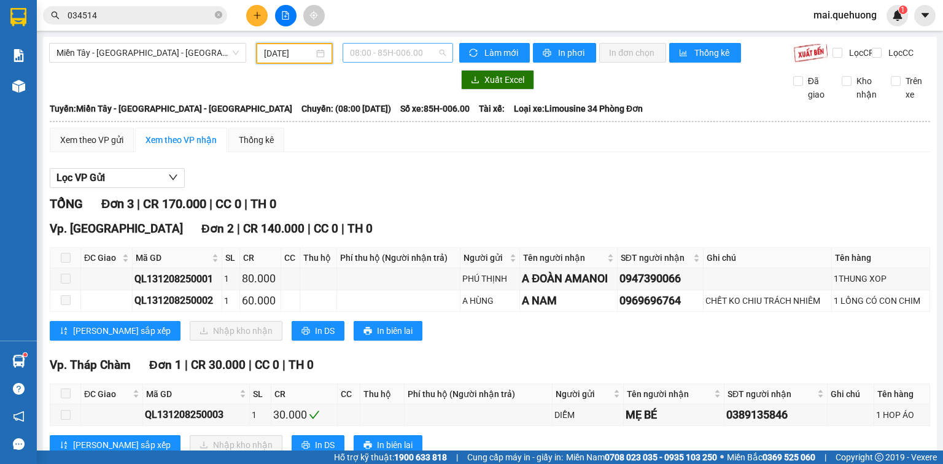
click at [372, 54] on span "08:00 - 85H-006.00" at bounding box center [398, 53] width 96 height 18
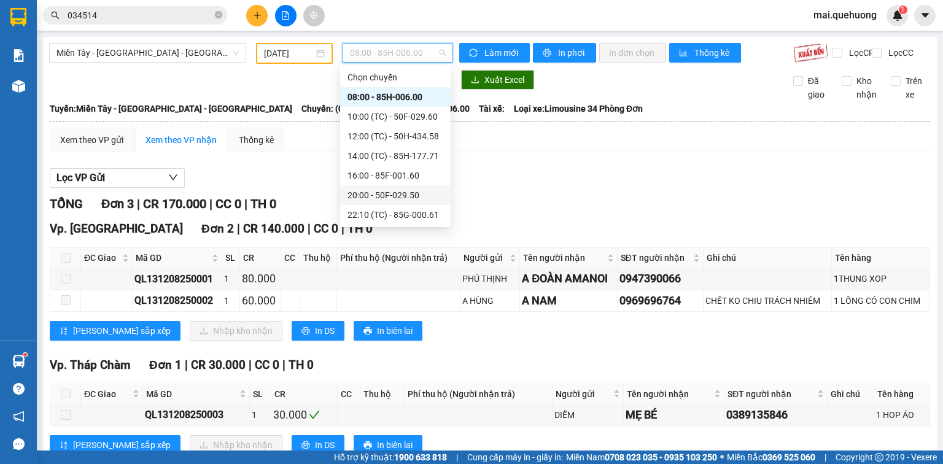
click at [393, 192] on div "20:00 - 50F-029.50" at bounding box center [395, 195] width 96 height 14
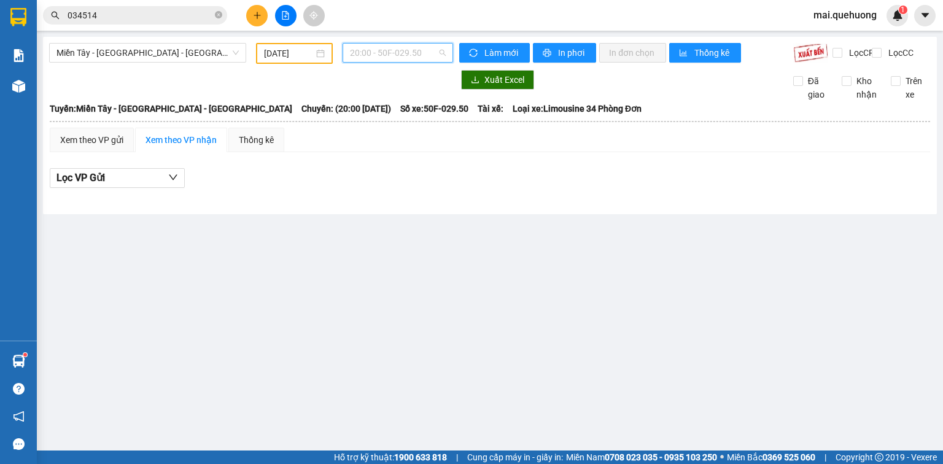
click at [384, 56] on span "20:00 - 50F-029.50" at bounding box center [398, 53] width 96 height 18
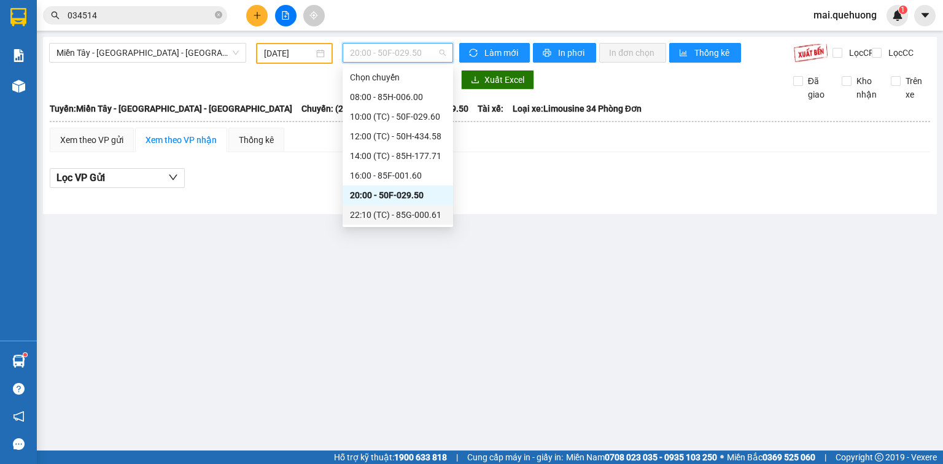
click at [381, 211] on div "22:10 (TC) - 85G-000.61" at bounding box center [398, 215] width 96 height 14
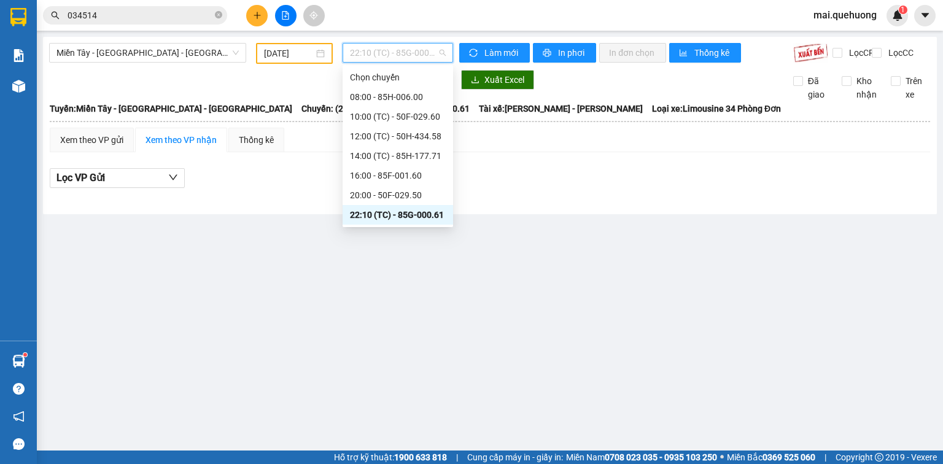
click at [392, 52] on span "22:10 (TC) - 85G-000.61" at bounding box center [398, 53] width 96 height 18
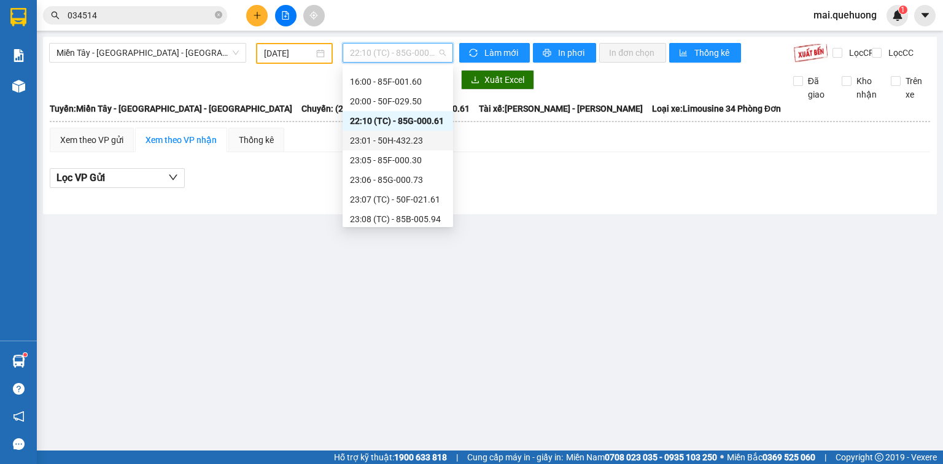
scroll to position [98, 0]
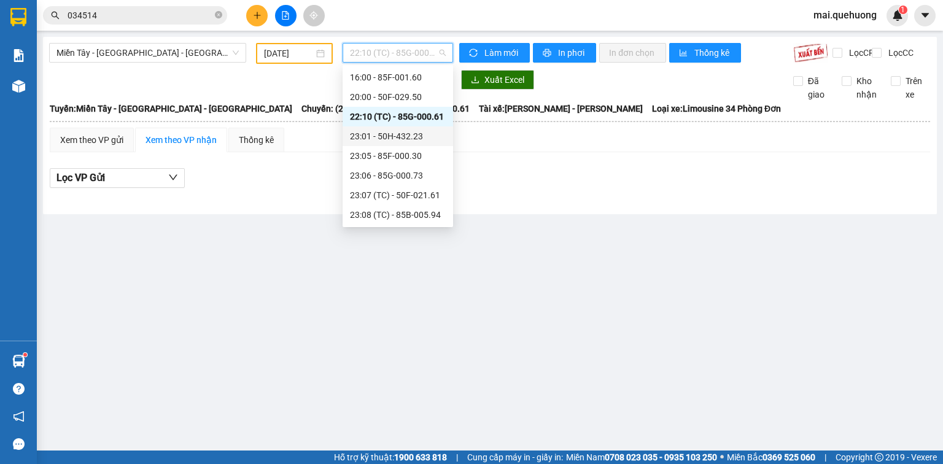
click at [376, 133] on div "23:01 - 50H-432.23" at bounding box center [398, 136] width 96 height 14
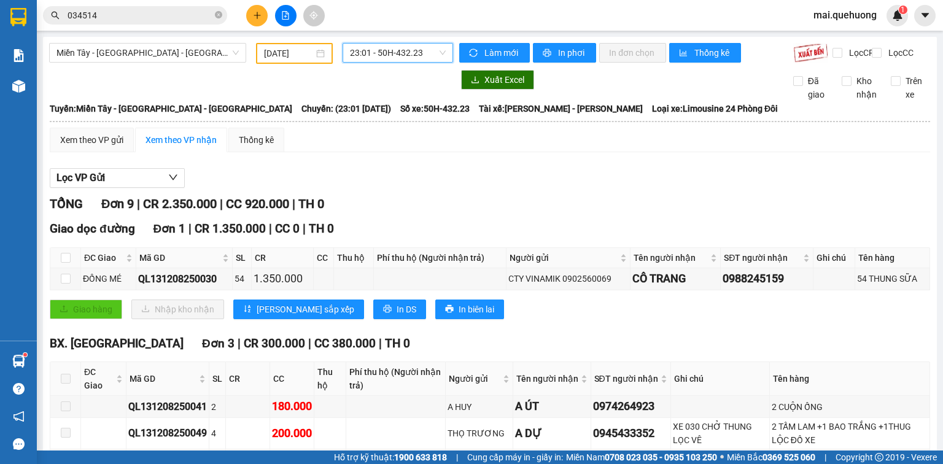
click at [361, 50] on span "23:01 - 50H-432.23" at bounding box center [398, 53] width 96 height 18
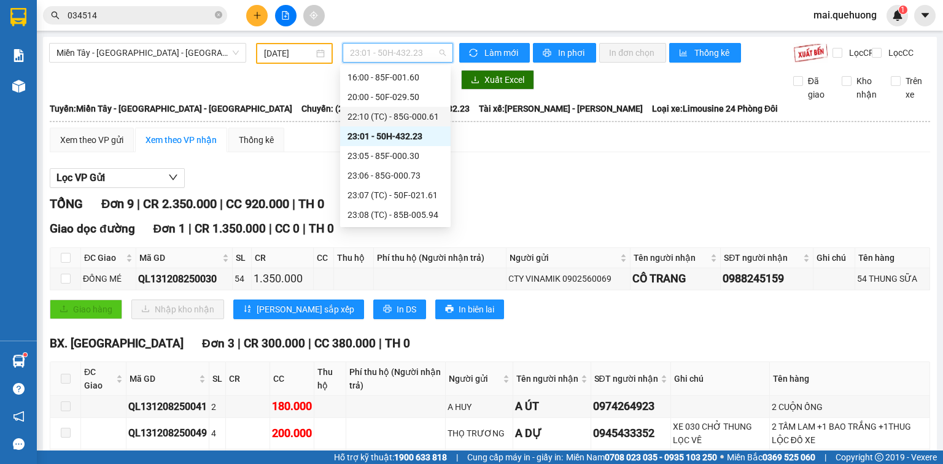
click at [382, 114] on div "22:10 (TC) - 85G-000.61" at bounding box center [395, 117] width 96 height 14
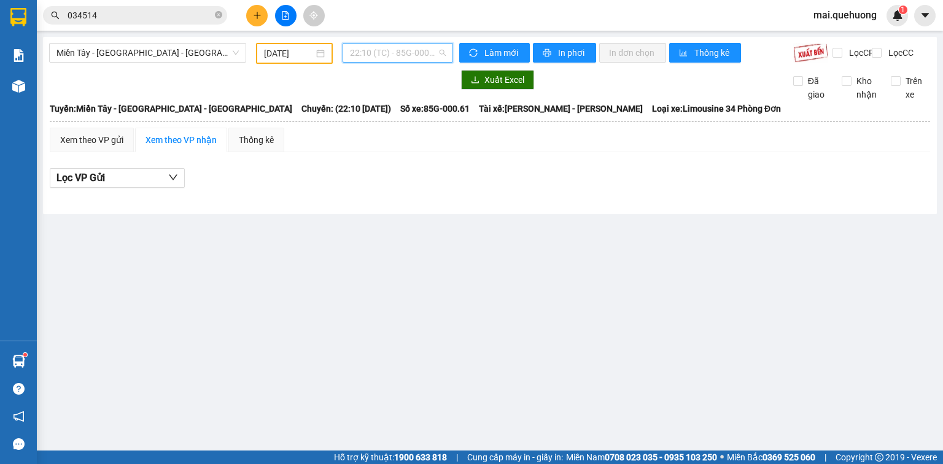
click at [387, 46] on span "22:10 (TC) - 85G-000.61" at bounding box center [398, 53] width 96 height 18
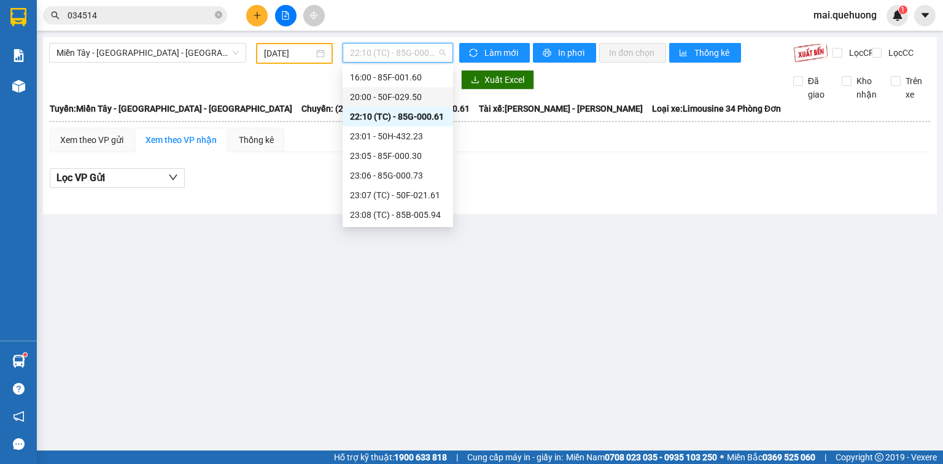
scroll to position [49, 0]
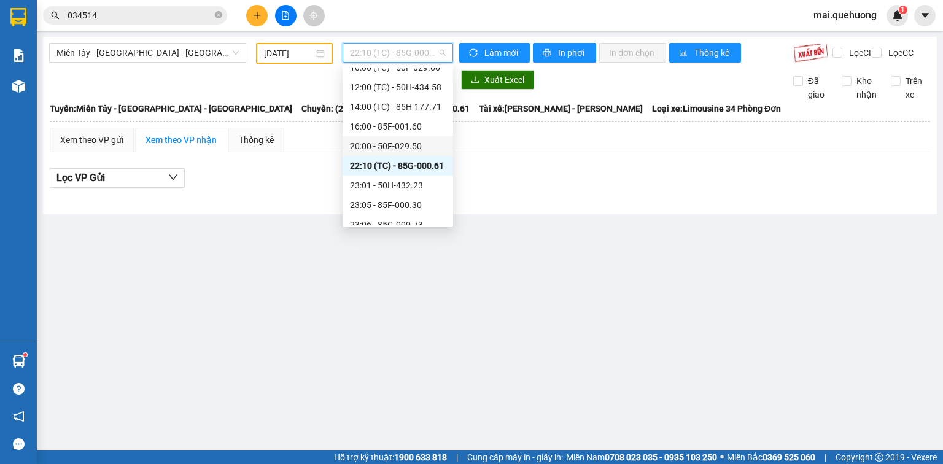
click at [388, 145] on div "20:00 - 50F-029.50" at bounding box center [398, 146] width 96 height 14
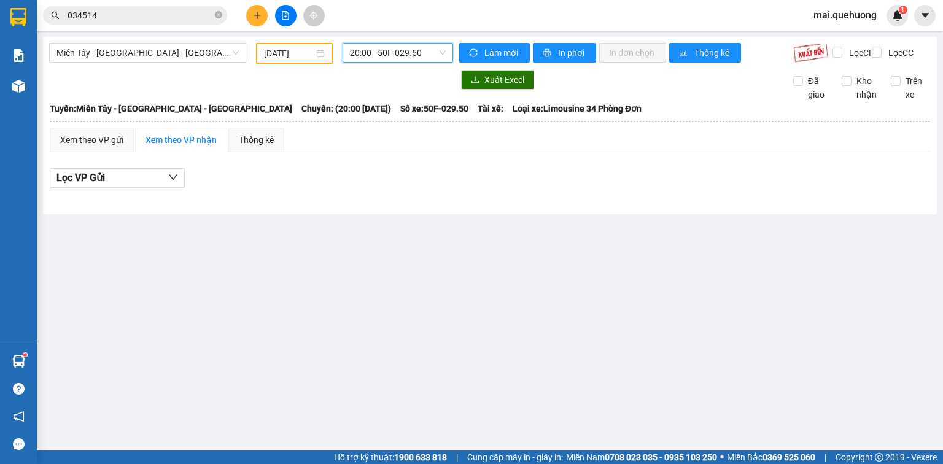
click at [184, 17] on input "034514" at bounding box center [140, 16] width 145 height 14
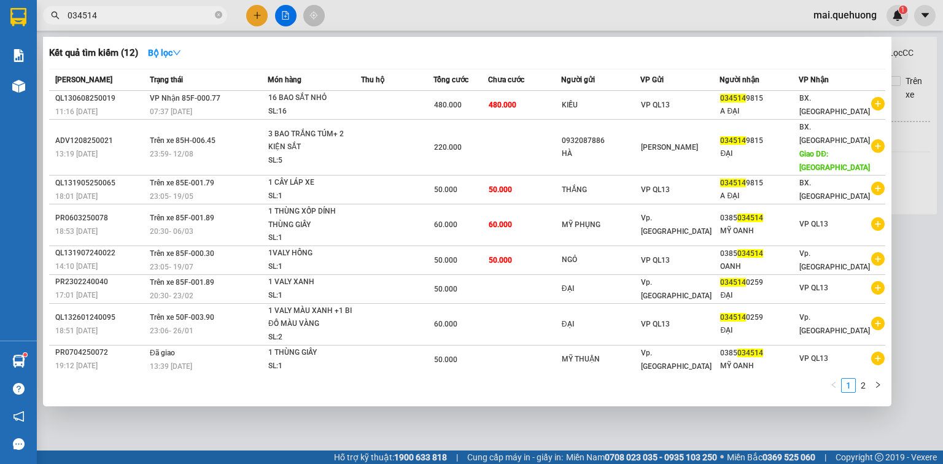
click at [184, 17] on input "034514" at bounding box center [140, 16] width 145 height 14
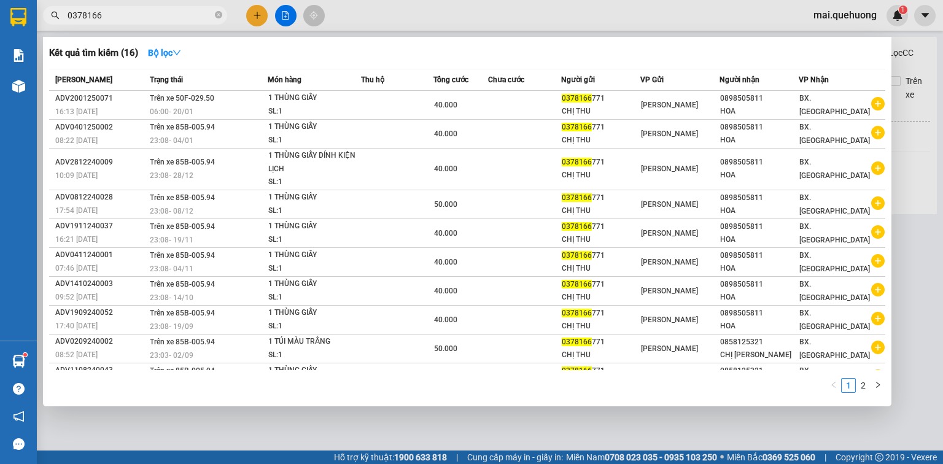
click at [149, 15] on input "0378166" at bounding box center [140, 16] width 145 height 14
type input "0378166"
click at [261, 15] on div at bounding box center [471, 232] width 943 height 464
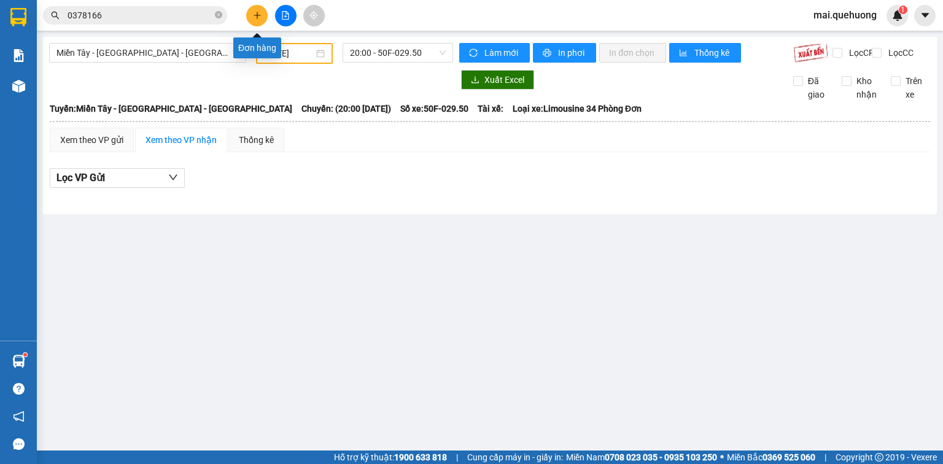
click at [257, 15] on icon "plus" at bounding box center [257, 15] width 1 height 7
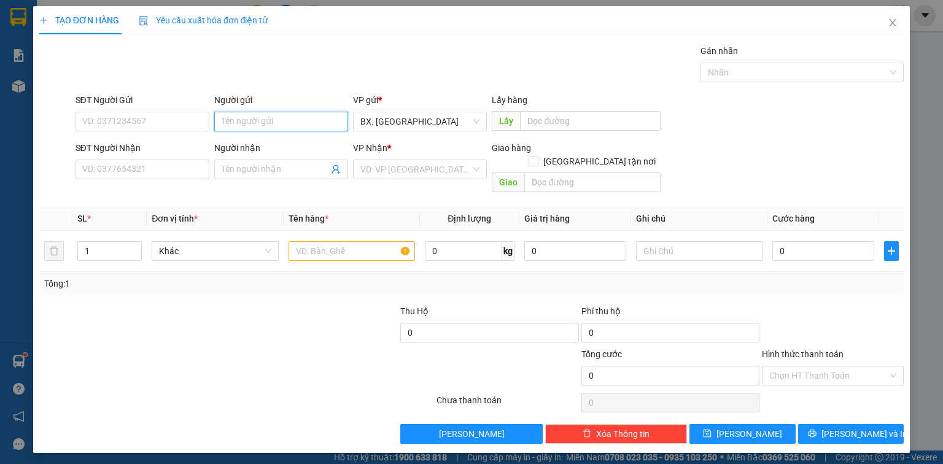
click at [255, 119] on input "Người gửi" at bounding box center [281, 122] width 134 height 20
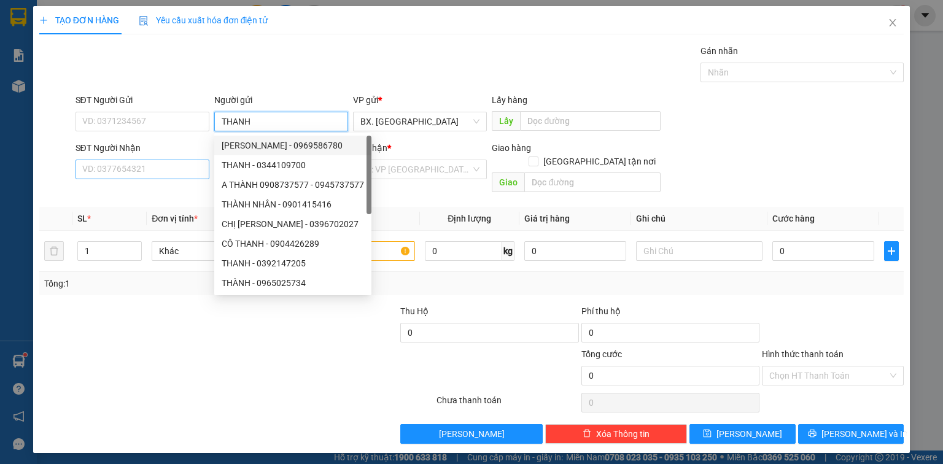
type input "THANH"
click at [142, 161] on input "SĐT Người Nhận" at bounding box center [142, 170] width 134 height 20
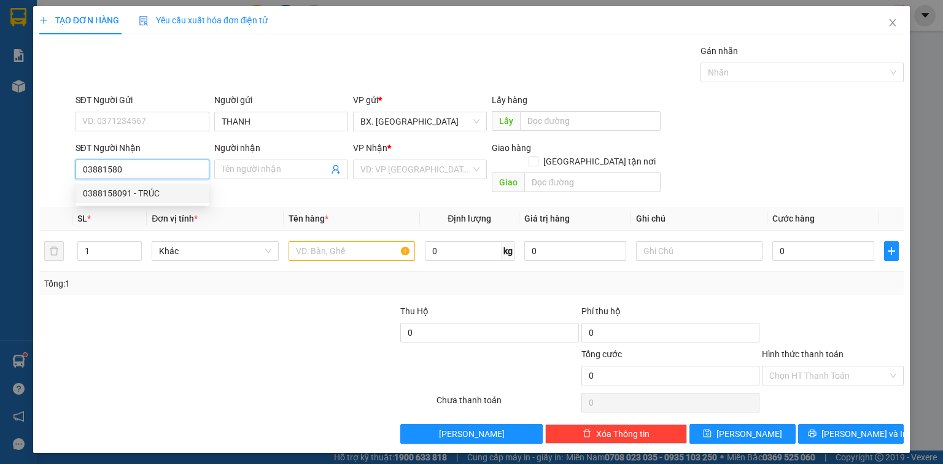
click at [156, 193] on div "0388158091 - TRÚC" at bounding box center [142, 194] width 119 height 14
type input "0388158091"
type input "TRÚC"
type input "50.000"
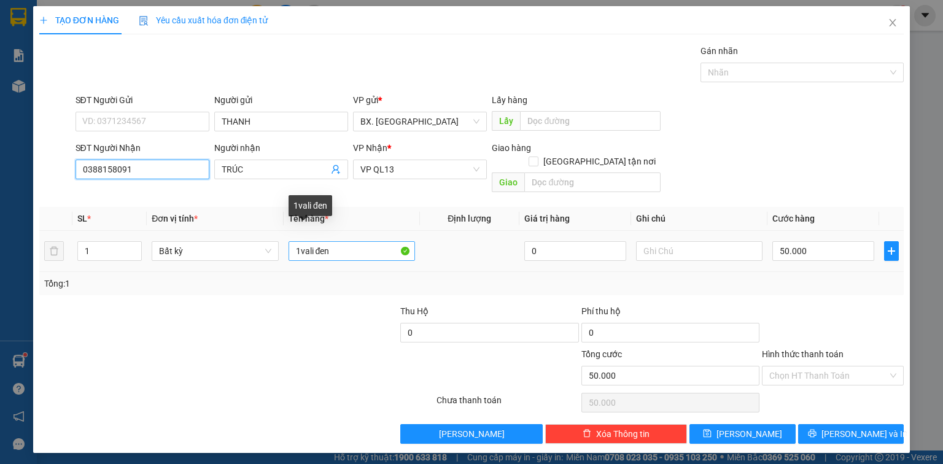
type input "0388158091"
drag, startPoint x: 344, startPoint y: 241, endPoint x: 194, endPoint y: 243, distance: 150.4
click at [196, 245] on tr "1 Bất kỳ 1vali đen 0 50.000" at bounding box center [471, 251] width 864 height 41
type input "TH GIẤY"
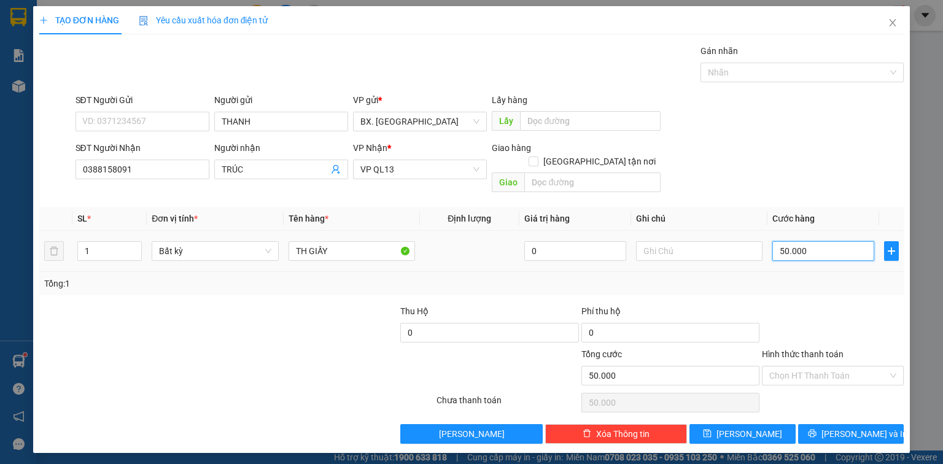
click at [840, 241] on input "50.000" at bounding box center [823, 251] width 102 height 20
type input "4"
type input "40"
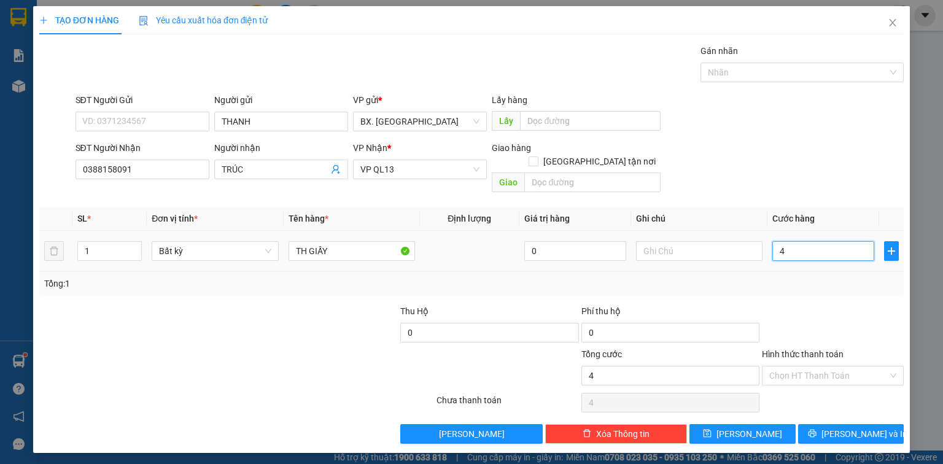
type input "40"
type input "40.000"
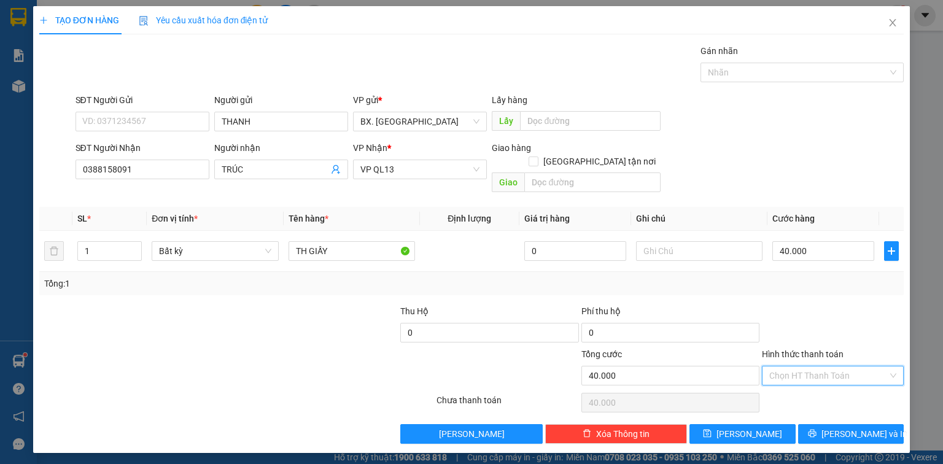
click at [790, 366] on input "Hình thức thanh toán" at bounding box center [828, 375] width 118 height 18
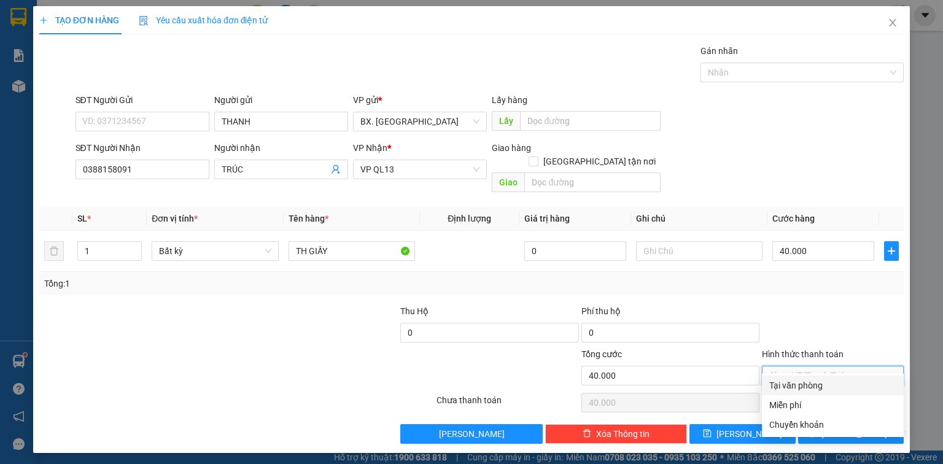
click at [800, 382] on div "Tại văn phòng" at bounding box center [832, 386] width 127 height 14
type input "0"
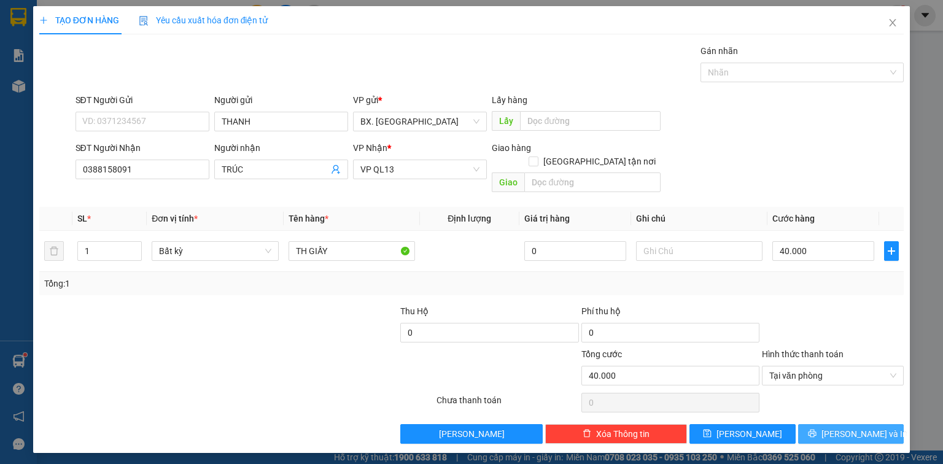
click at [838, 424] on button "Lưu và In" at bounding box center [851, 434] width 106 height 20
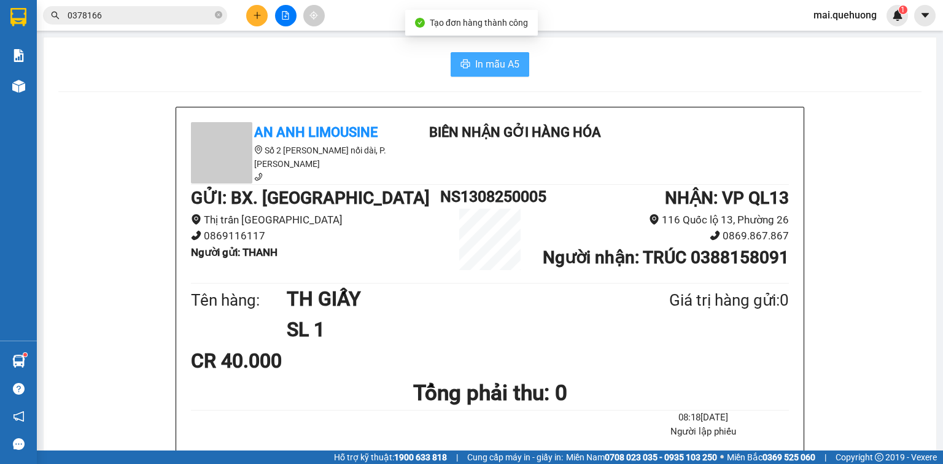
click at [485, 67] on span "In mẫu A5" at bounding box center [497, 63] width 44 height 15
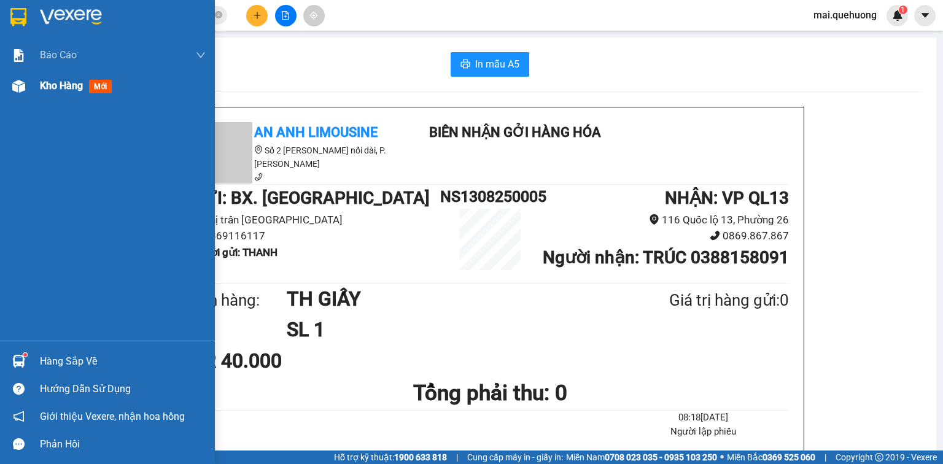
click at [43, 83] on span "Kho hàng" at bounding box center [61, 86] width 43 height 12
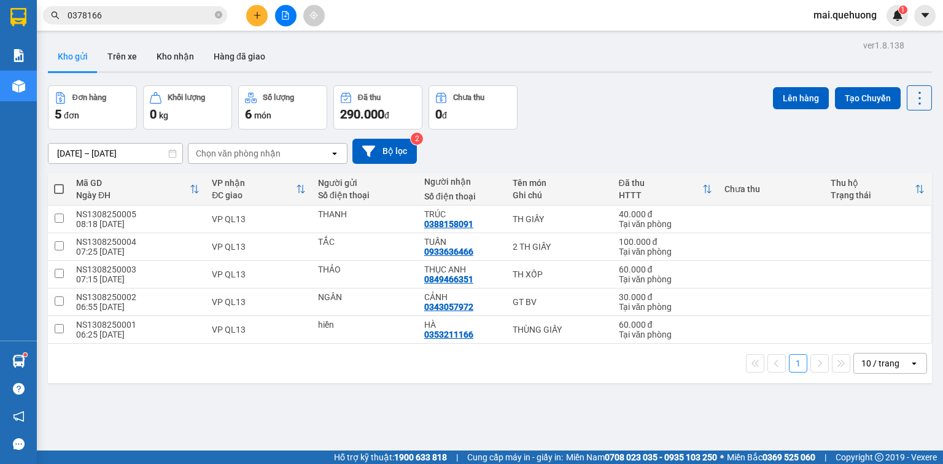
click at [60, 187] on span at bounding box center [59, 189] width 10 height 10
click at [59, 183] on input "checkbox" at bounding box center [59, 183] width 0 height 0
checkbox input "true"
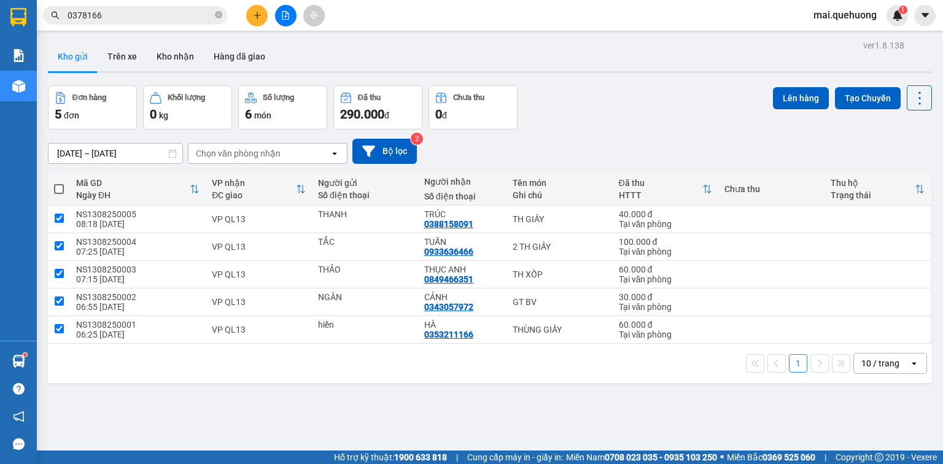
checkbox input "true"
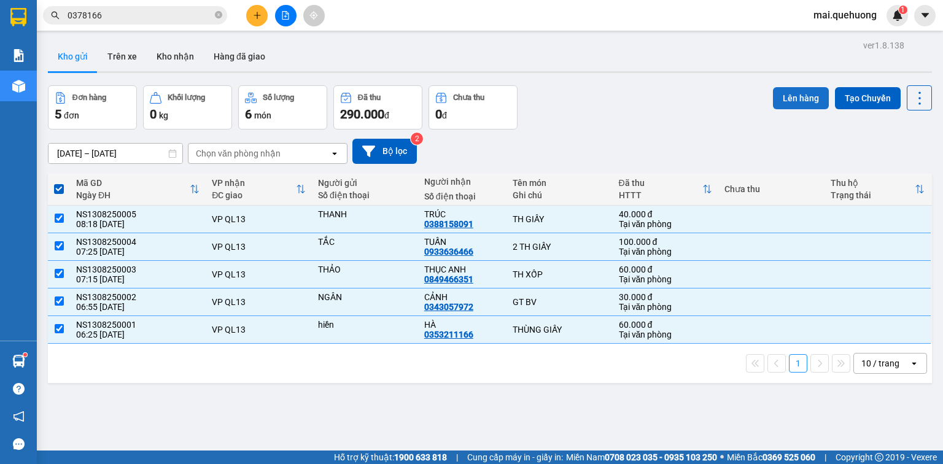
click at [796, 95] on button "Lên hàng" at bounding box center [801, 98] width 56 height 22
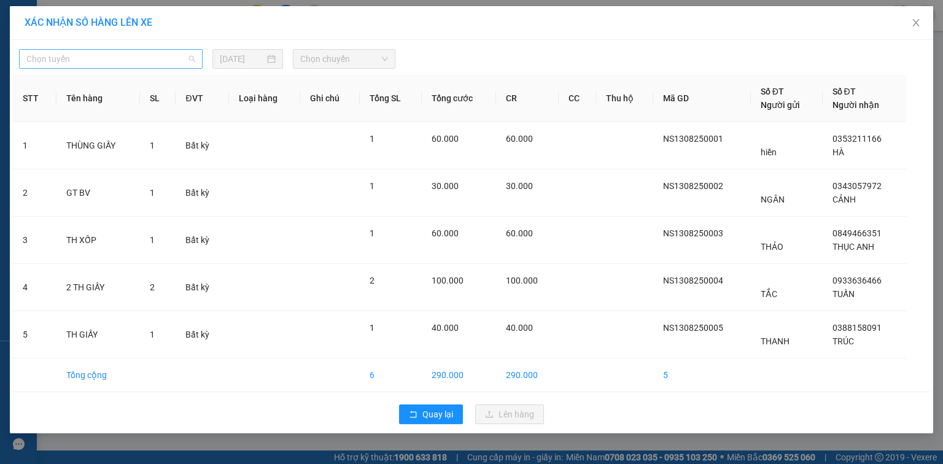
click at [163, 61] on span "Chọn tuyến" at bounding box center [110, 59] width 169 height 18
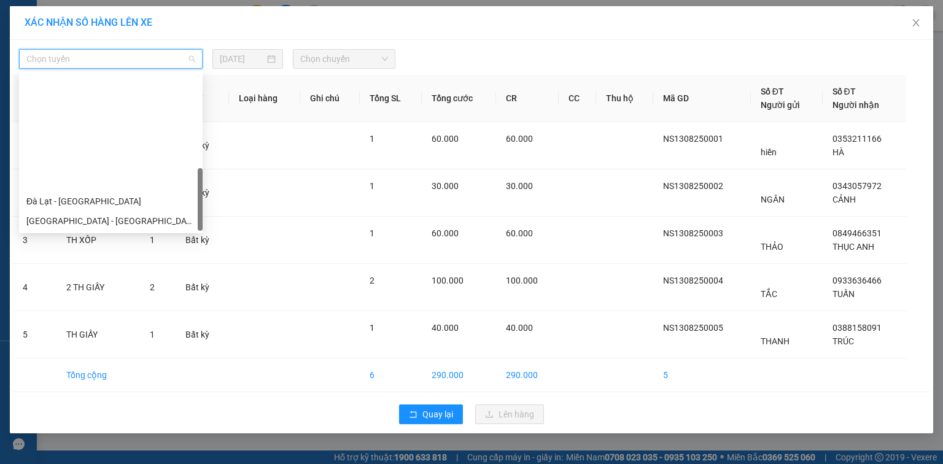
scroll to position [334, 0]
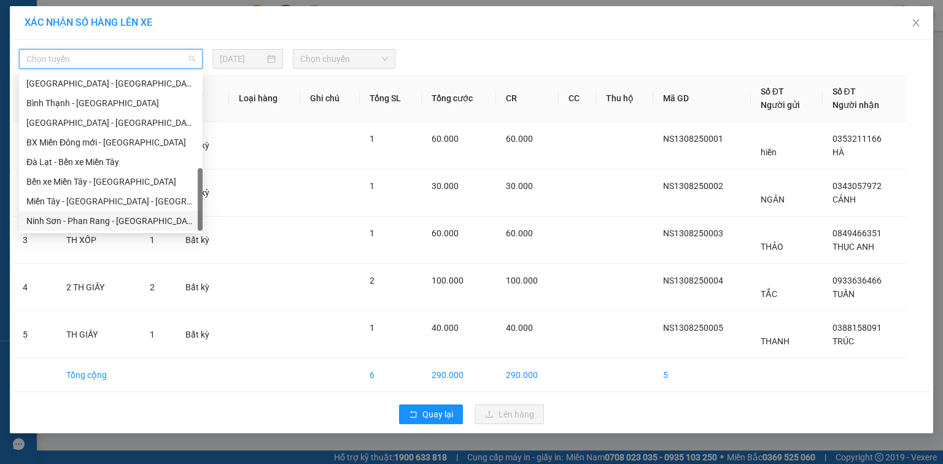
click at [137, 223] on div "Ninh Sơn - Phan Rang - Miền Tây" at bounding box center [110, 221] width 169 height 14
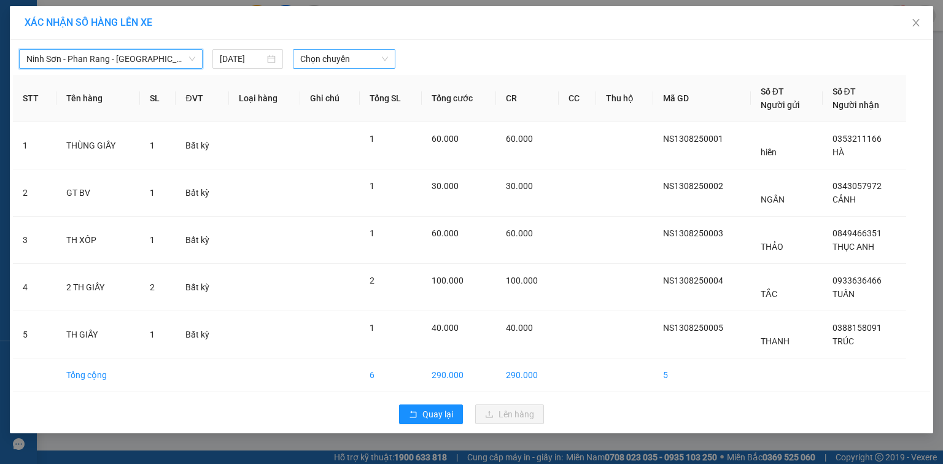
click at [306, 55] on span "Chọn chuyến" at bounding box center [344, 59] width 88 height 18
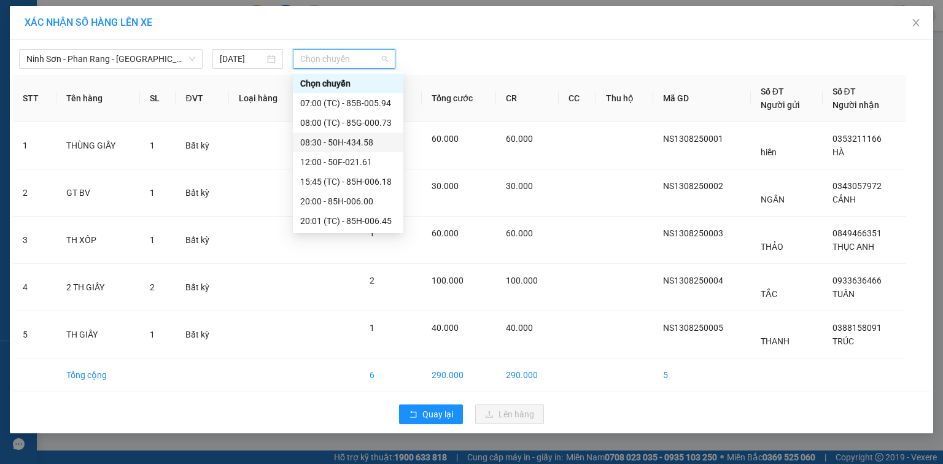
click at [322, 141] on div "08:30 - 50H-434.58" at bounding box center [348, 143] width 96 height 14
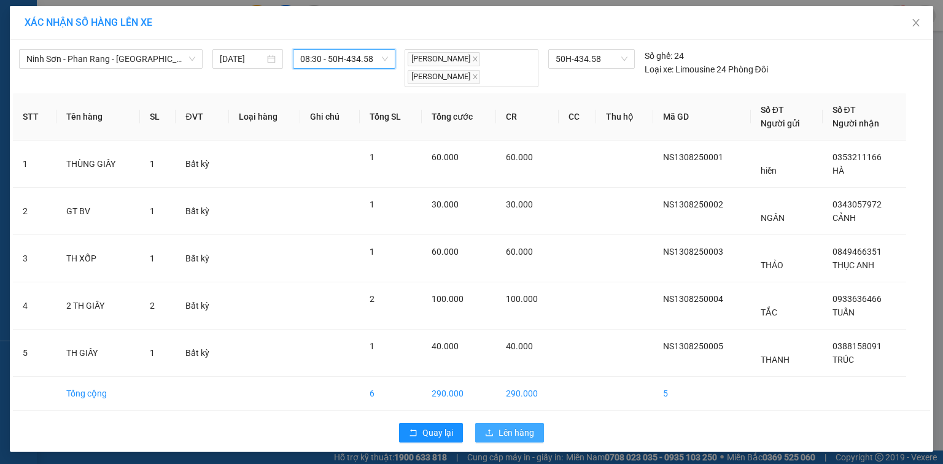
click at [511, 435] on span "Lên hàng" at bounding box center [516, 433] width 36 height 14
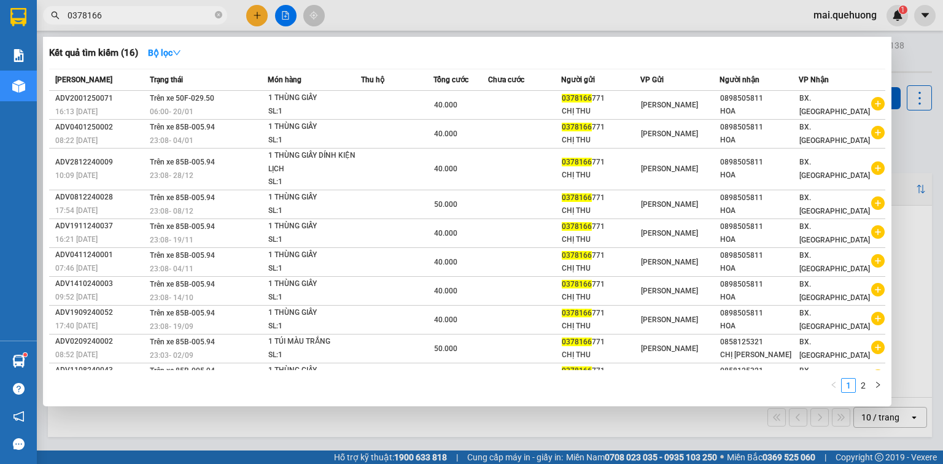
click at [158, 15] on input "0378166" at bounding box center [140, 16] width 145 height 14
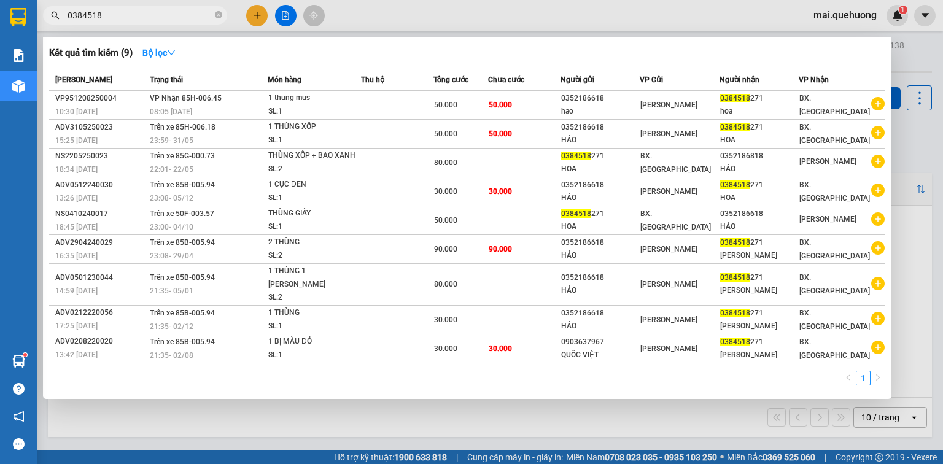
type input "0384518"
